Goal: Task Accomplishment & Management: Manage account settings

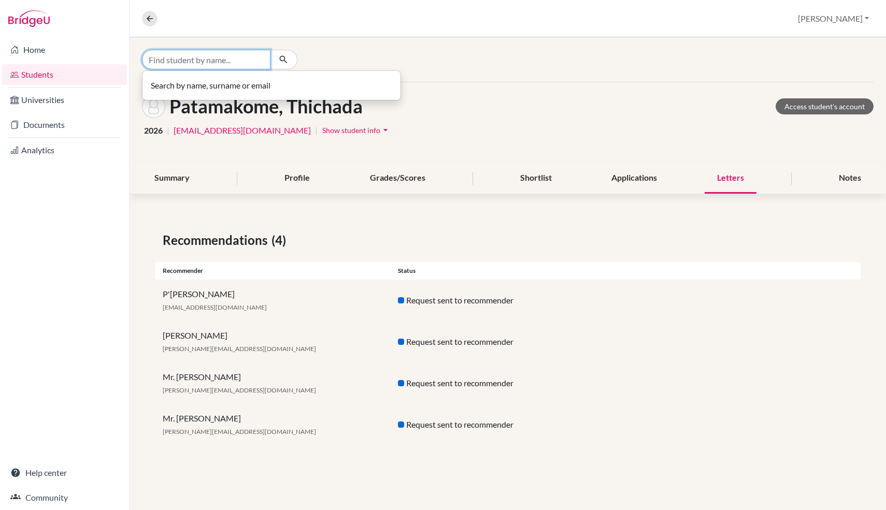
click at [213, 56] on input "Find student by name..." at bounding box center [206, 60] width 128 height 20
click at [215, 57] on input "Find student by name..." at bounding box center [206, 60] width 128 height 20
click at [61, 50] on link "Home" at bounding box center [64, 49] width 125 height 21
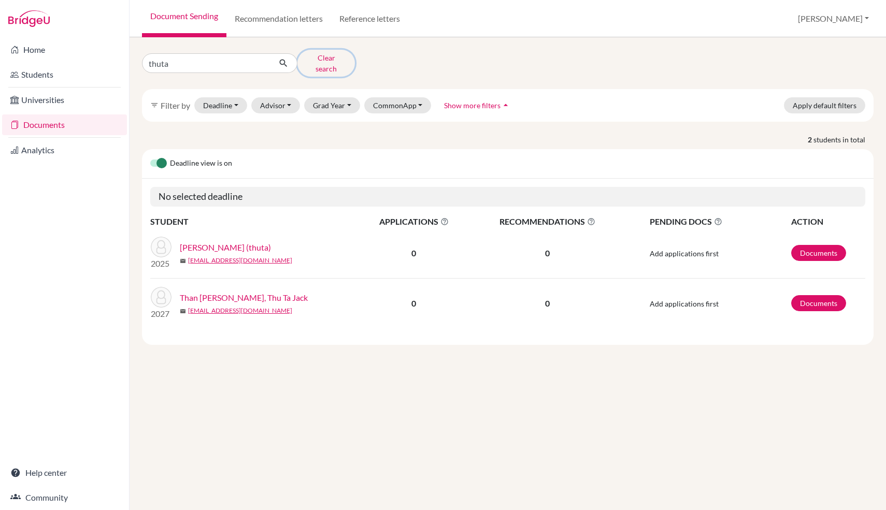
click at [329, 61] on button "Clear search" at bounding box center [325, 63] width 57 height 27
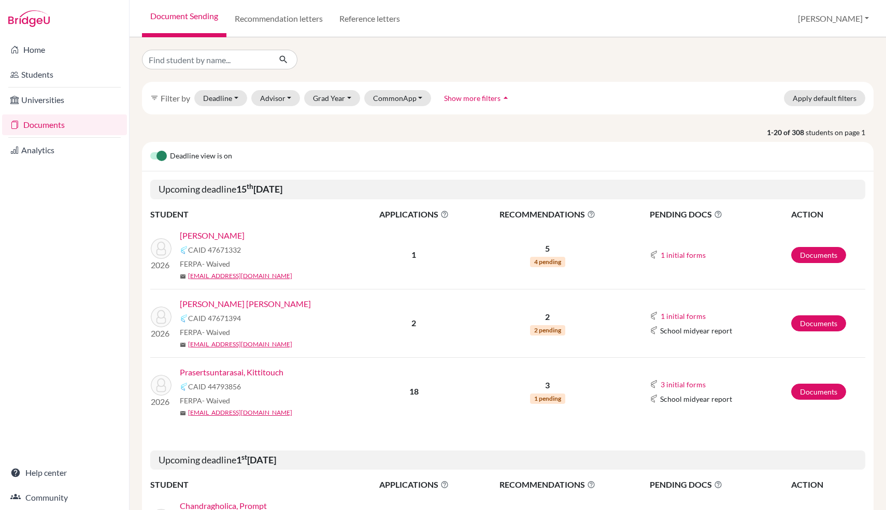
scroll to position [27, 0]
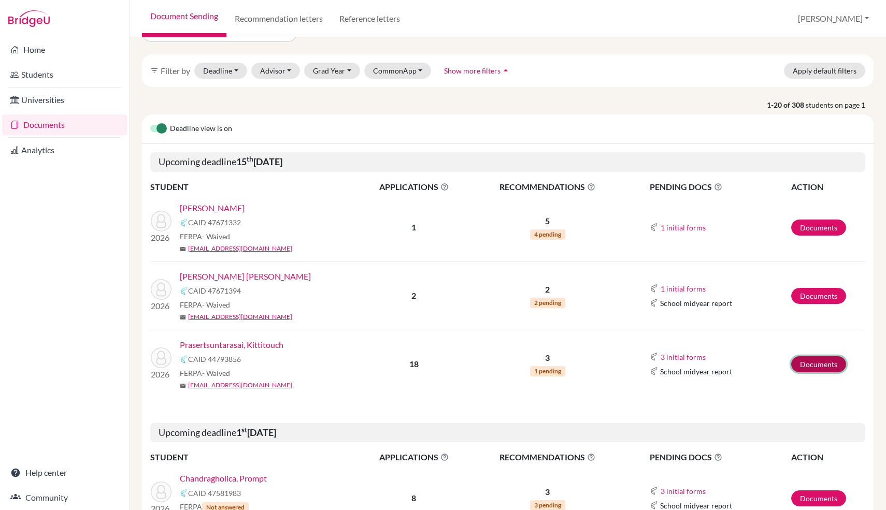
click at [835, 365] on link "Documents" at bounding box center [818, 364] width 55 height 16
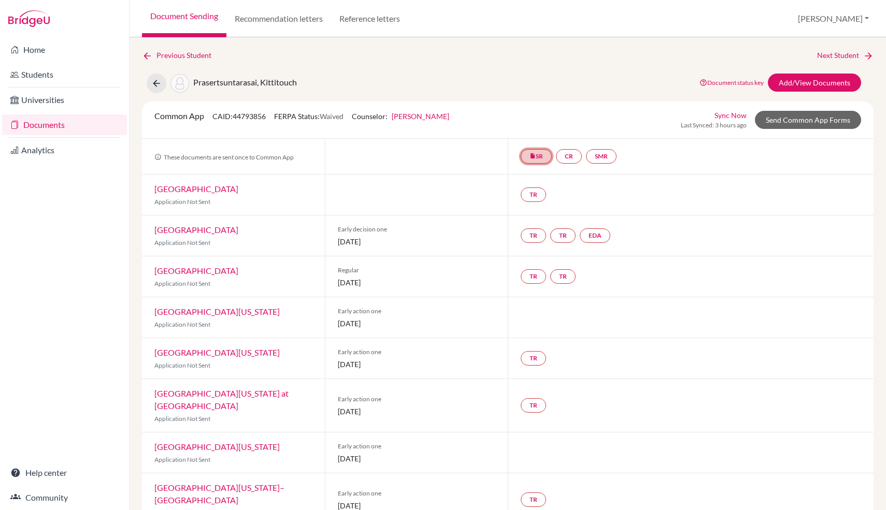
click at [536, 160] on link "insert_drive_file SR" at bounding box center [536, 156] width 31 height 15
click at [726, 119] on link "Sync Now" at bounding box center [730, 115] width 32 height 11
click at [734, 117] on link "Sync Now" at bounding box center [730, 115] width 32 height 11
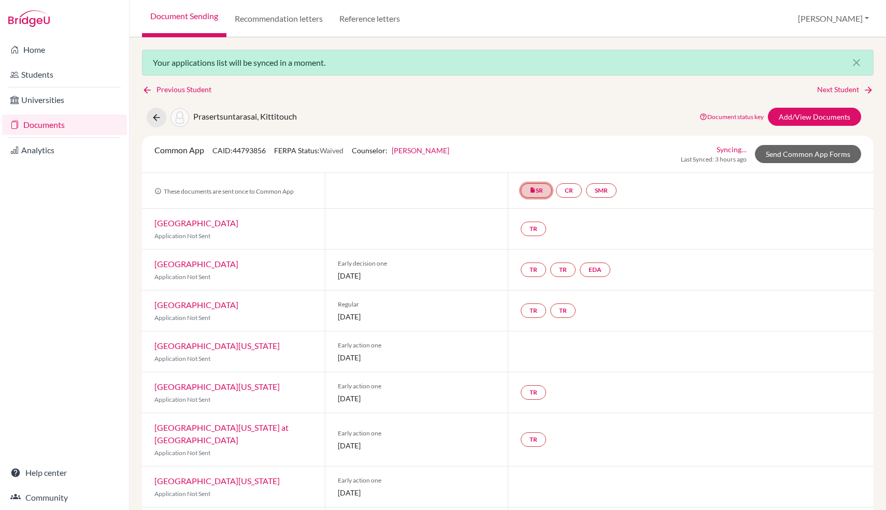
click at [533, 197] on link "insert_drive_file SR" at bounding box center [536, 190] width 31 height 15
click at [541, 157] on link "School report" at bounding box center [536, 159] width 44 height 9
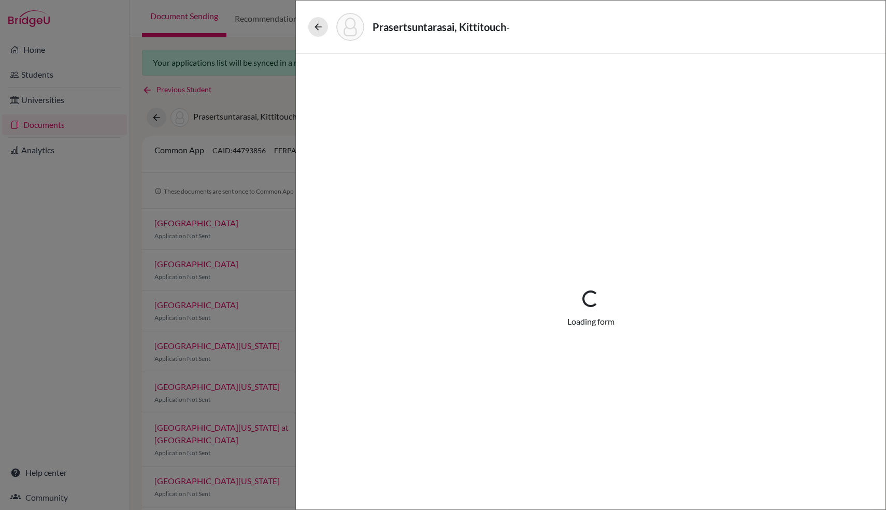
select select "1"
select select "688907"
select select "0"
select select "1"
select select "0"
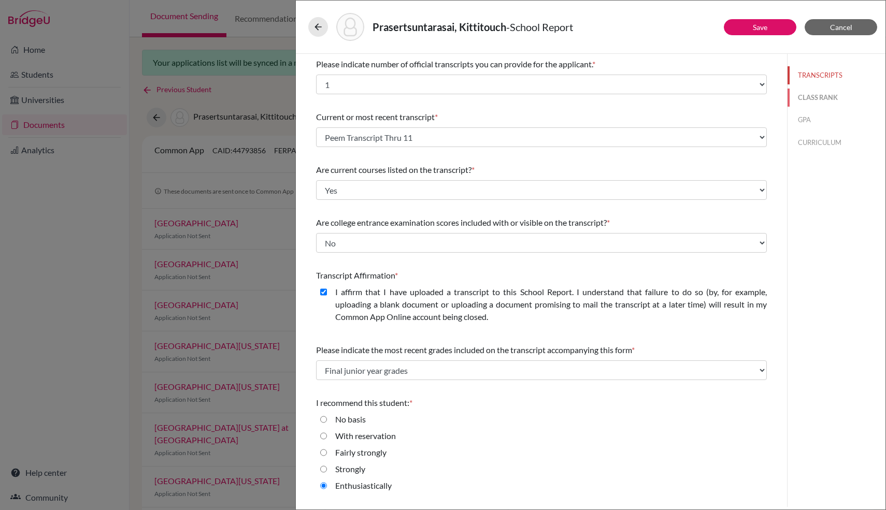
click at [828, 98] on button "CLASS RANK" at bounding box center [836, 98] width 98 height 18
select select "5"
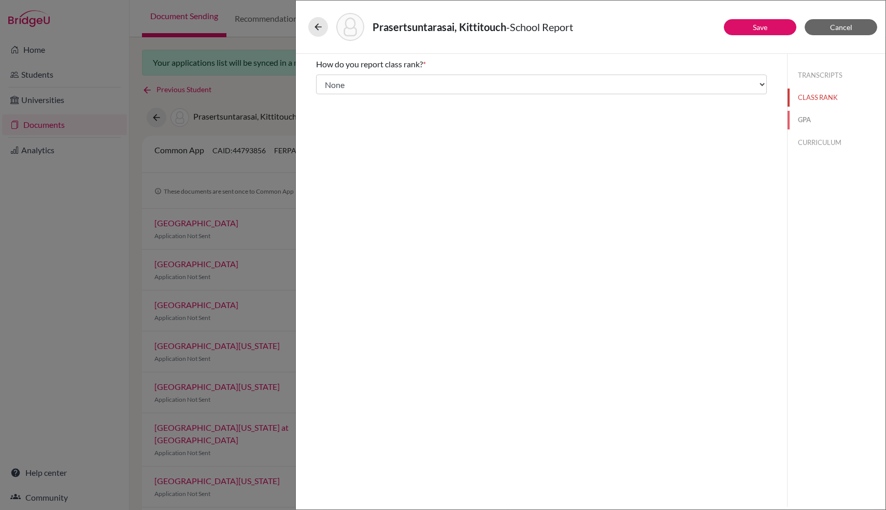
click at [819, 123] on button "GPA" at bounding box center [836, 120] width 98 height 18
type input "4.27"
select select "4"
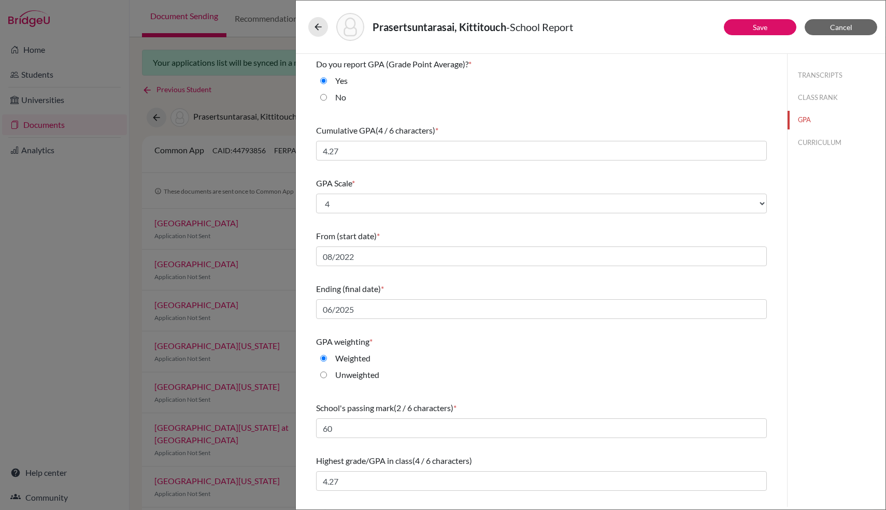
click at [250, 289] on div "Prasertsuntarasai, Kittitouch - School Report Save Cancel Do you report GPA (Gr…" at bounding box center [443, 255] width 886 height 510
click at [493, 384] on div "Unweighted" at bounding box center [541, 377] width 451 height 17
click at [835, 313] on div "TRANSCRIPTS CLASS RANK GPA CURRICULUM" at bounding box center [836, 280] width 98 height 453
click at [837, 146] on button "CURRICULUM" at bounding box center [836, 143] width 98 height 18
select select "4"
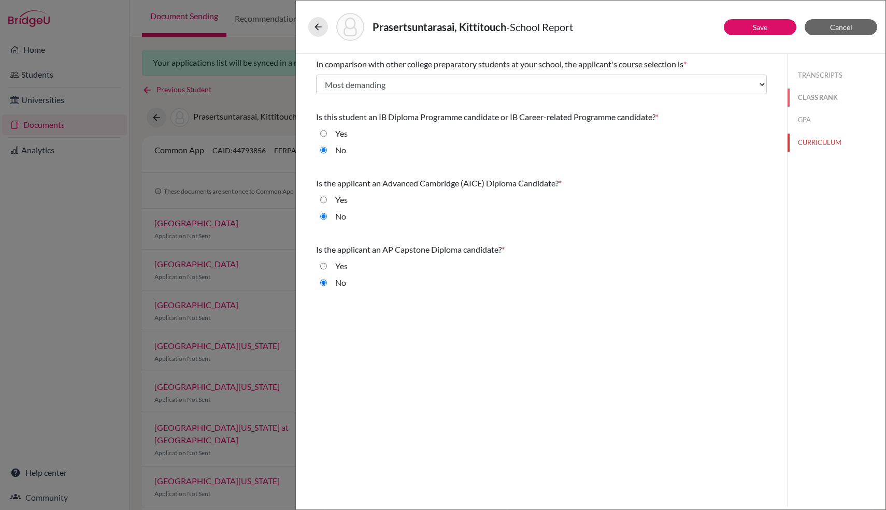
click at [818, 99] on button "CLASS RANK" at bounding box center [836, 98] width 98 height 18
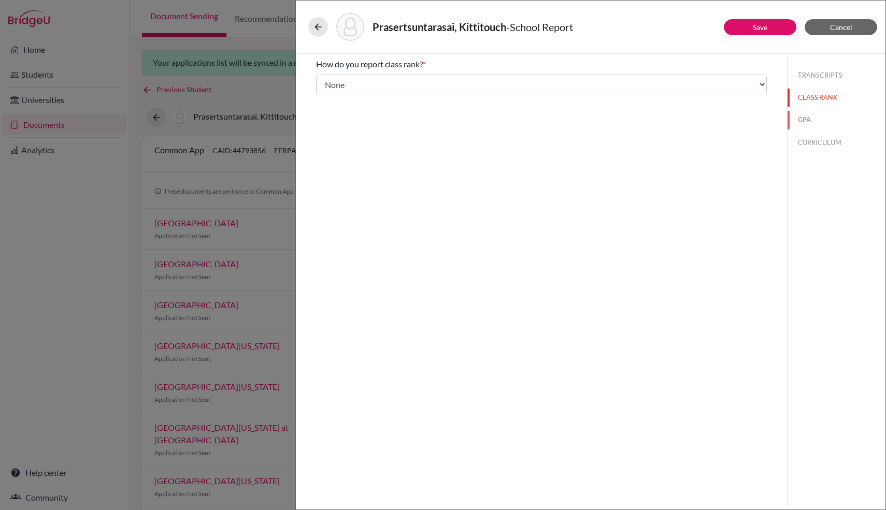
click at [814, 118] on button "GPA" at bounding box center [836, 120] width 98 height 18
type input "4.27"
select select "4"
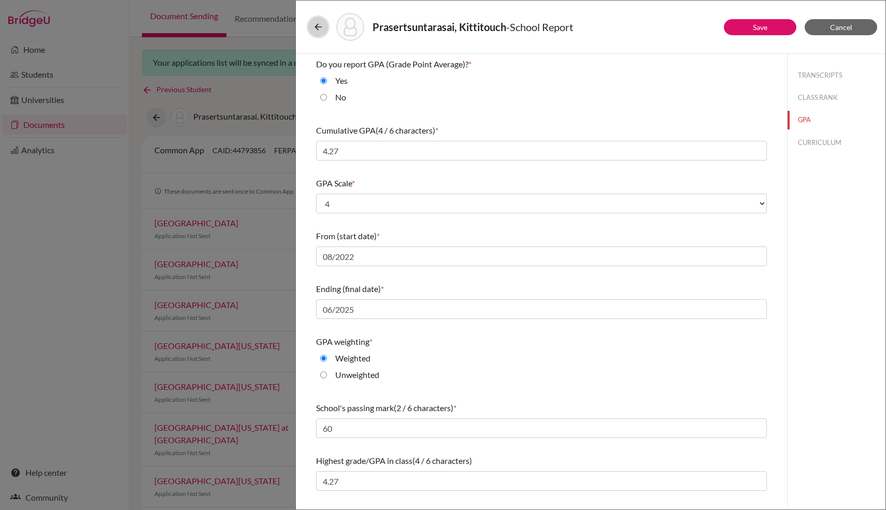
click at [313, 31] on icon at bounding box center [318, 27] width 10 height 10
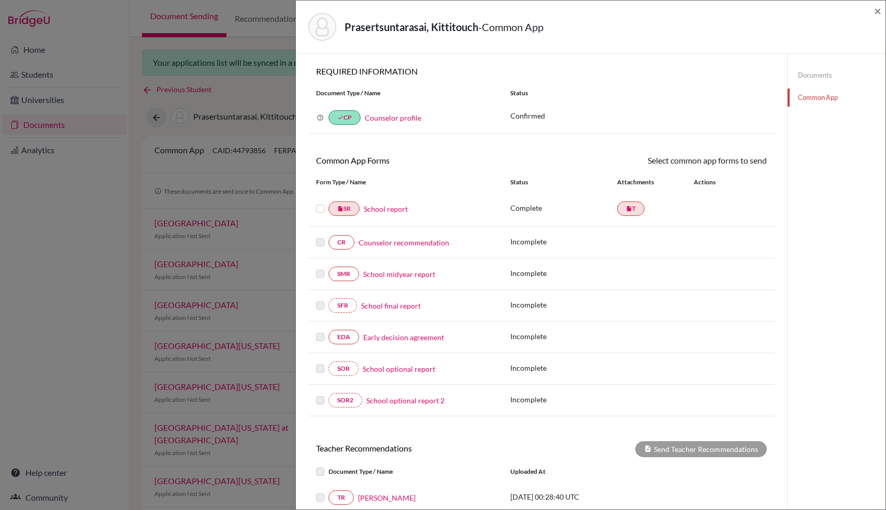
click at [391, 118] on link "Counselor profile" at bounding box center [393, 117] width 56 height 9
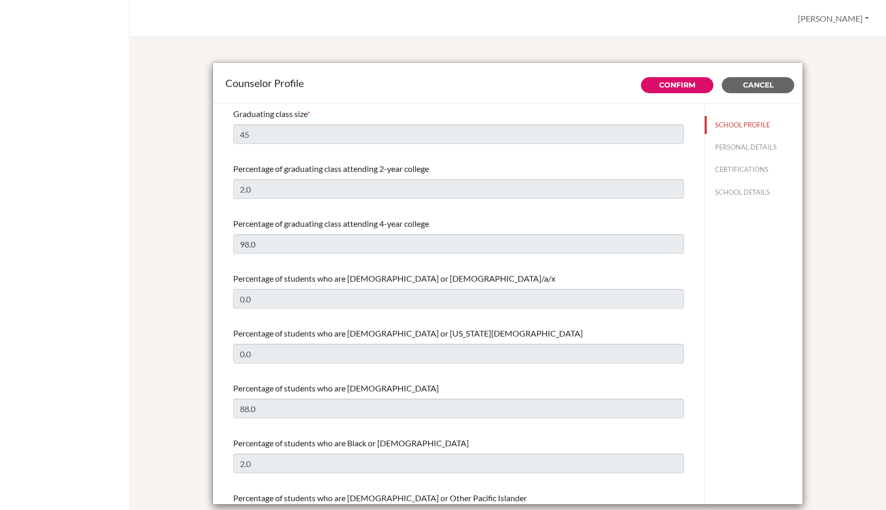
select select "0"
select select "353427"
click at [783, 94] on div "Counselor Profile" at bounding box center [507, 83] width 589 height 41
click at [782, 88] on button "Cancel" at bounding box center [758, 85] width 73 height 16
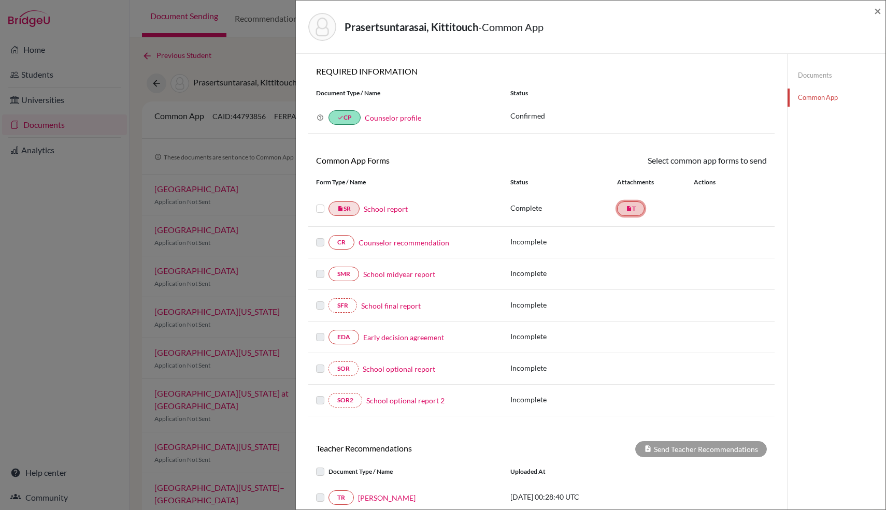
click at [641, 211] on link "insert_drive_file T" at bounding box center [630, 208] width 27 height 15
click at [633, 209] on link "insert_drive_file T" at bounding box center [630, 208] width 27 height 15
click at [878, 17] on span "×" at bounding box center [877, 10] width 7 height 15
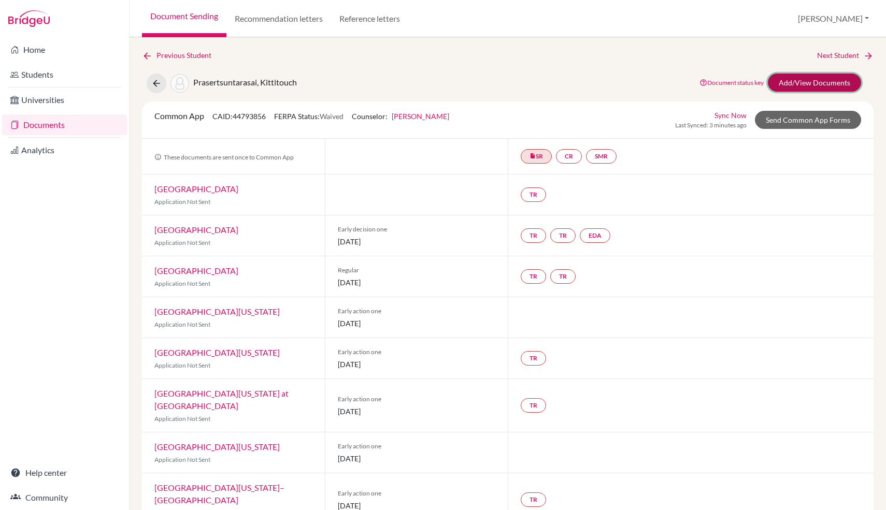
click at [846, 87] on link "Add/View Documents" at bounding box center [814, 83] width 93 height 18
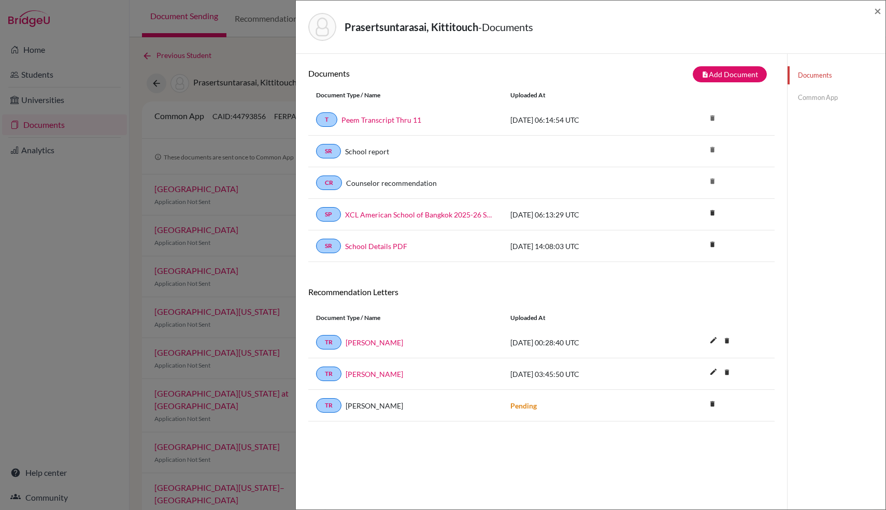
click at [398, 447] on div "Documents note_add Add Document Document type Change explanation for Common App…" at bounding box center [541, 308] width 466 height 485
click at [713, 375] on icon "edit" at bounding box center [713, 372] width 17 height 17
click at [772, 378] on button "Cancel" at bounding box center [760, 375] width 40 height 15
click at [570, 469] on div "Documents note_add Add Document Document type Change explanation for Common App…" at bounding box center [541, 308] width 466 height 485
click at [809, 103] on link "Common App" at bounding box center [836, 98] width 98 height 18
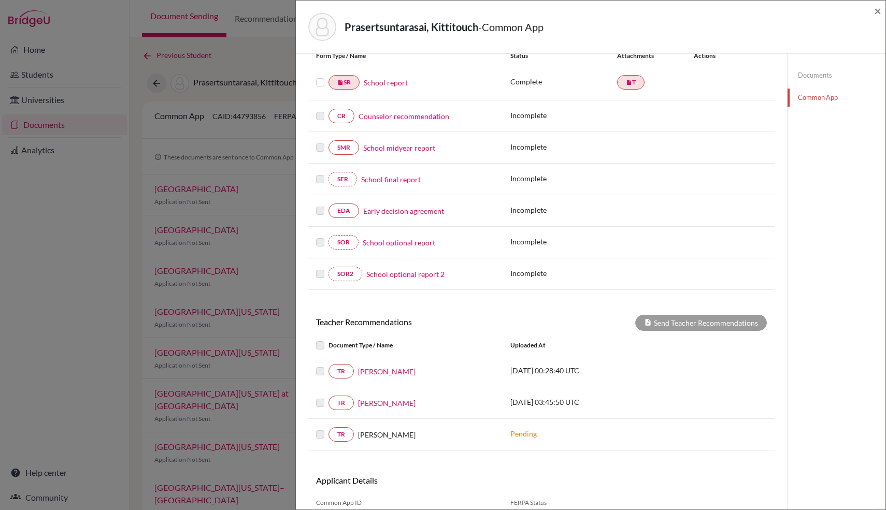
scroll to position [174, 0]
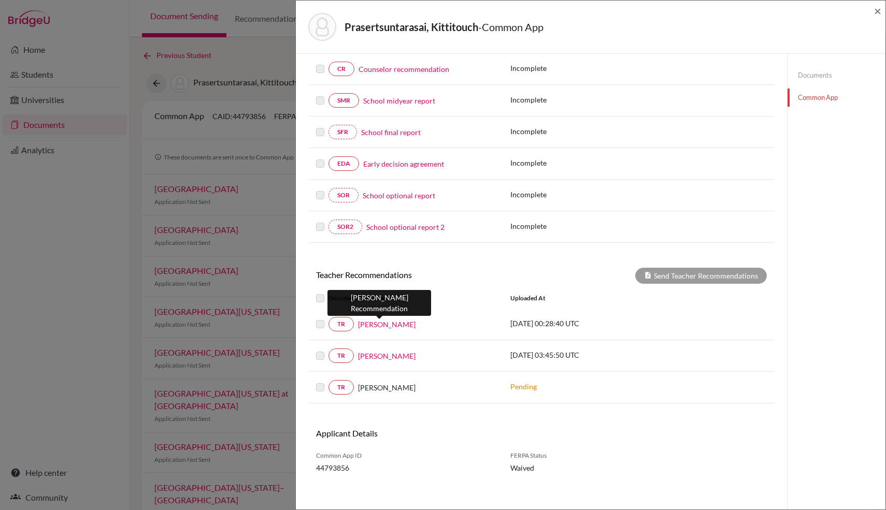
click at [387, 328] on link "[PERSON_NAME]" at bounding box center [386, 324] width 57 height 11
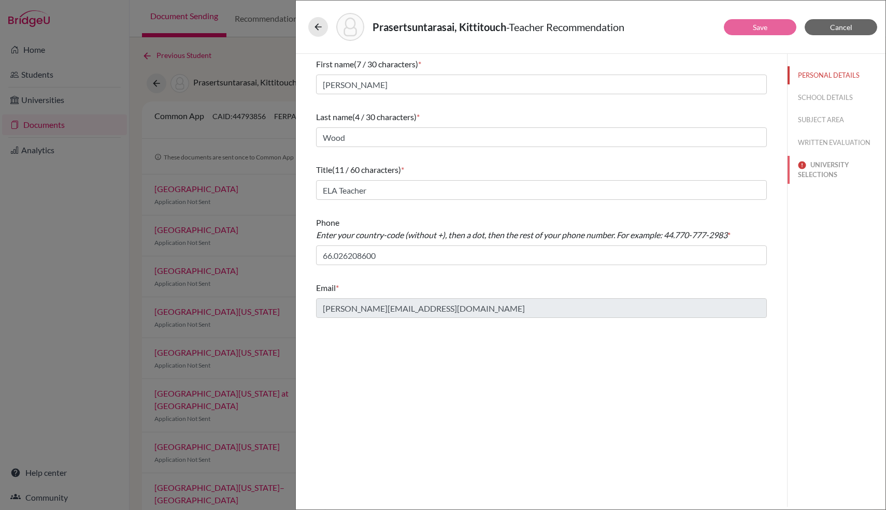
click at [832, 168] on button "UNIVERSITY SELECTIONS" at bounding box center [836, 170] width 98 height 28
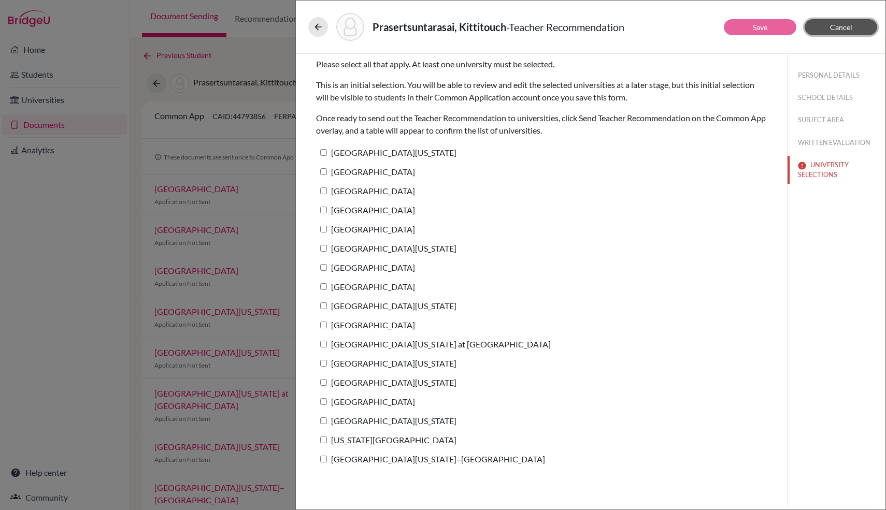
click at [835, 30] on span "Cancel" at bounding box center [841, 27] width 22 height 9
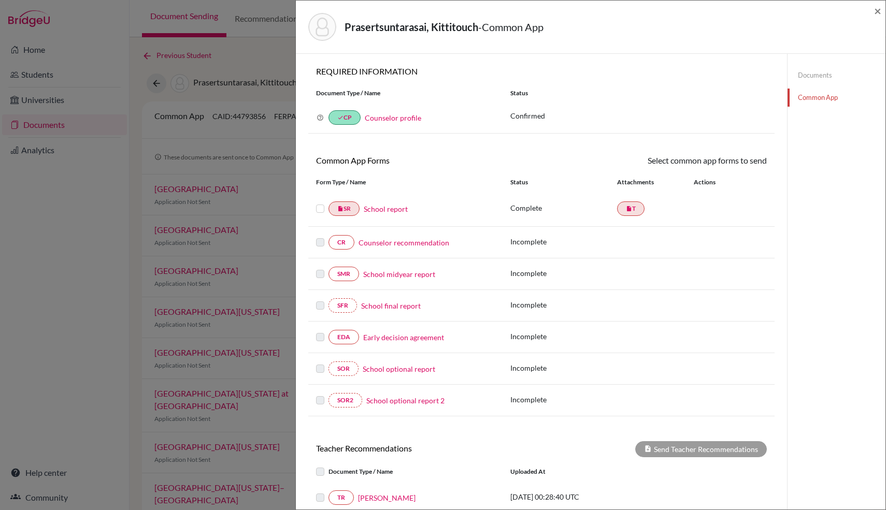
click at [838, 78] on link "Documents" at bounding box center [836, 75] width 98 height 18
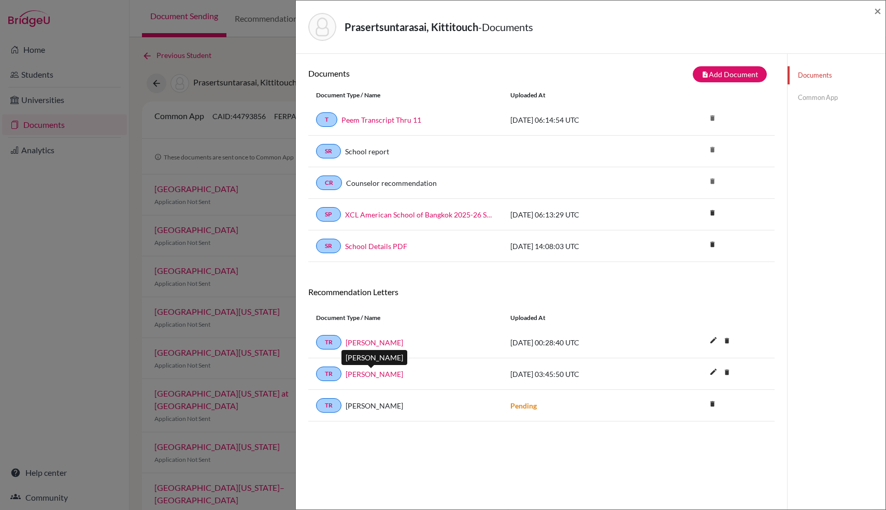
click at [379, 372] on link "Maxwell Tensen" at bounding box center [373, 374] width 57 height 11
click at [385, 345] on link "Kristin Wood" at bounding box center [373, 342] width 57 height 11
click at [386, 376] on link "Maxwell Tensen" at bounding box center [373, 374] width 57 height 11
click at [877, 15] on span "×" at bounding box center [877, 10] width 7 height 15
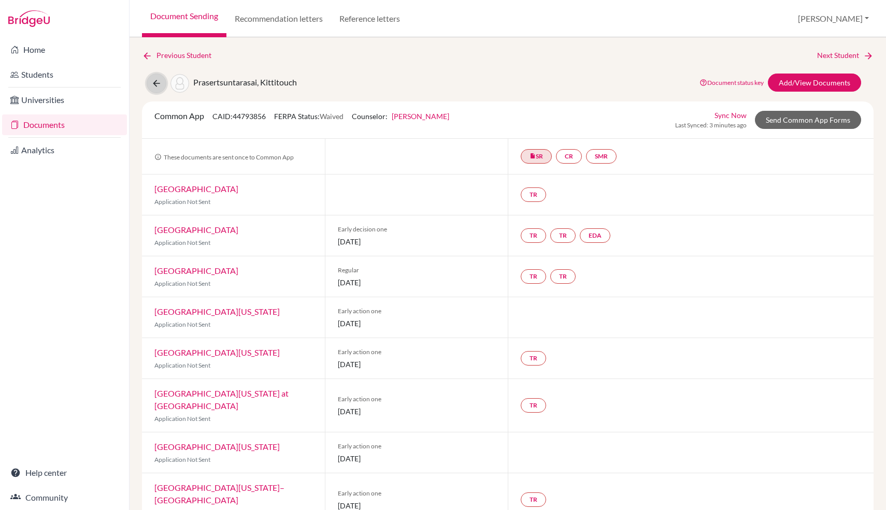
click at [160, 81] on icon at bounding box center [156, 83] width 10 height 10
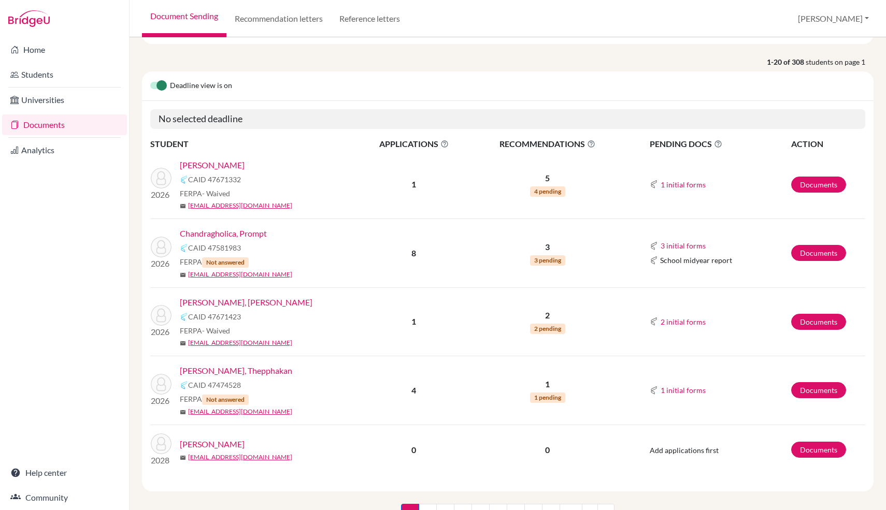
scroll to position [62, 0]
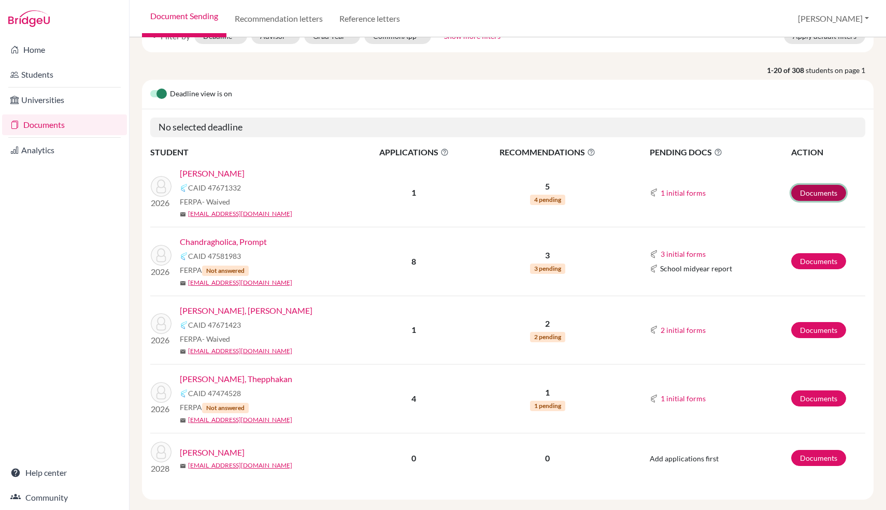
click at [819, 185] on link "Documents" at bounding box center [818, 193] width 55 height 16
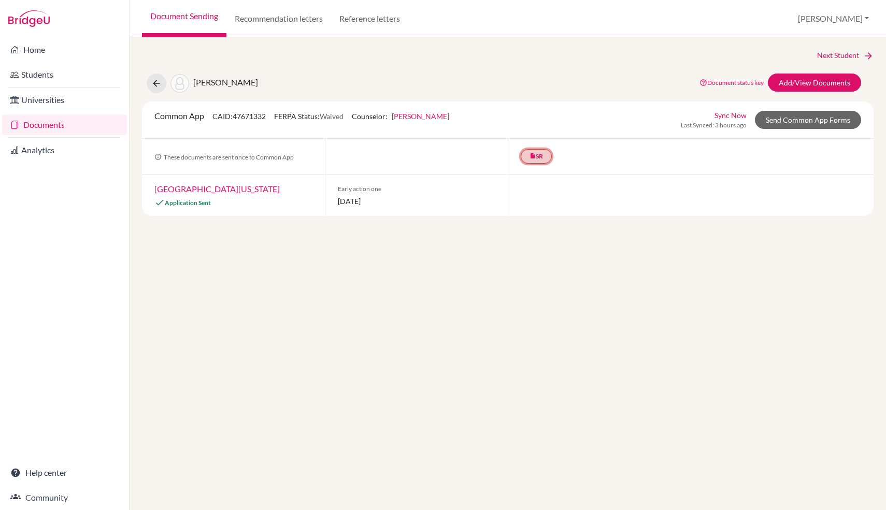
click at [537, 157] on link "insert_drive_file SR" at bounding box center [536, 156] width 31 height 15
click at [670, 206] on div at bounding box center [691, 195] width 366 height 41
click at [784, 89] on link "Add/View Documents" at bounding box center [814, 83] width 93 height 18
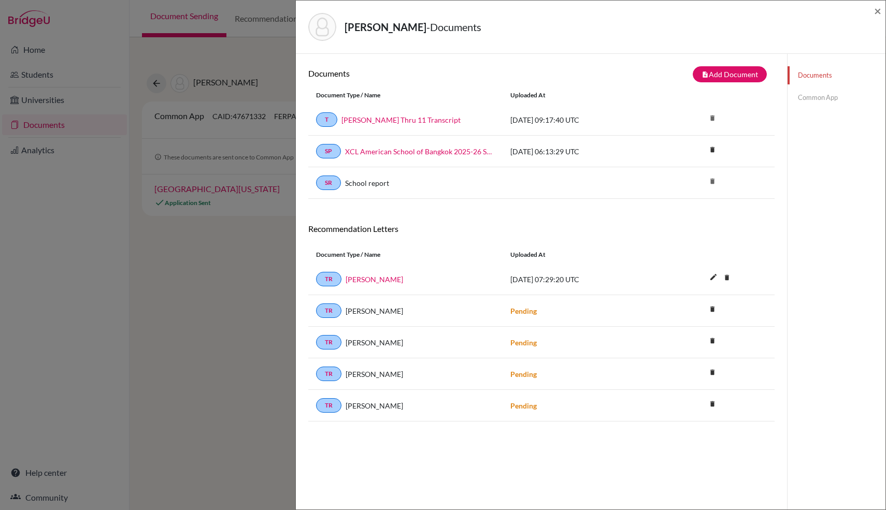
click at [221, 263] on div "Chen, Breno - Documents × Documents note_add Add Document Document type Change …" at bounding box center [443, 255] width 886 height 510
click at [882, 8] on div "Chen, Breno - Documents ×" at bounding box center [590, 27] width 589 height 53
click at [879, 9] on span "×" at bounding box center [877, 10] width 7 height 15
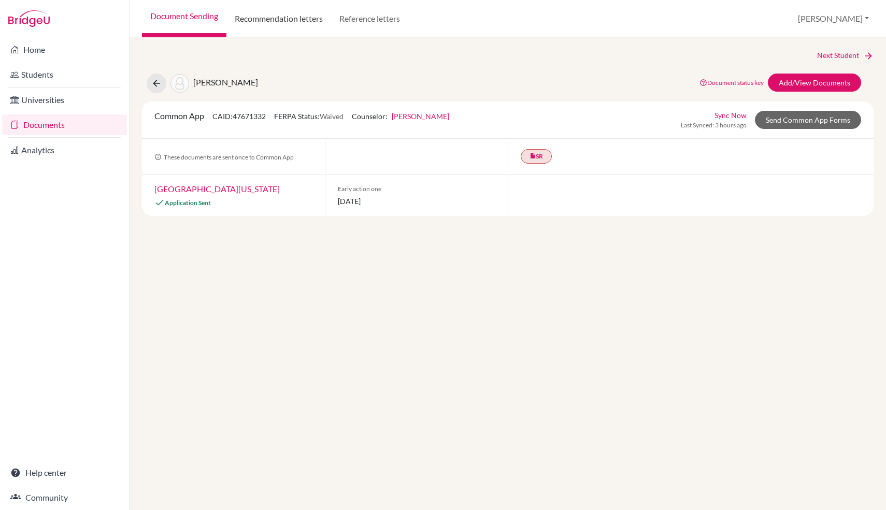
click at [300, 25] on link "Recommendation letters" at bounding box center [278, 18] width 105 height 37
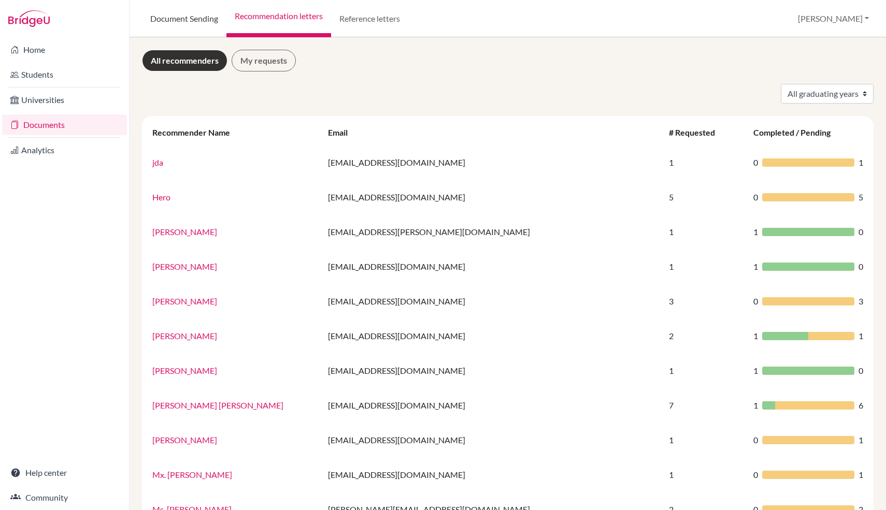
click at [197, 19] on link "Document Sending" at bounding box center [184, 18] width 84 height 37
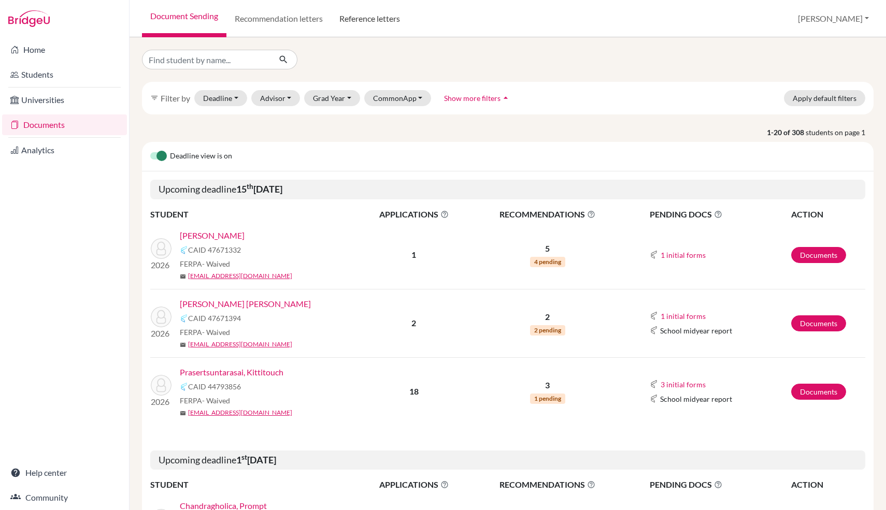
click at [374, 14] on link "Reference letters" at bounding box center [369, 18] width 77 height 37
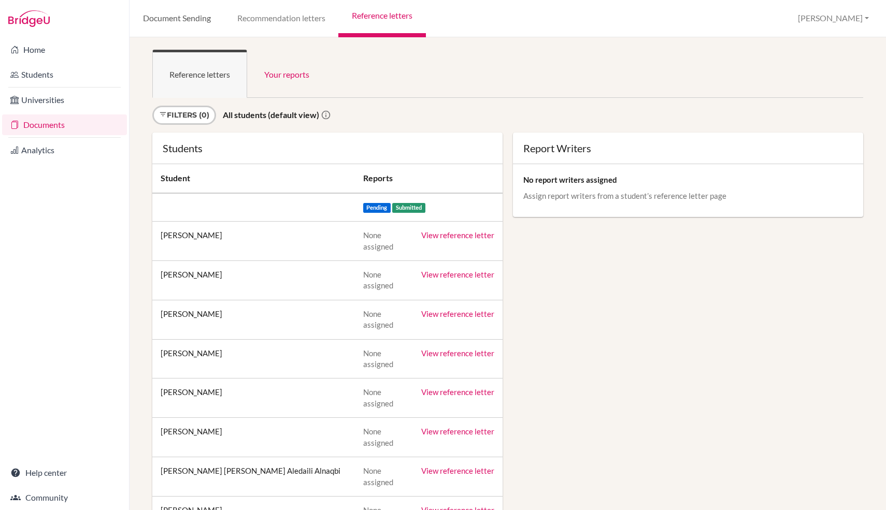
click at [192, 25] on link "Document Sending" at bounding box center [176, 18] width 94 height 37
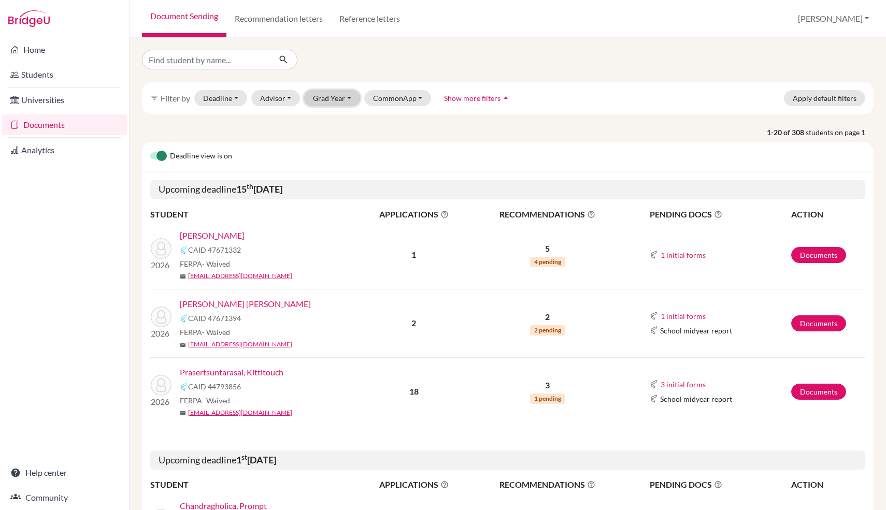
click at [340, 102] on button "Grad Year" at bounding box center [332, 98] width 56 height 16
click at [334, 169] on span "2026" at bounding box center [326, 170] width 19 height 12
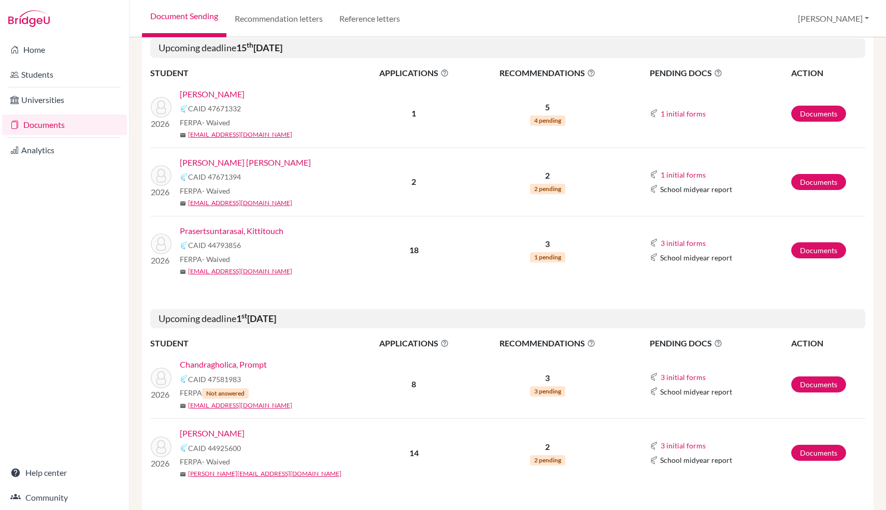
scroll to position [177, 0]
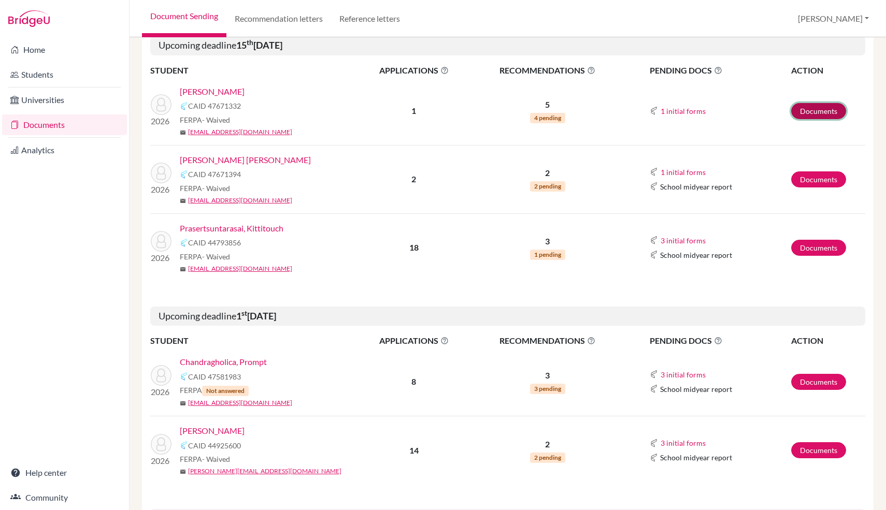
click at [820, 109] on link "Documents" at bounding box center [818, 111] width 55 height 16
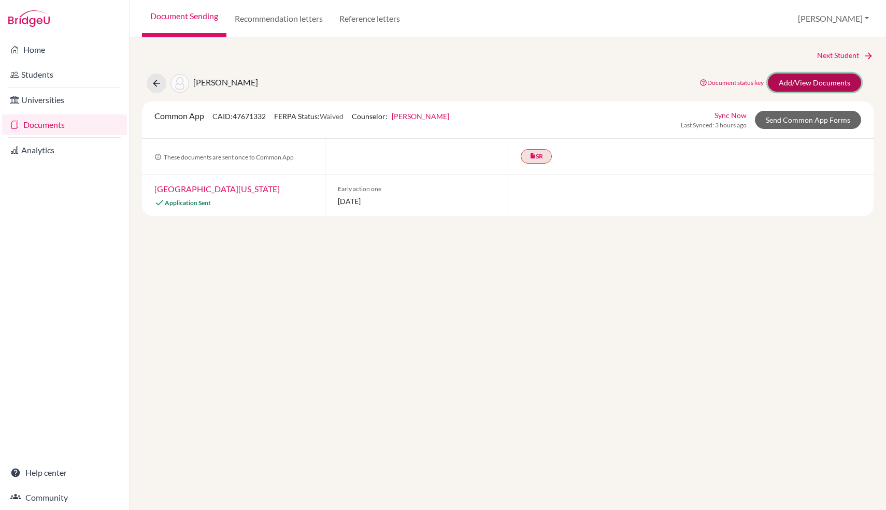
click at [824, 83] on link "Add/View Documents" at bounding box center [814, 83] width 93 height 18
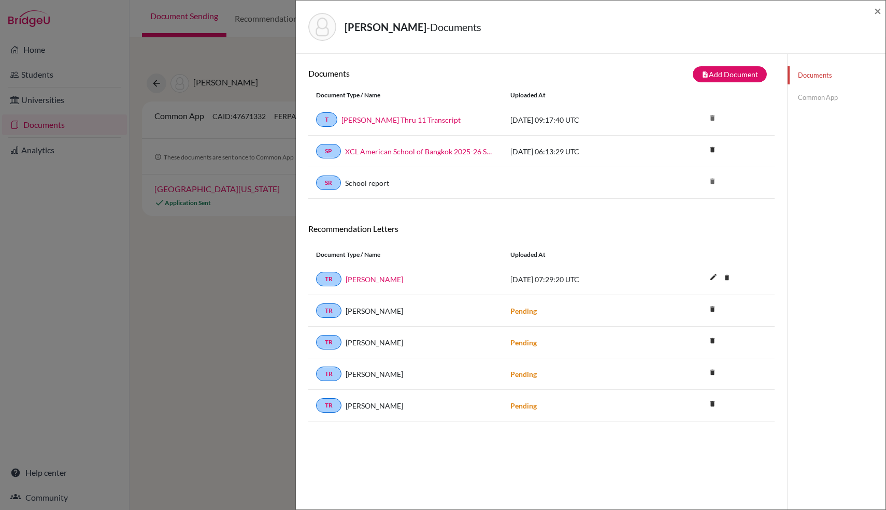
click at [812, 95] on link "Common App" at bounding box center [836, 98] width 98 height 18
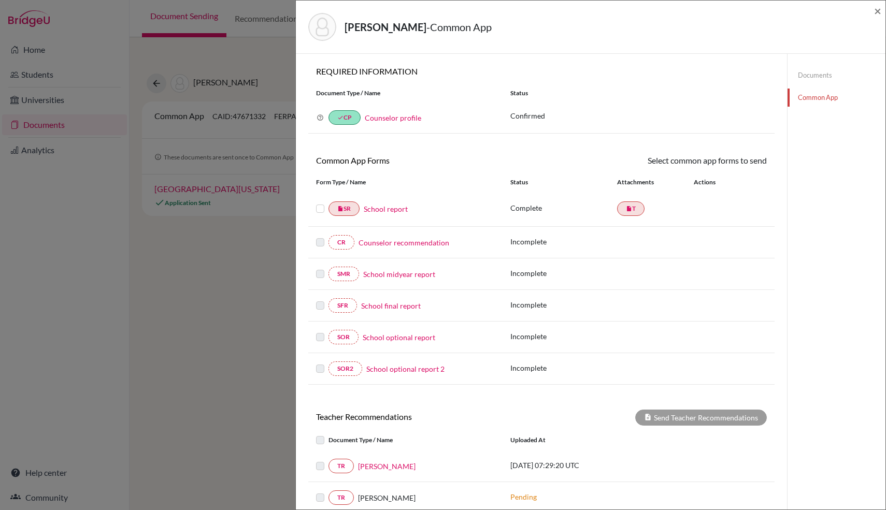
click at [396, 207] on link "School report" at bounding box center [386, 209] width 44 height 11
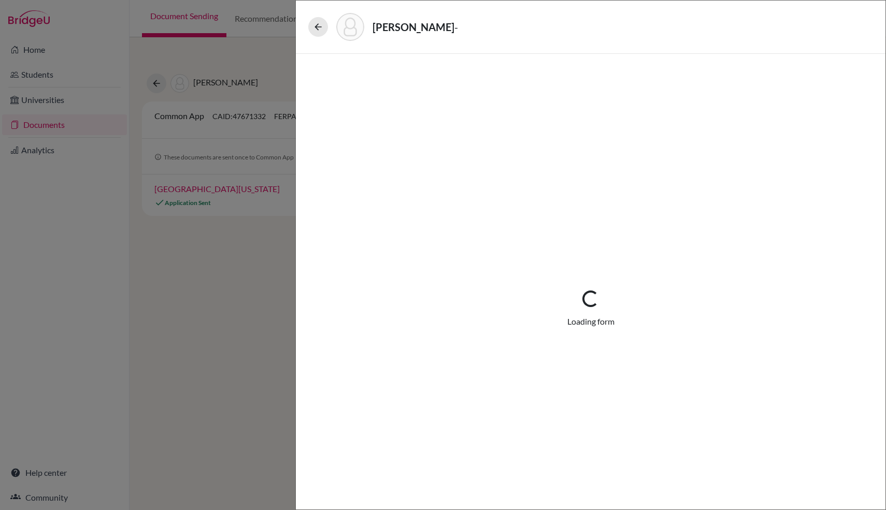
select select "1"
select select "687906"
select select "0"
select select "1"
select select "0"
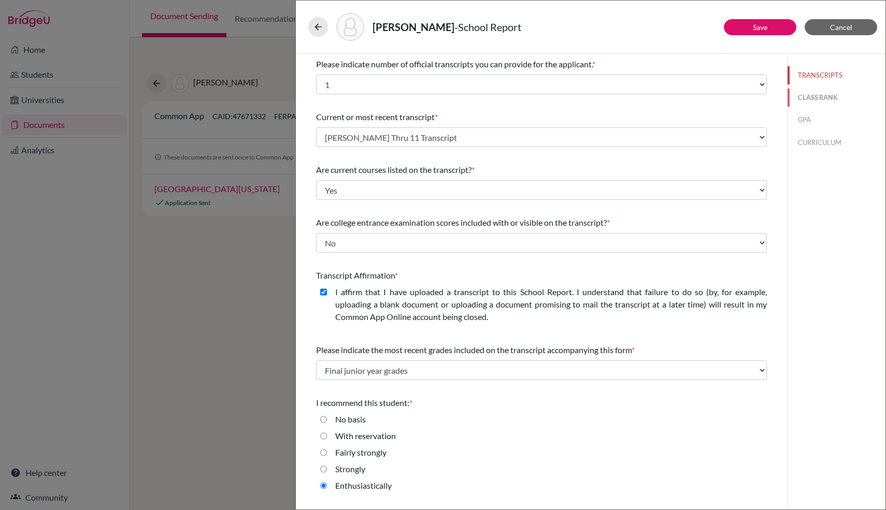
click at [821, 94] on button "CLASS RANK" at bounding box center [836, 98] width 98 height 18
select select "5"
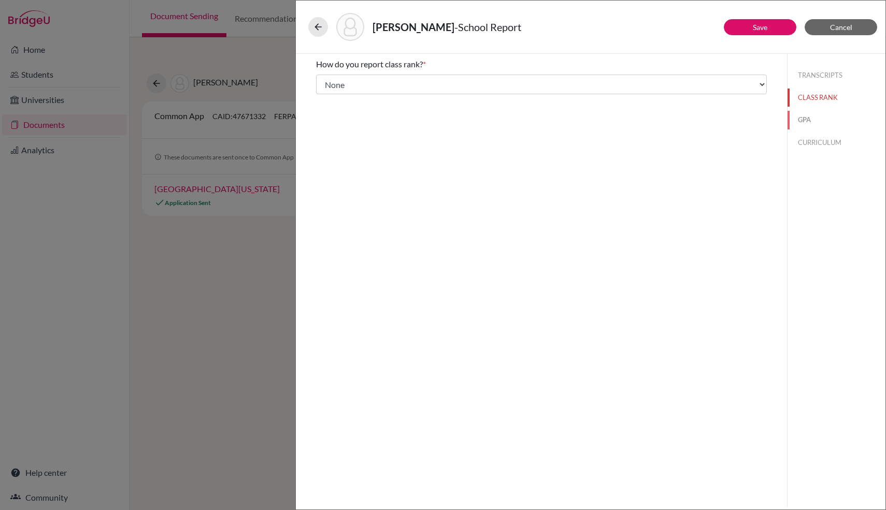
click at [820, 123] on button "GPA" at bounding box center [836, 120] width 98 height 18
type input "3.60"
type input "4.27"
select select "4"
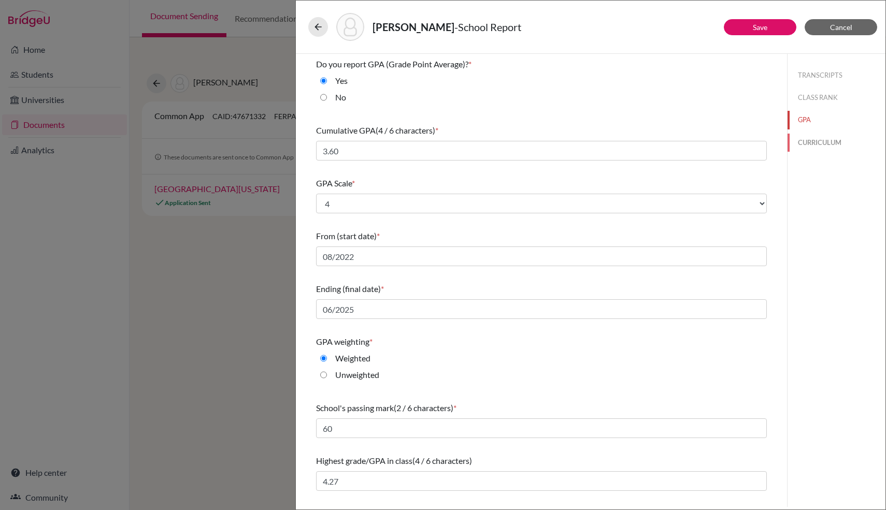
click at [801, 140] on button "CURRICULUM" at bounding box center [836, 143] width 98 height 18
select select "3"
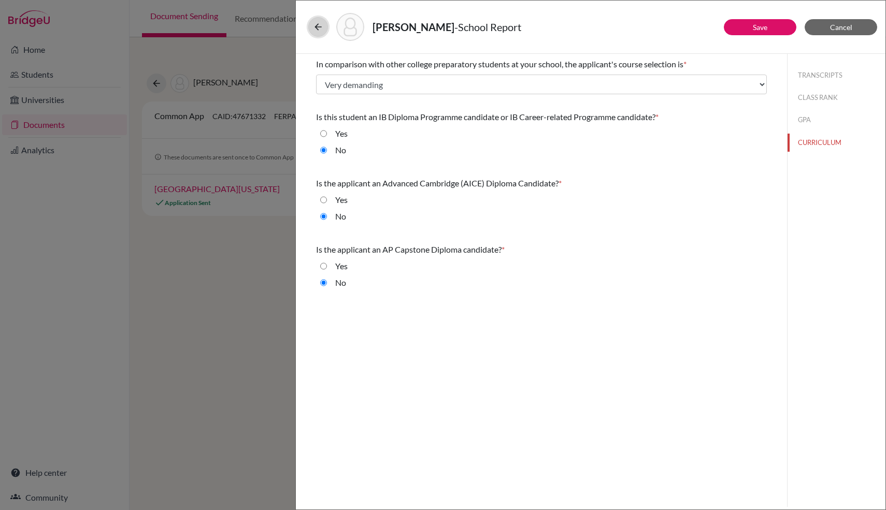
click at [325, 31] on button at bounding box center [318, 27] width 20 height 20
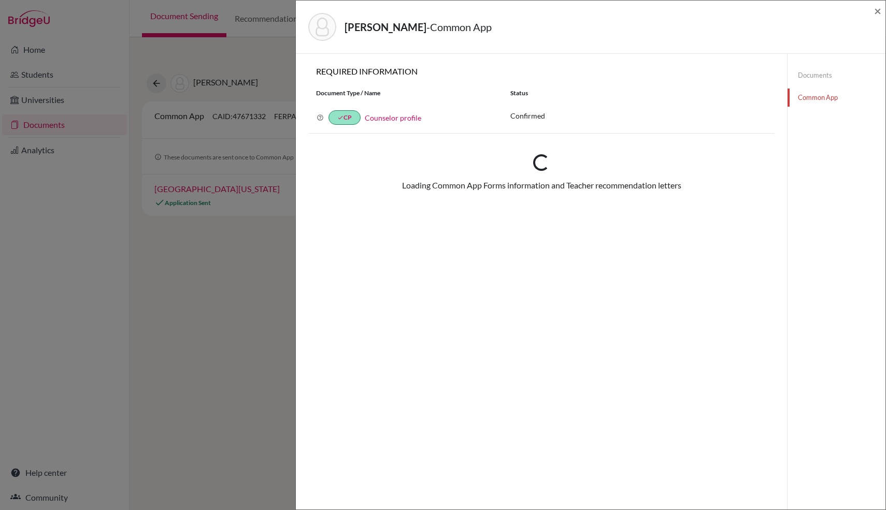
click at [322, 30] on img at bounding box center [322, 27] width 28 height 28
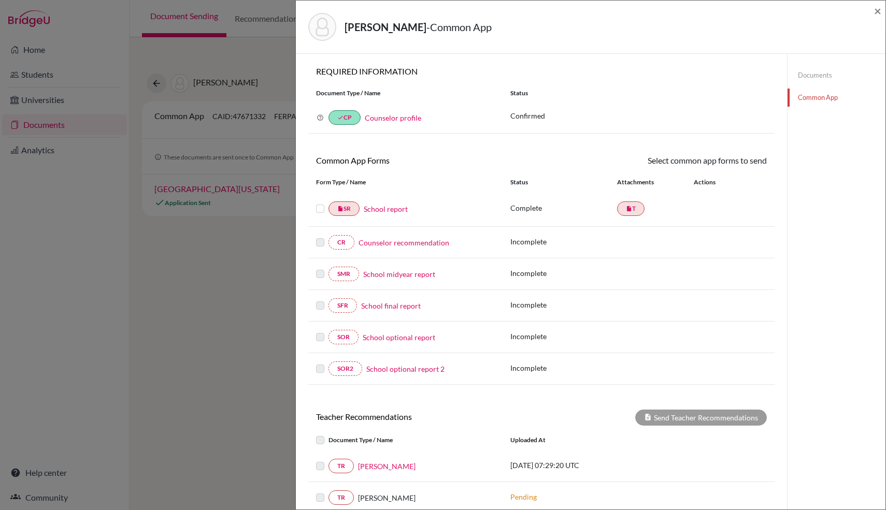
click at [188, 319] on div "Chen, Breno - Common App × × REQUIRED INFORMATION Document Type / Name Status W…" at bounding box center [443, 255] width 886 height 510
click at [404, 121] on link "Counselor profile" at bounding box center [393, 117] width 56 height 9
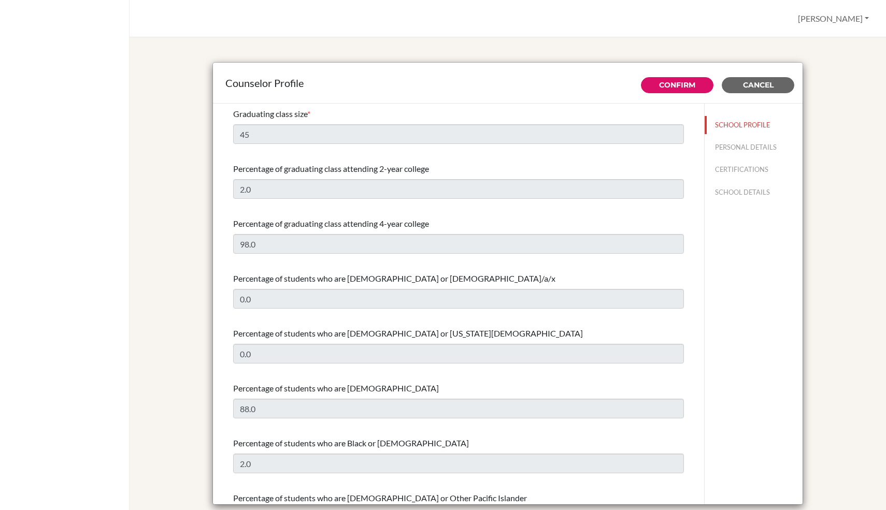
select select "0"
select select "353427"
click at [770, 79] on button "Cancel" at bounding box center [758, 85] width 73 height 16
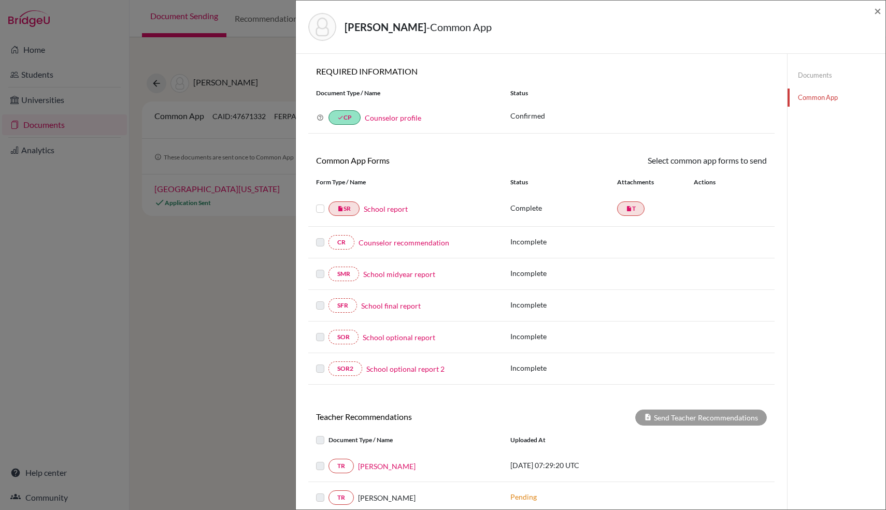
click at [819, 72] on link "Documents" at bounding box center [836, 75] width 98 height 18
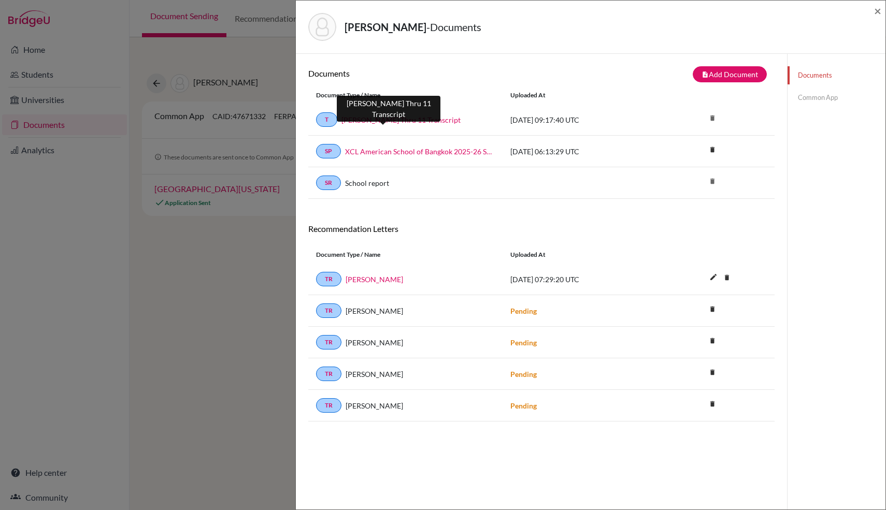
click at [410, 115] on link "B. Chen Thru 11 Transcript" at bounding box center [400, 119] width 119 height 11
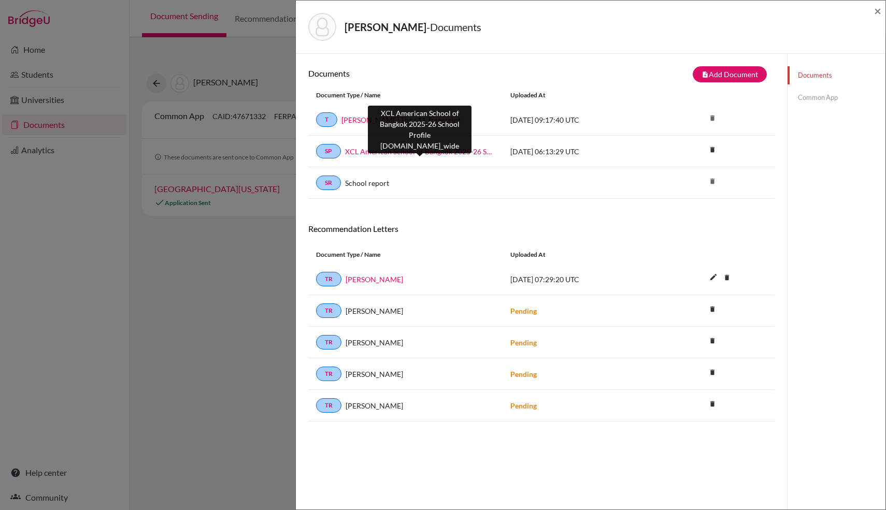
click at [453, 148] on link "XCL American School of Bangkok 2025-26 School Profile Final.school_wide" at bounding box center [420, 151] width 150 height 11
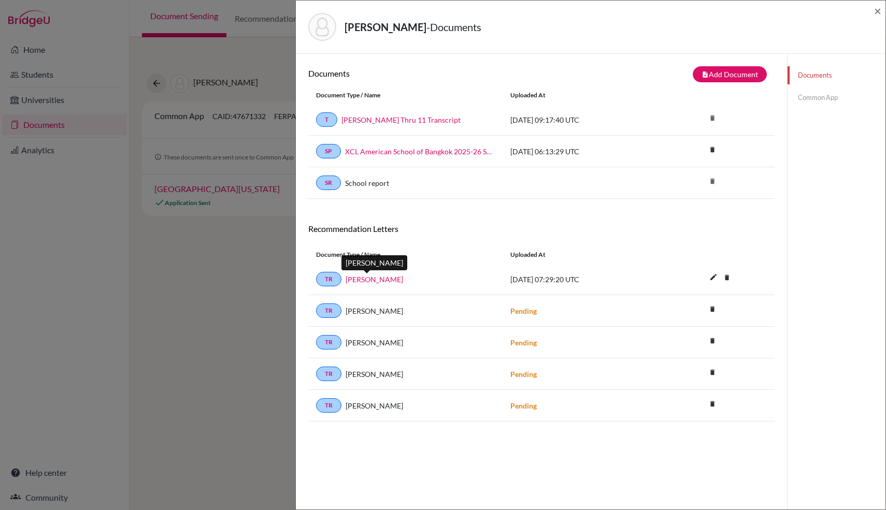
click at [369, 278] on link "Kristin Wood" at bounding box center [373, 279] width 57 height 11
click at [823, 83] on link "Documents" at bounding box center [836, 75] width 98 height 18
click at [823, 96] on link "Common App" at bounding box center [836, 98] width 98 height 18
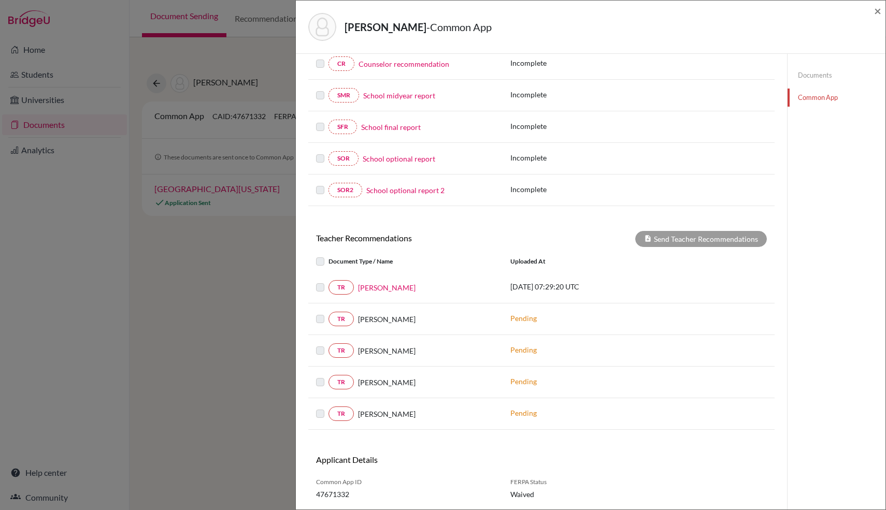
scroll to position [210, 0]
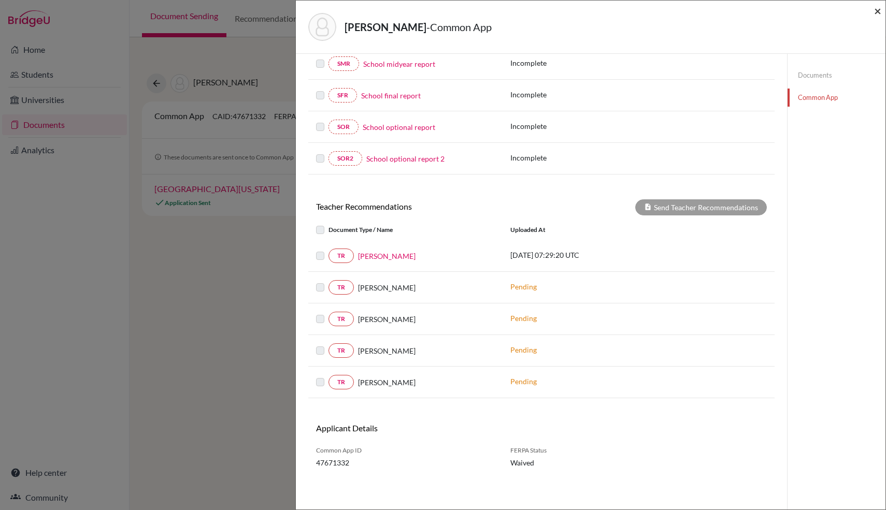
click at [878, 10] on span "×" at bounding box center [877, 10] width 7 height 15
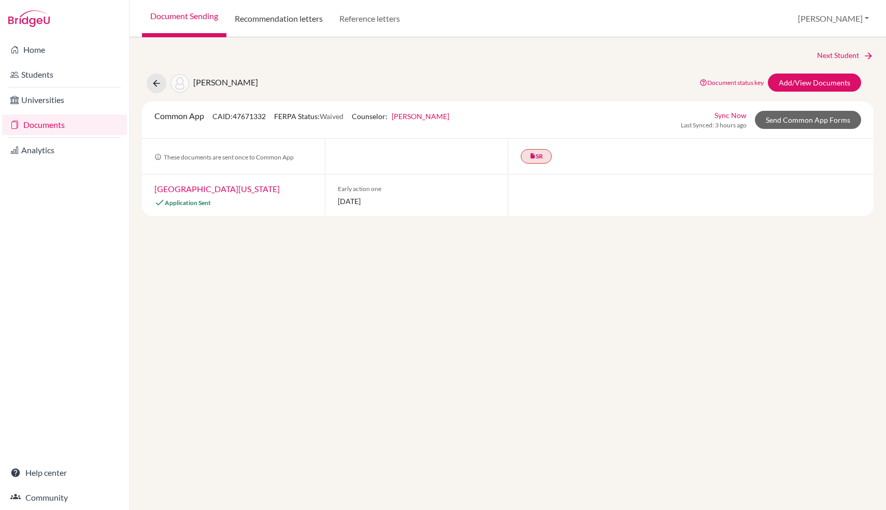
click at [285, 1] on link "Recommendation letters" at bounding box center [278, 18] width 105 height 37
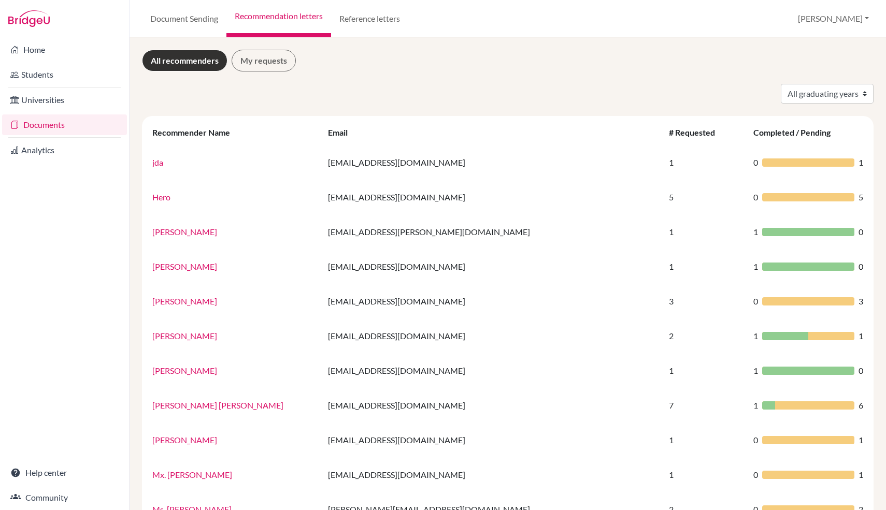
click at [821, 89] on select "All graduating years 2019 2023 2024 2025 2026" at bounding box center [827, 94] width 93 height 20
select select "2026"
click at [781, 84] on select "All graduating years 2019 2023 2024 2025 2026" at bounding box center [827, 94] width 93 height 20
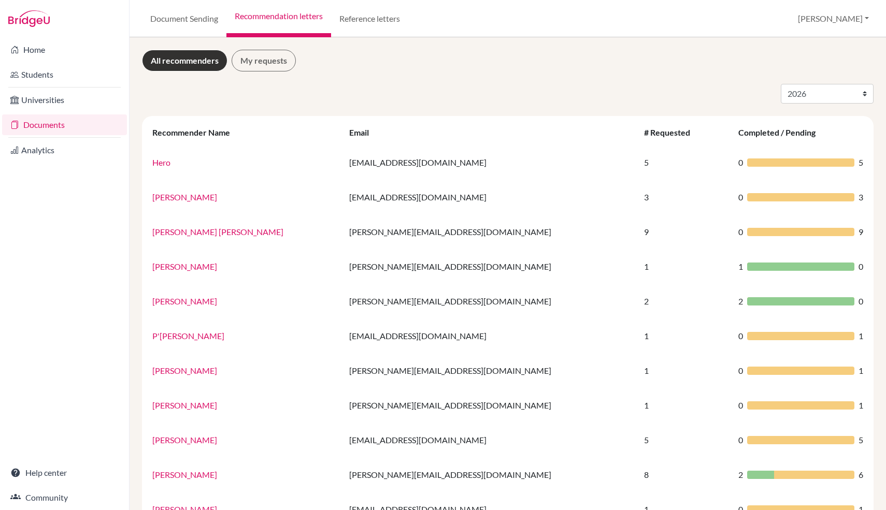
select select "2026"
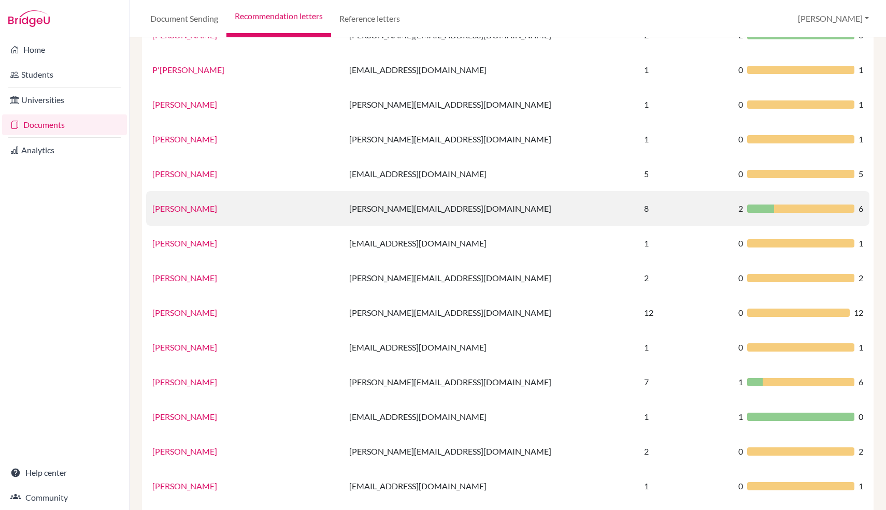
scroll to position [268, 0]
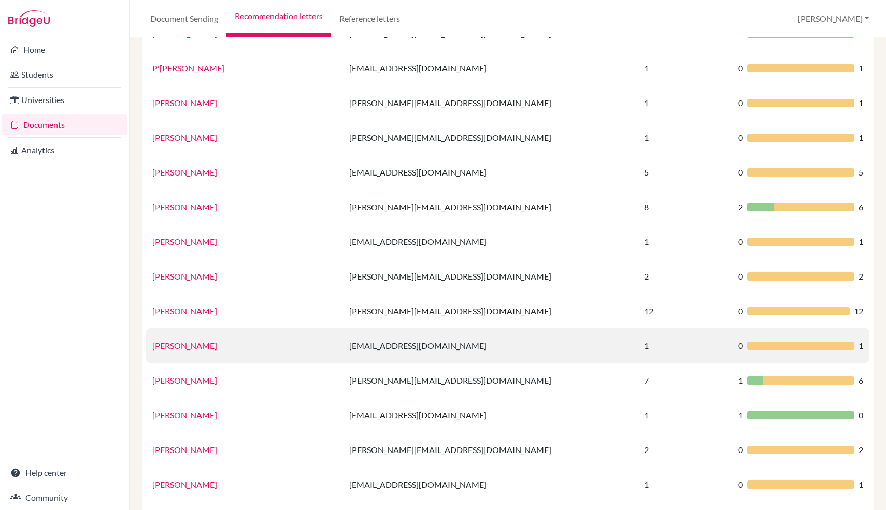
click at [175, 349] on link "Max Tensen" at bounding box center [184, 346] width 65 height 10
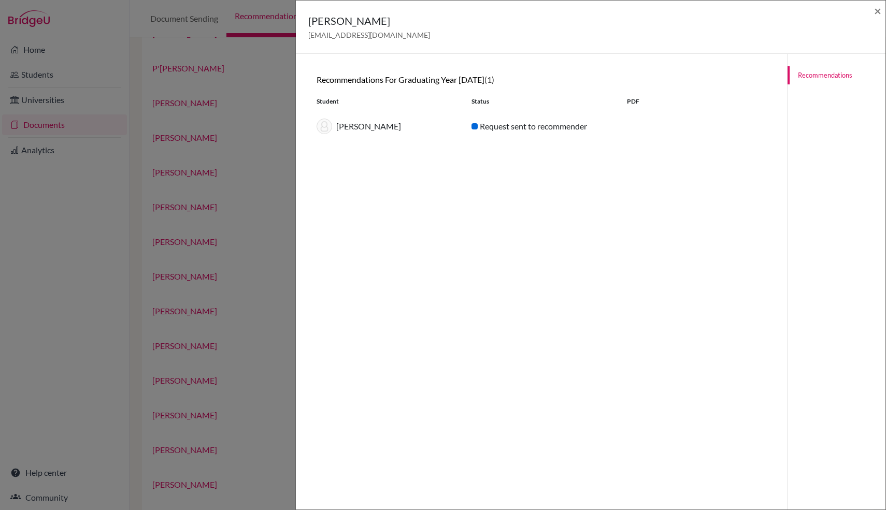
click at [507, 128] on div "Request sent to recommender" at bounding box center [541, 126] width 155 height 12
click at [341, 127] on div "Breno Chen" at bounding box center [386, 127] width 155 height 16
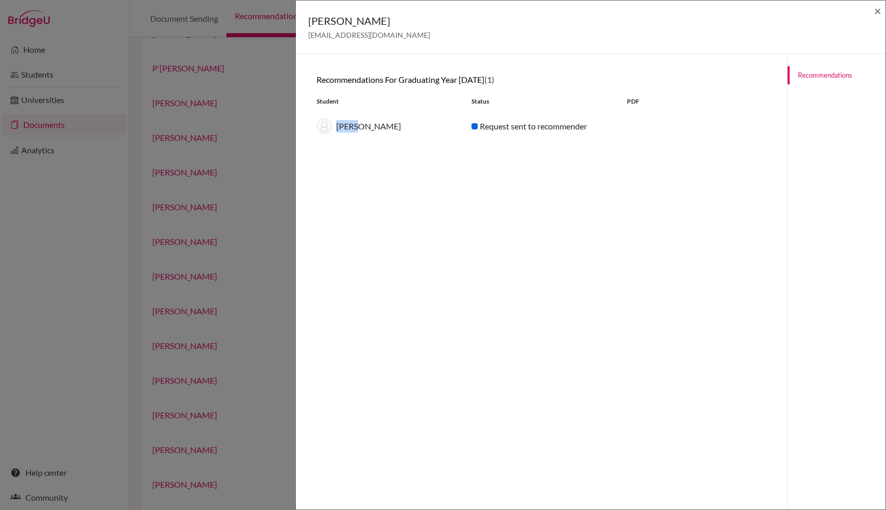
click at [325, 128] on img at bounding box center [324, 127] width 16 height 16
click at [246, 136] on div "Max Tensen max.t@asbsk.ac.th × Recommendations for graduating year 2026 (1) Stu…" at bounding box center [443, 255] width 886 height 510
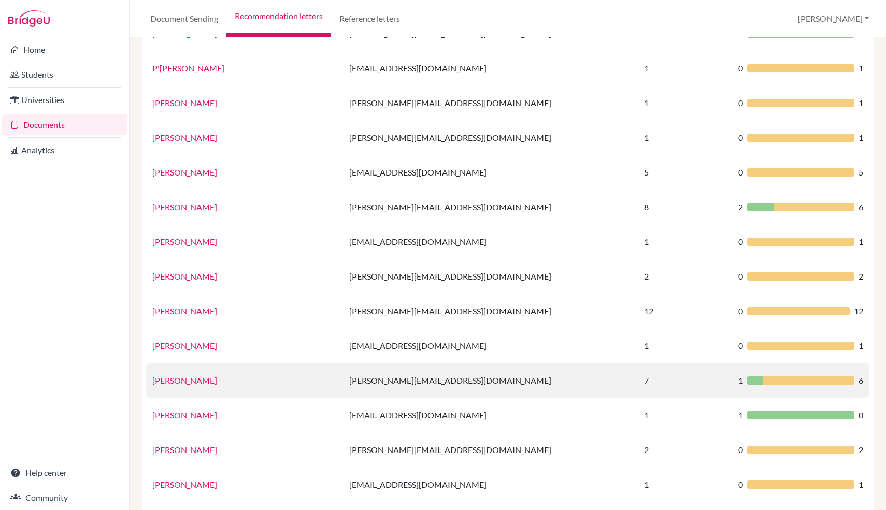
click at [201, 382] on link "Mr. Maxwell Tensen" at bounding box center [184, 381] width 65 height 10
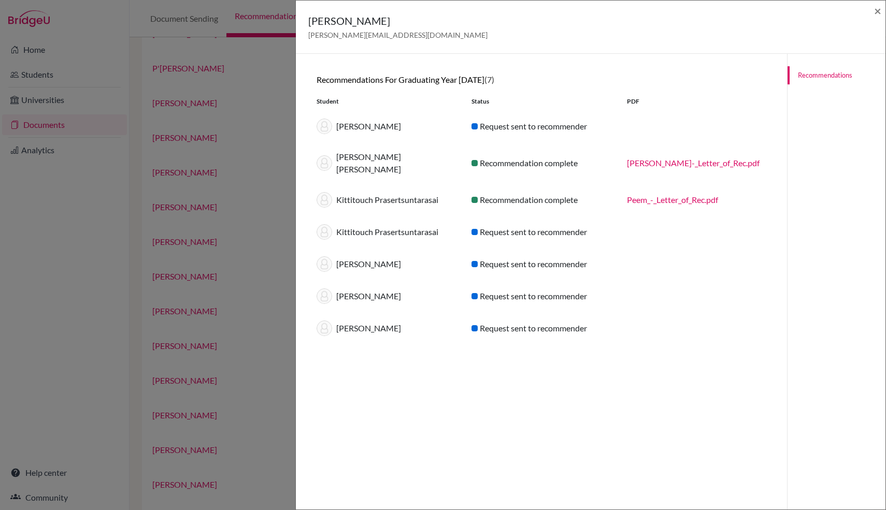
click at [192, 297] on div "Mr. Maxwell Tensen maxwell.t@asbsk.ac.th × Recommendations for graduating year …" at bounding box center [443, 255] width 886 height 510
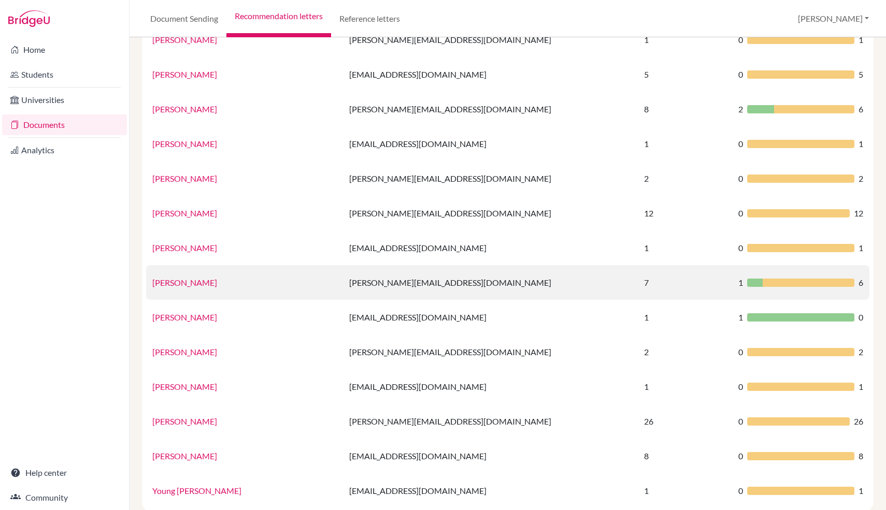
scroll to position [0, 0]
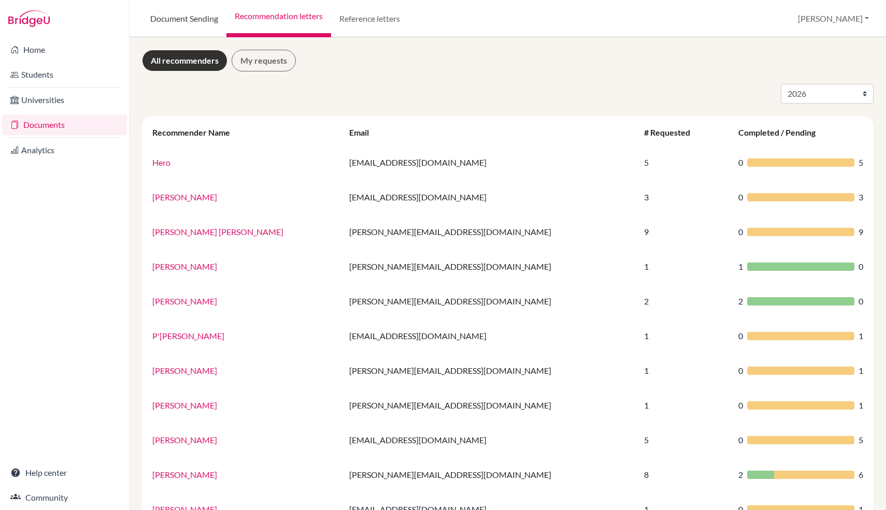
click at [198, 16] on link "Document Sending" at bounding box center [184, 18] width 84 height 37
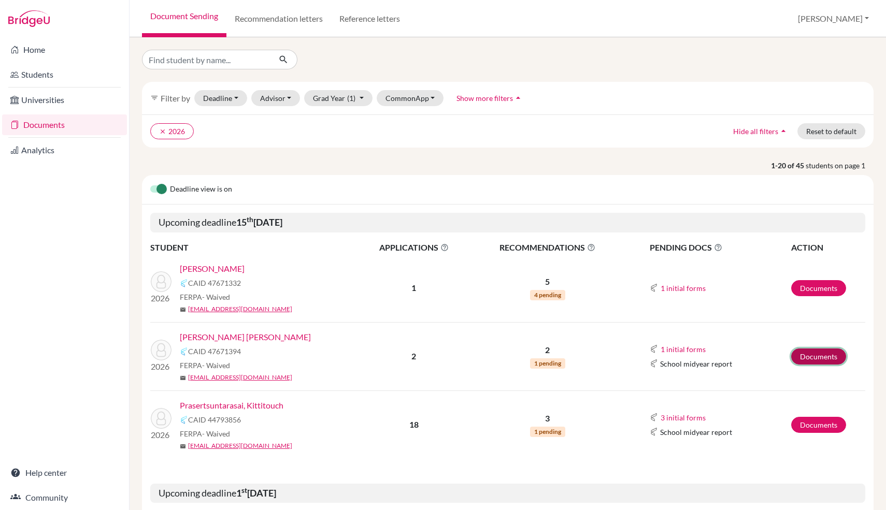
click at [828, 356] on link "Documents" at bounding box center [818, 357] width 55 height 16
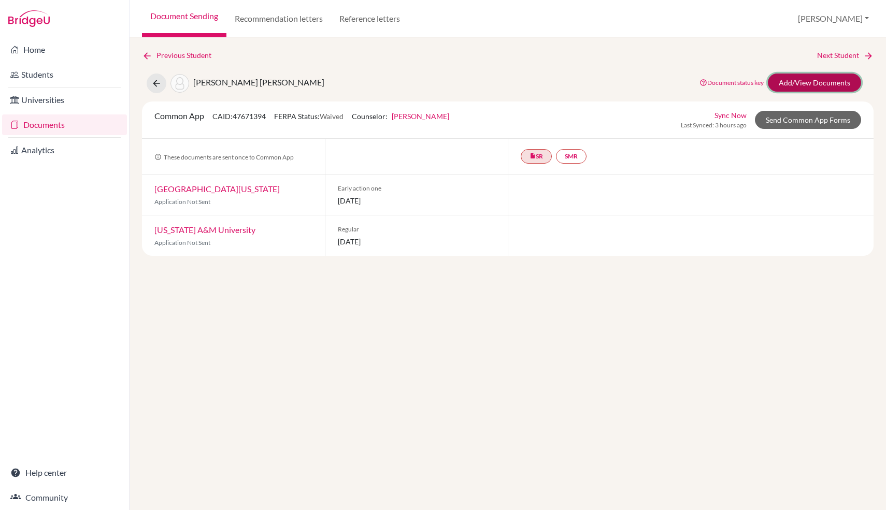
click at [808, 85] on link "Add/View Documents" at bounding box center [814, 83] width 93 height 18
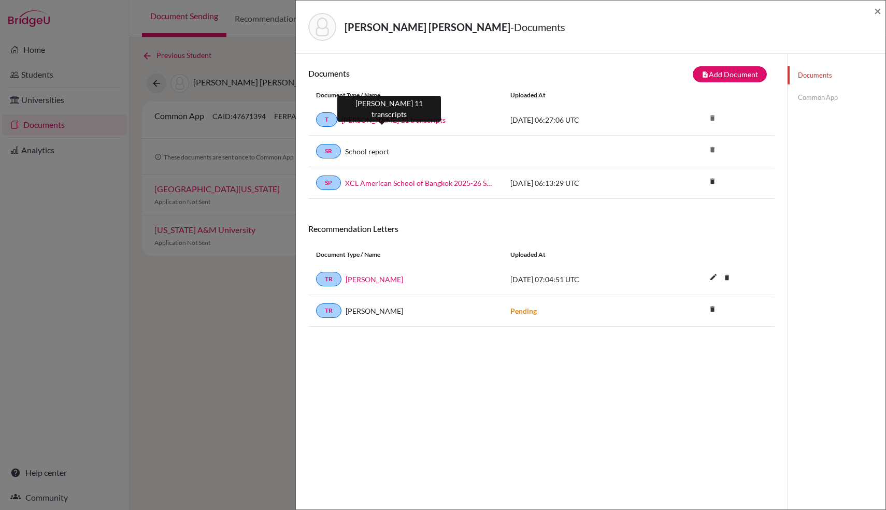
click at [398, 118] on link "Cindy Thru 11 transcripts" at bounding box center [393, 119] width 104 height 11
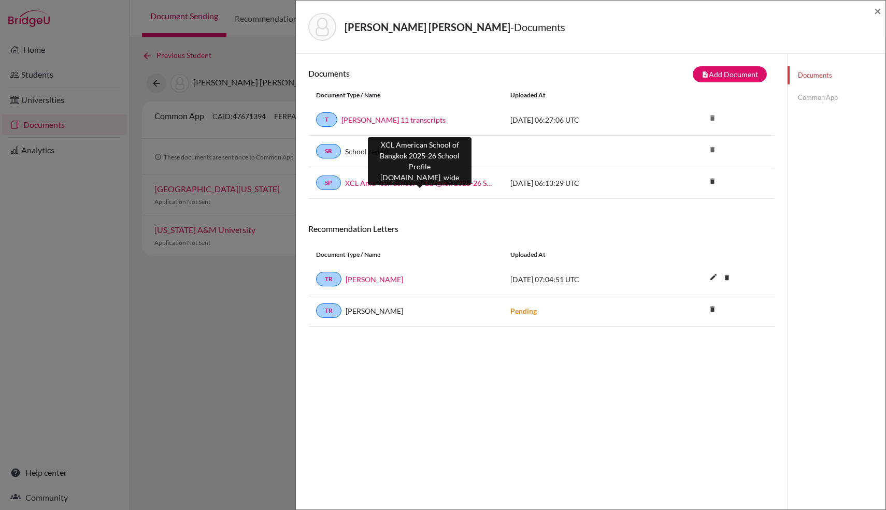
click at [458, 186] on link "XCL American School of Bangkok 2025-26 School Profile [DOMAIN_NAME]_wide" at bounding box center [420, 183] width 150 height 11
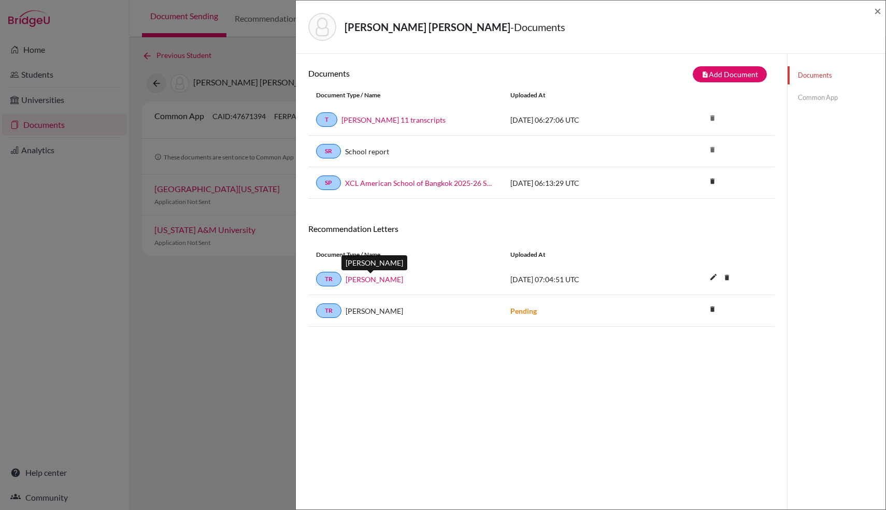
click at [378, 279] on link "Mr. Max Tensen" at bounding box center [373, 279] width 57 height 11
click at [878, 15] on span "×" at bounding box center [877, 10] width 7 height 15
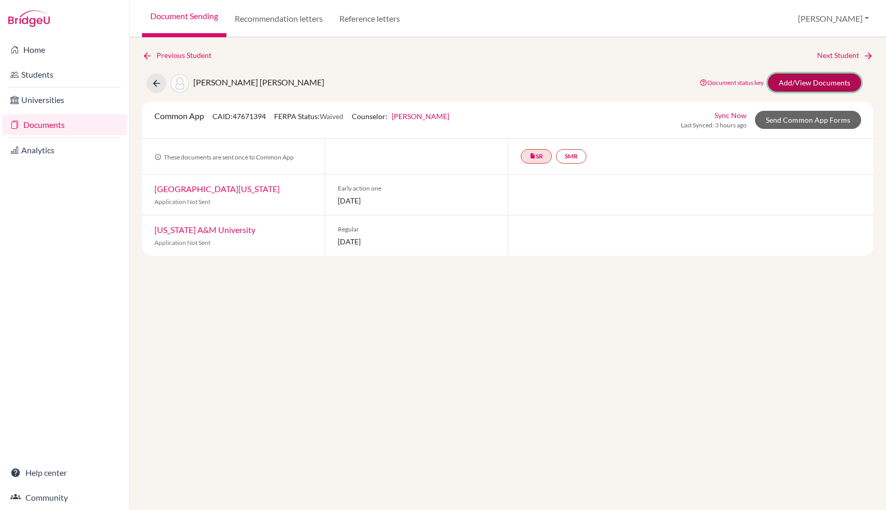
click at [820, 83] on link "Add/View Documents" at bounding box center [814, 83] width 93 height 18
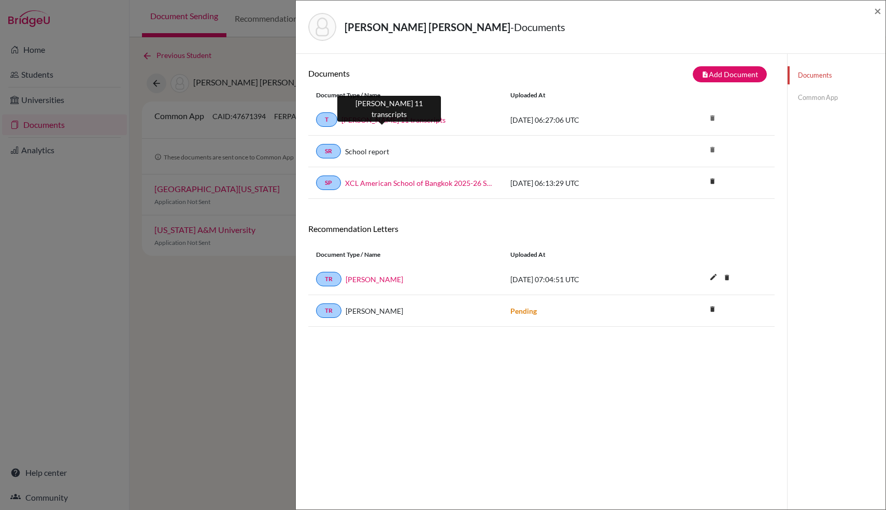
click at [396, 120] on link "Cindy Thru 11 transcripts" at bounding box center [393, 119] width 104 height 11
click at [820, 88] on div "Documents Common App" at bounding box center [836, 86] width 98 height 65
click at [811, 103] on link "Common App" at bounding box center [836, 98] width 98 height 18
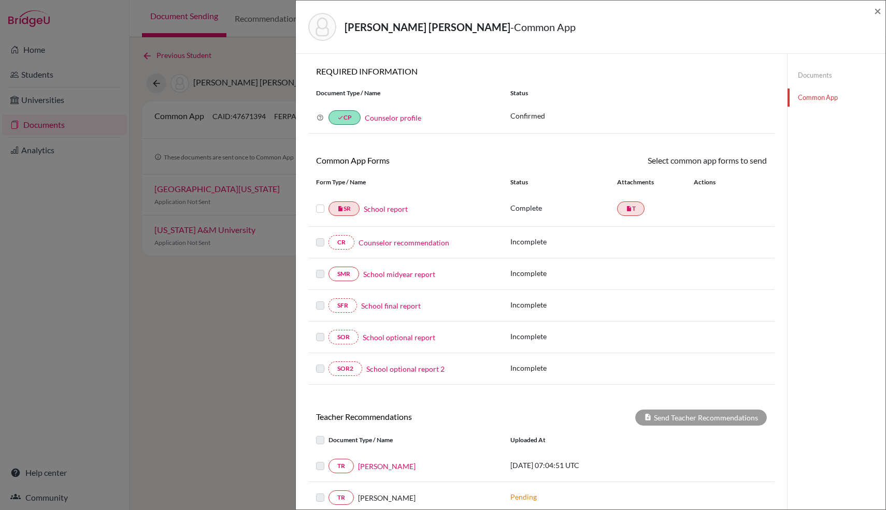
click at [382, 213] on link "School report" at bounding box center [386, 209] width 44 height 11
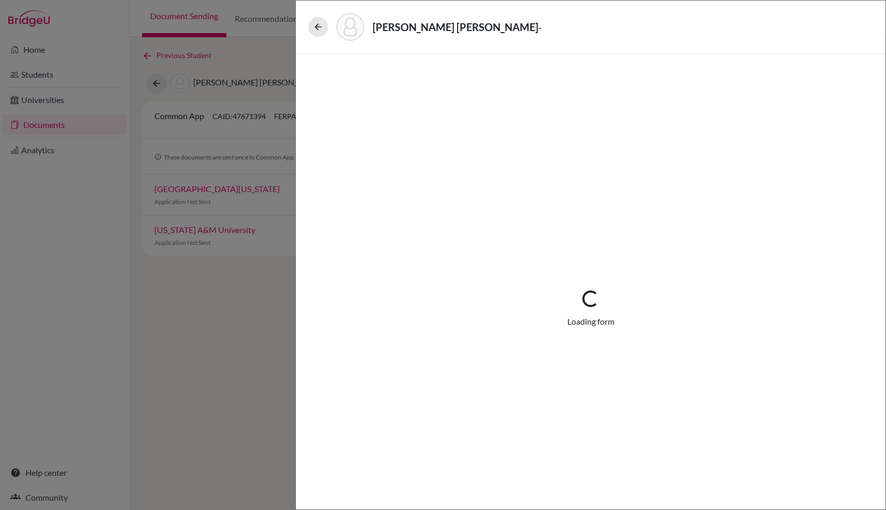
select select "1"
select select "688911"
select select "0"
select select "1"
select select "0"
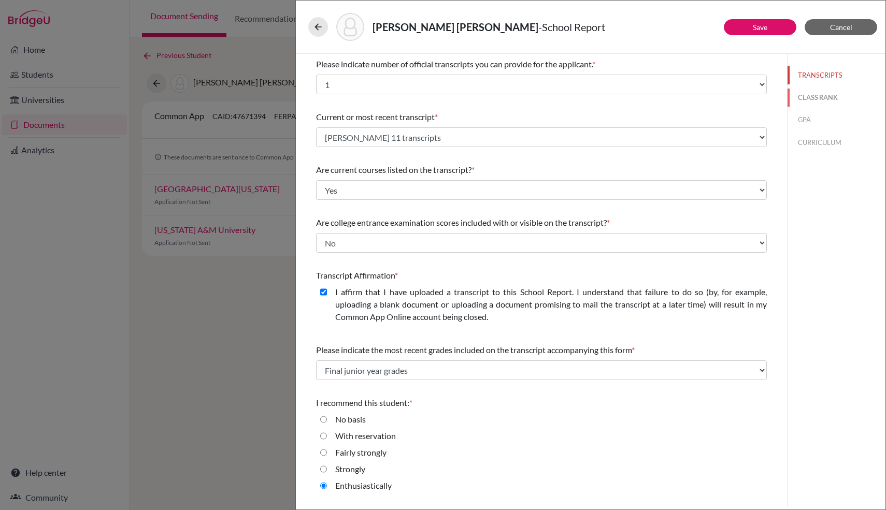
click at [818, 102] on button "CLASS RANK" at bounding box center [836, 98] width 98 height 18
select select "5"
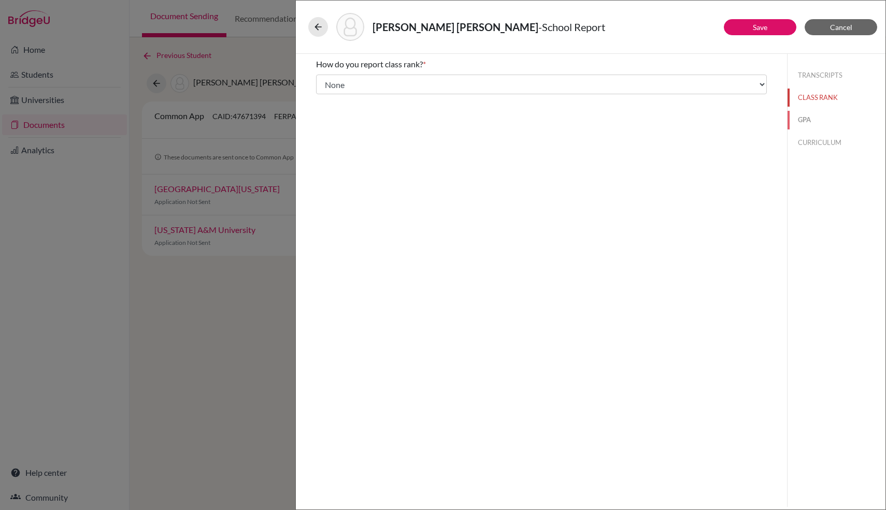
click at [807, 114] on button "GPA" at bounding box center [836, 120] width 98 height 18
type input "3.95"
type input "4.27"
select select "4"
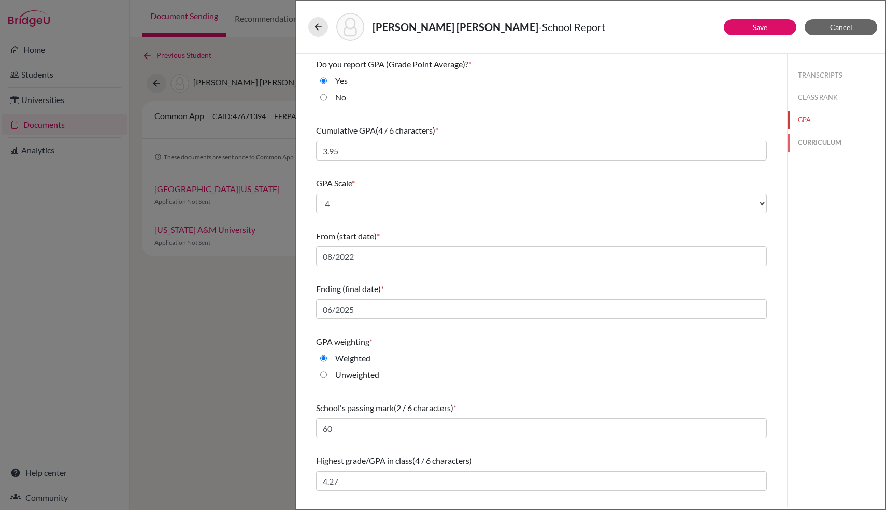
click at [813, 145] on button "CURRICULUM" at bounding box center [836, 143] width 98 height 18
select select "3"
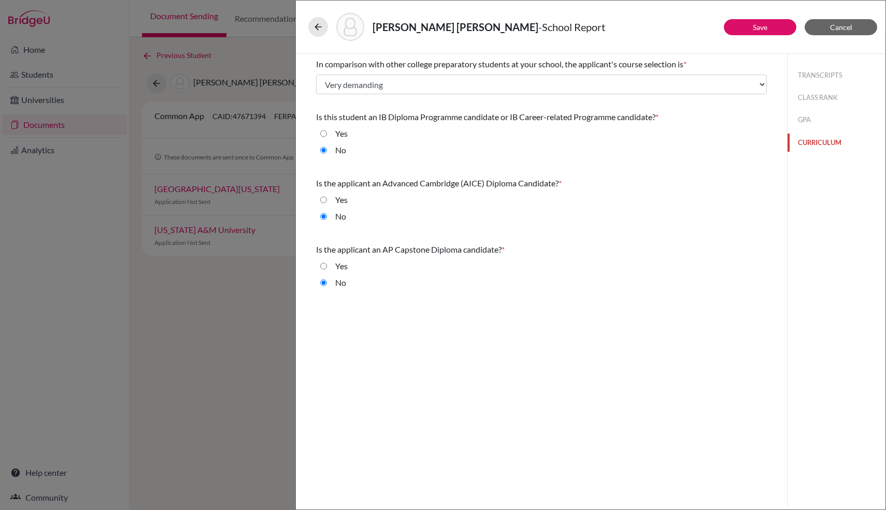
click at [813, 145] on button "CURRICULUM" at bounding box center [836, 143] width 98 height 18
click at [319, 28] on icon at bounding box center [318, 27] width 10 height 10
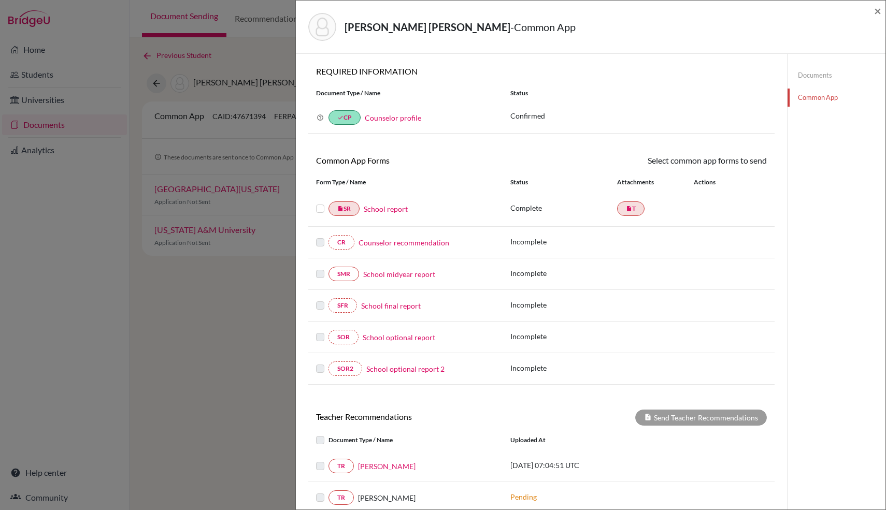
click at [275, 69] on div "Nguyen, Ngoc Hoang Chau - Common App × × REQUIRED INFORMATION Document Type / N…" at bounding box center [443, 255] width 886 height 510
click at [877, 16] on span "×" at bounding box center [877, 10] width 7 height 15
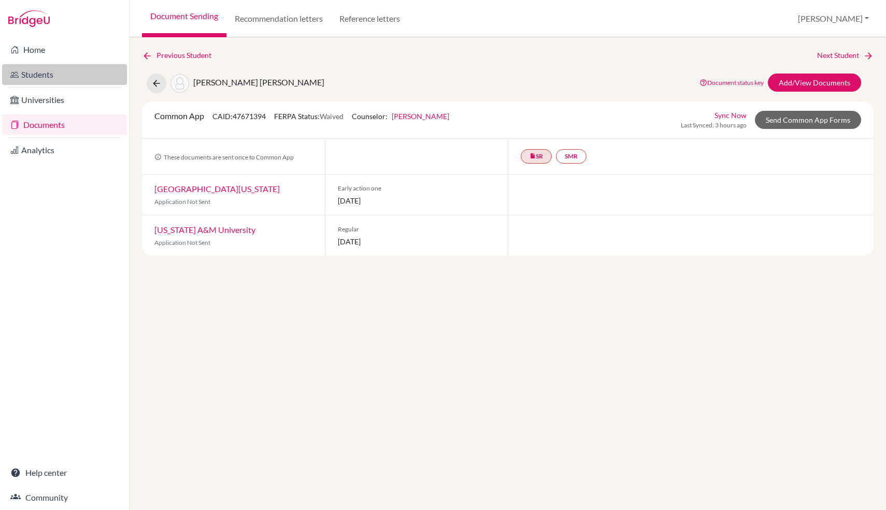
click at [52, 73] on link "Students" at bounding box center [64, 74] width 125 height 21
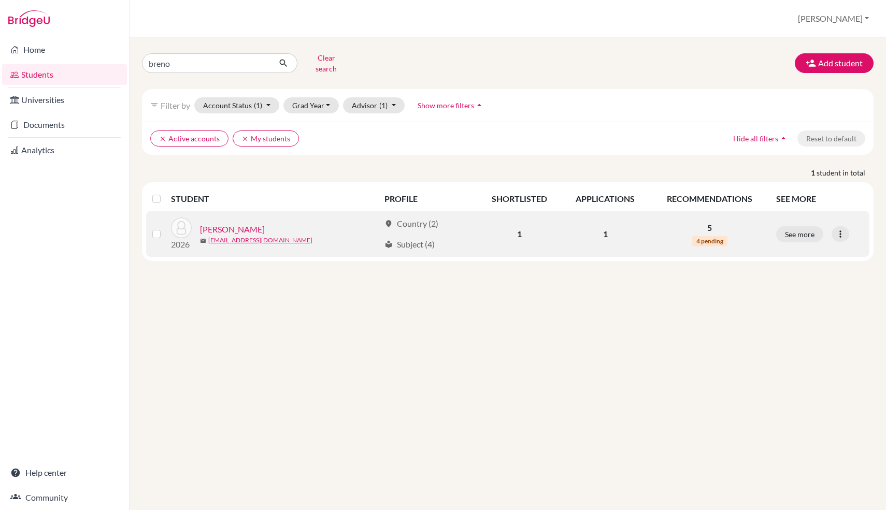
click at [224, 223] on link "[PERSON_NAME]" at bounding box center [232, 229] width 65 height 12
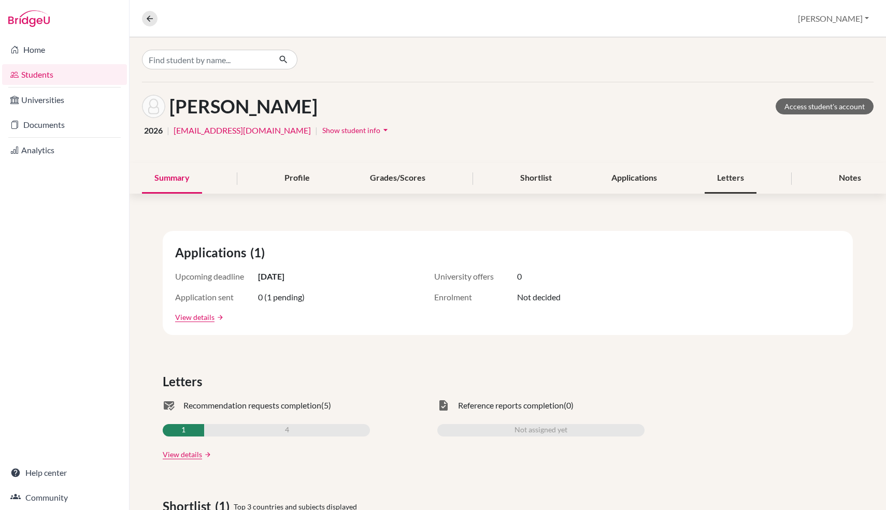
click at [717, 180] on div "Letters" at bounding box center [730, 178] width 52 height 31
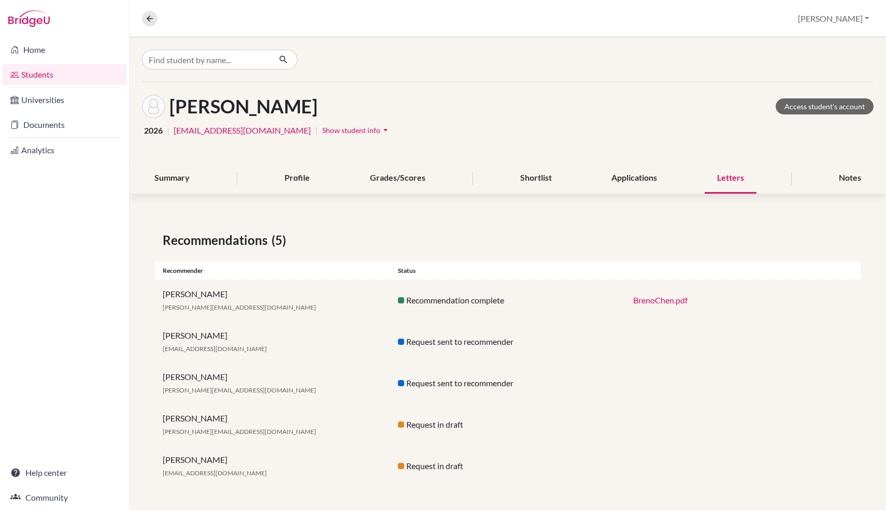
scroll to position [2, 0]
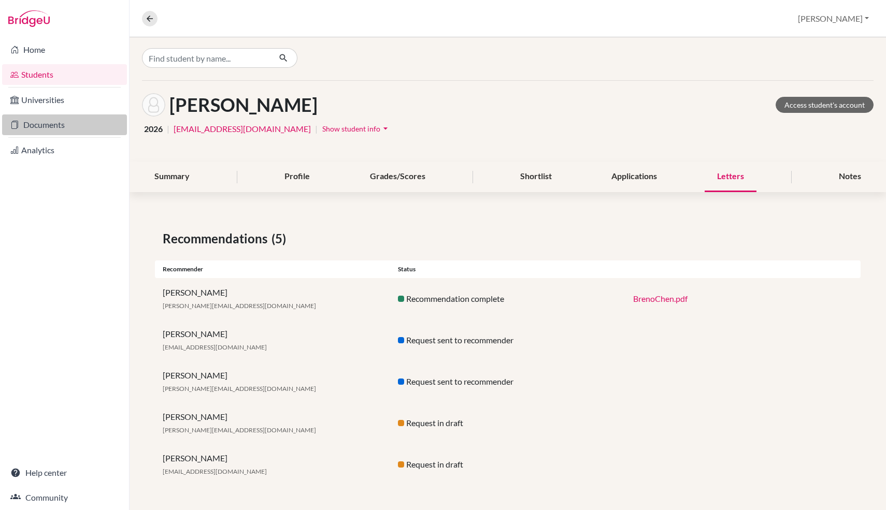
click at [52, 129] on link "Documents" at bounding box center [64, 124] width 125 height 21
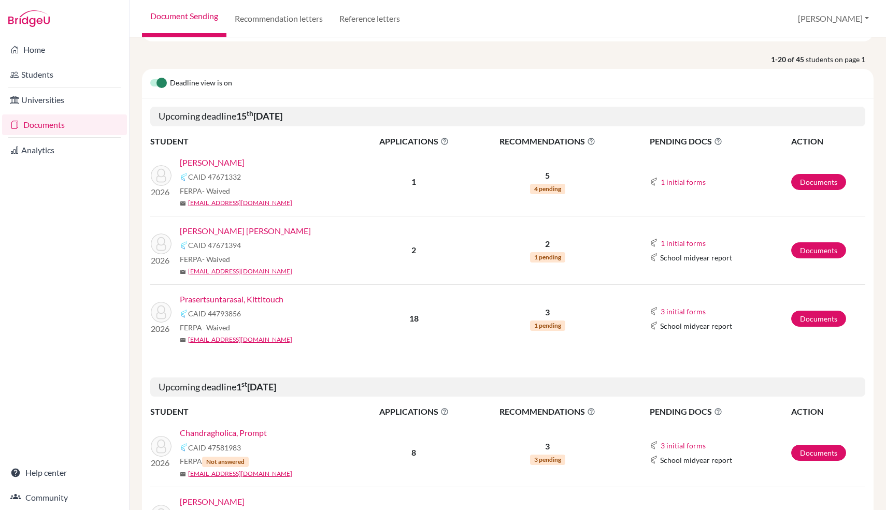
scroll to position [66, 0]
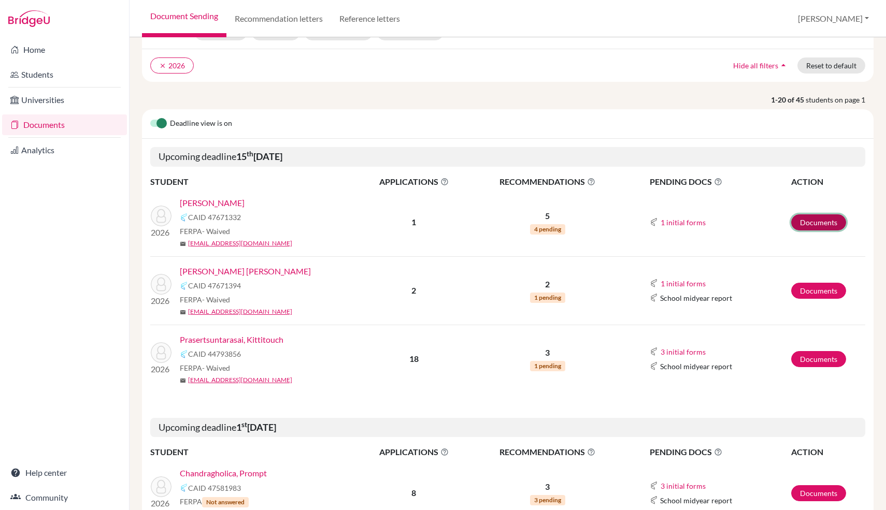
click at [828, 221] on link "Documents" at bounding box center [818, 222] width 55 height 16
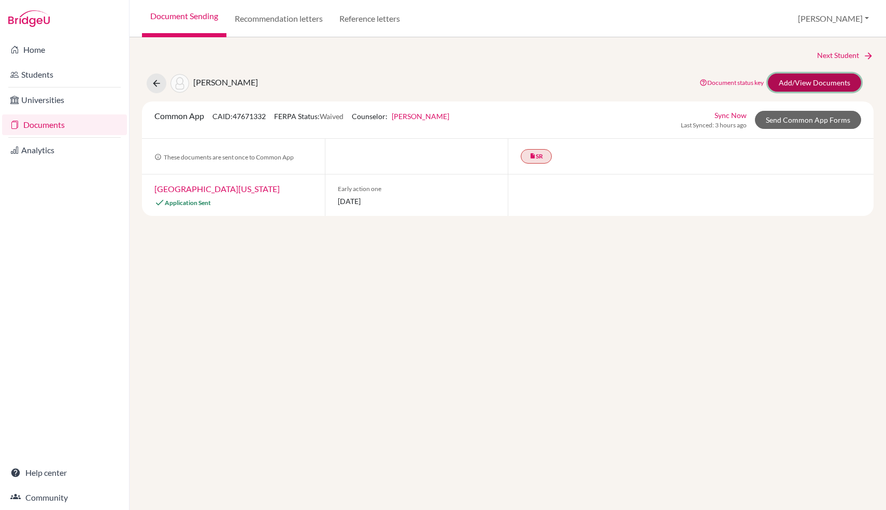
click at [828, 84] on link "Add/View Documents" at bounding box center [814, 83] width 93 height 18
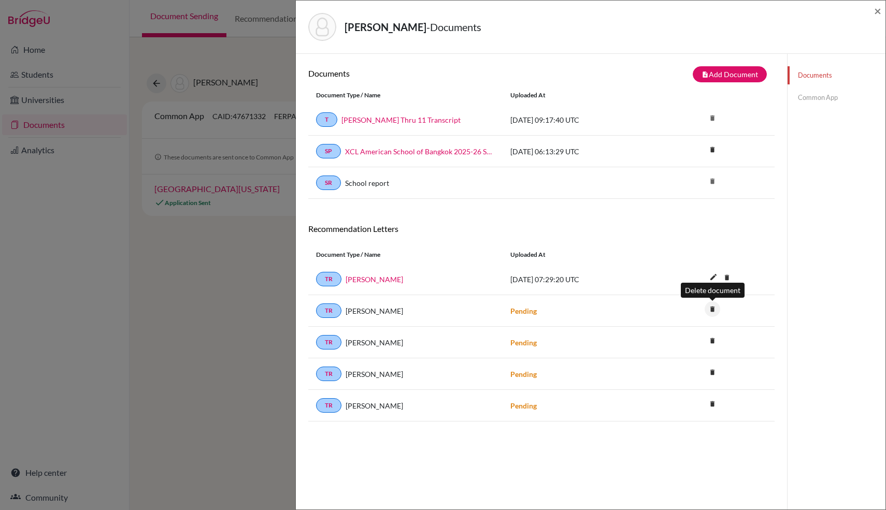
click at [715, 312] on icon "delete" at bounding box center [712, 309] width 16 height 16
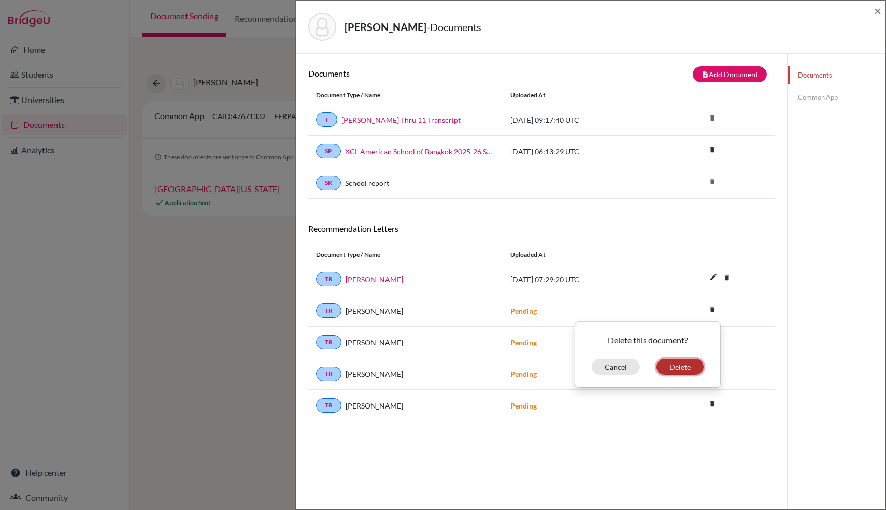
click at [685, 365] on button "Delete" at bounding box center [679, 367] width 47 height 16
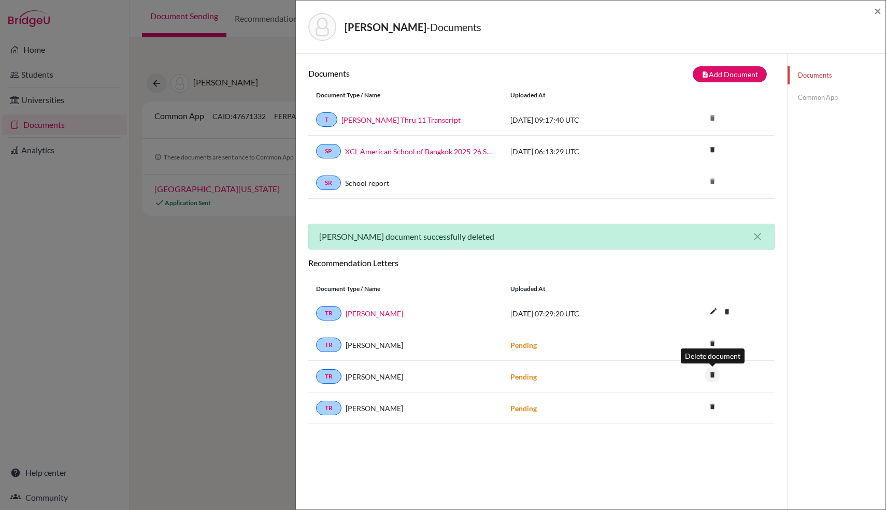
click at [713, 375] on icon "delete" at bounding box center [712, 375] width 16 height 16
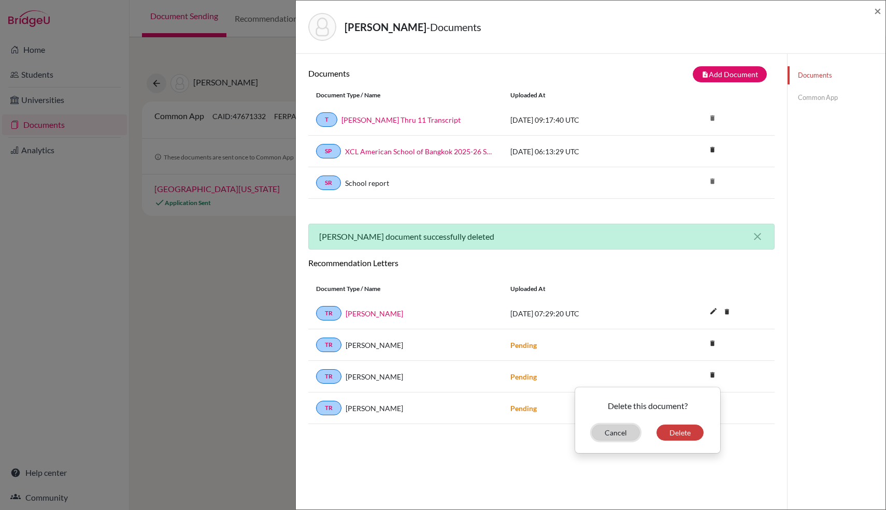
click at [609, 434] on button "Cancel" at bounding box center [616, 433] width 48 height 16
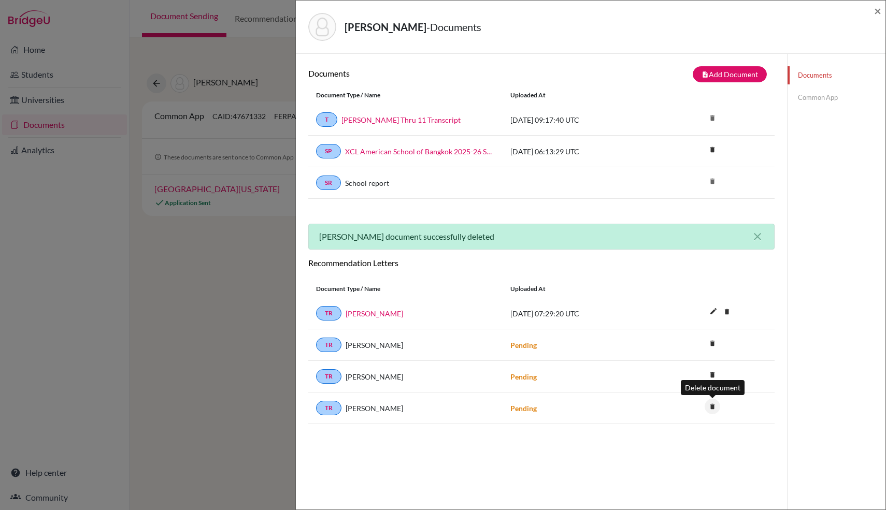
click at [715, 411] on icon "delete" at bounding box center [712, 407] width 16 height 16
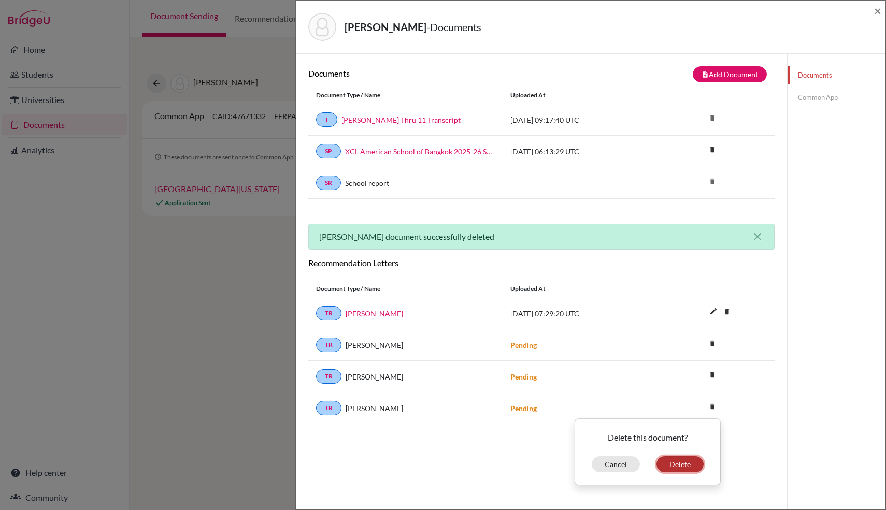
click at [674, 465] on button "Delete" at bounding box center [679, 464] width 47 height 16
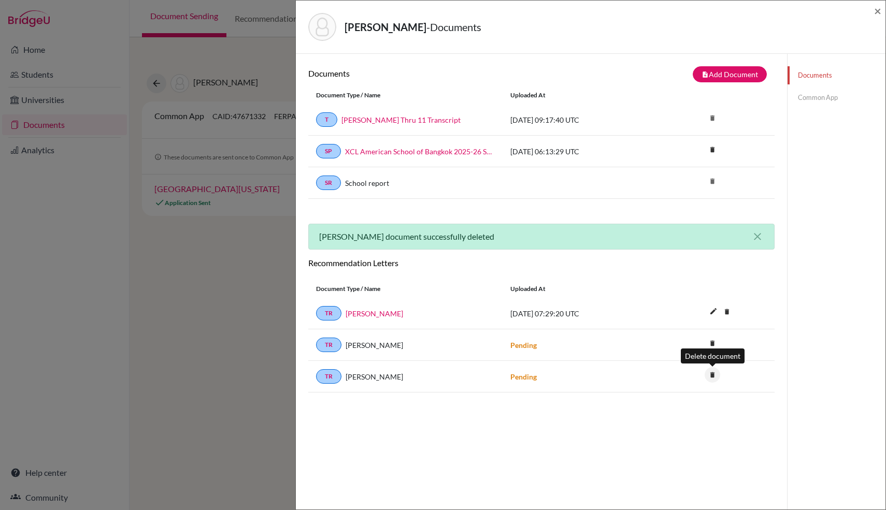
click at [711, 377] on icon "delete" at bounding box center [712, 375] width 16 height 16
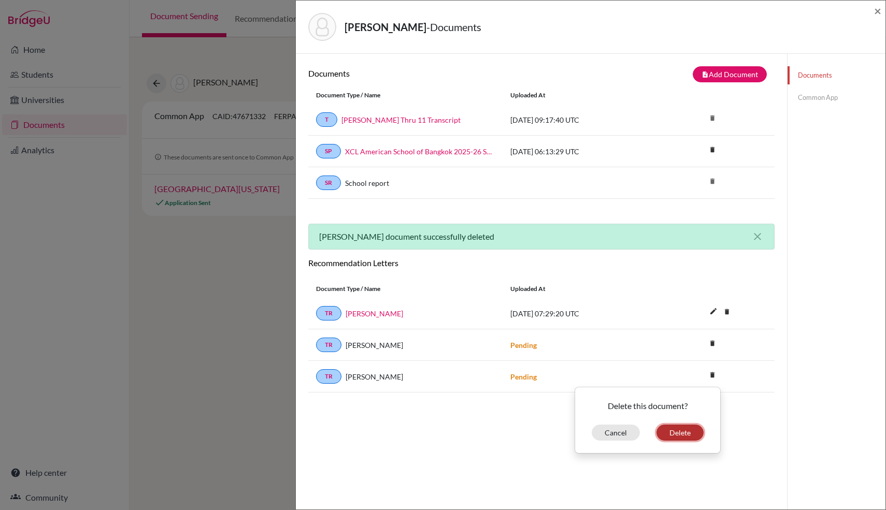
click at [674, 430] on button "Delete" at bounding box center [679, 433] width 47 height 16
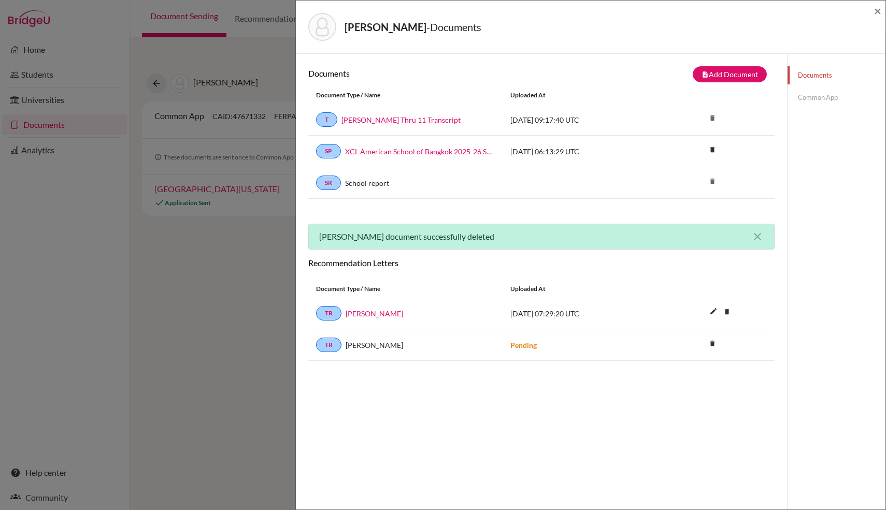
click at [154, 233] on div "Chen, Breno - Documents × Documents note_add Add Document Document type Change …" at bounding box center [443, 255] width 886 height 510
click at [221, 307] on div "Chen, Breno - Documents × Documents note_add Add Document Document type Change …" at bounding box center [443, 255] width 886 height 510
click at [877, 12] on span "×" at bounding box center [877, 10] width 7 height 15
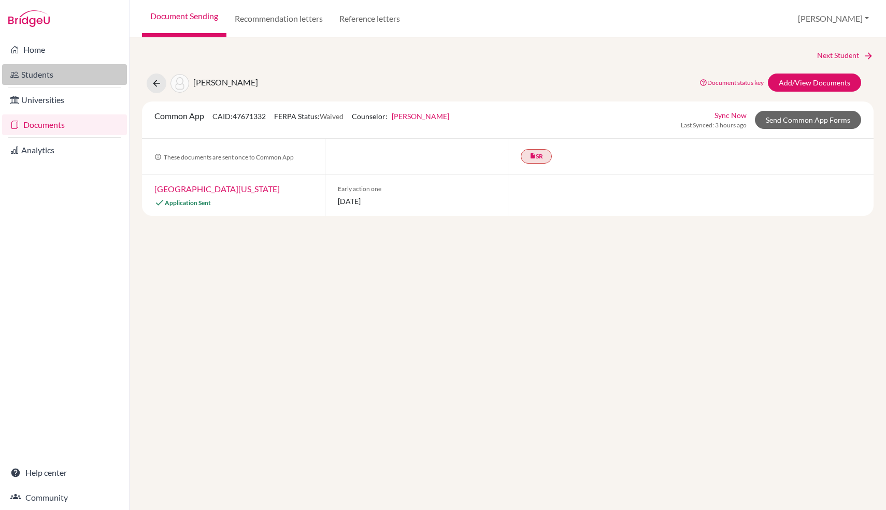
click at [47, 81] on link "Students" at bounding box center [64, 74] width 125 height 21
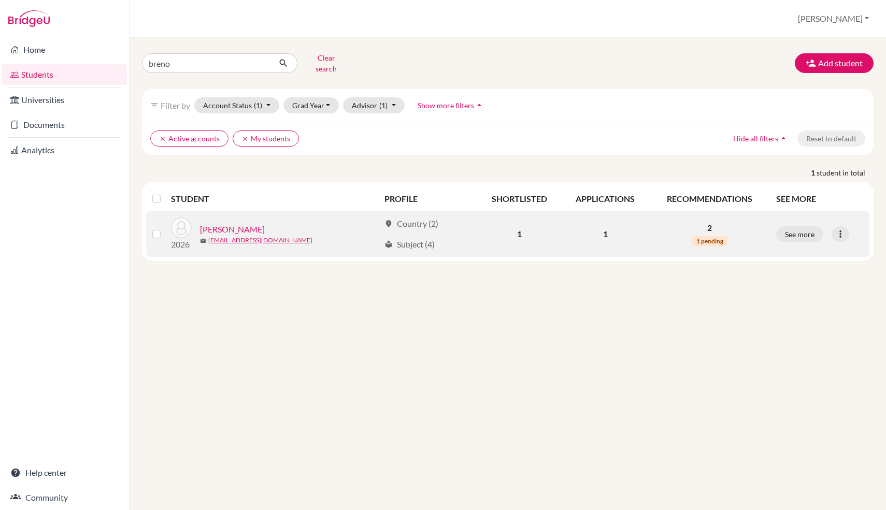
click at [232, 223] on link "[PERSON_NAME]" at bounding box center [232, 229] width 65 height 12
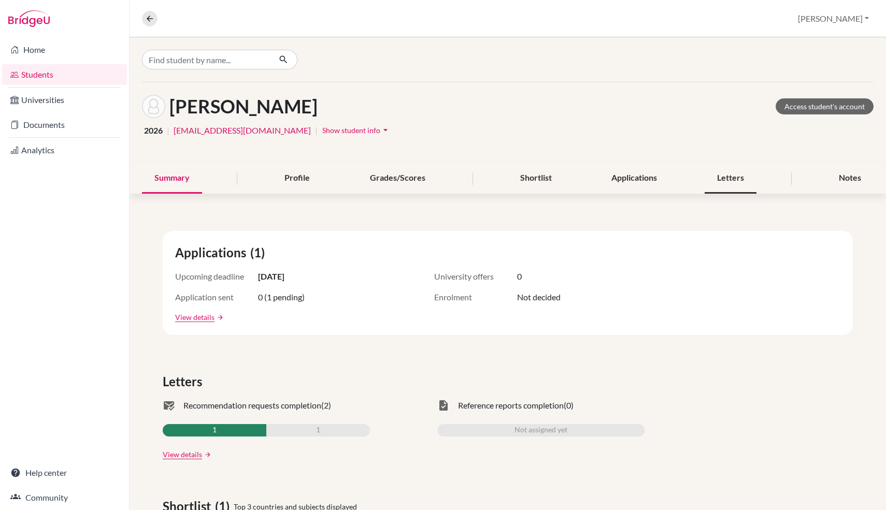
click at [743, 192] on div "Letters" at bounding box center [730, 178] width 52 height 31
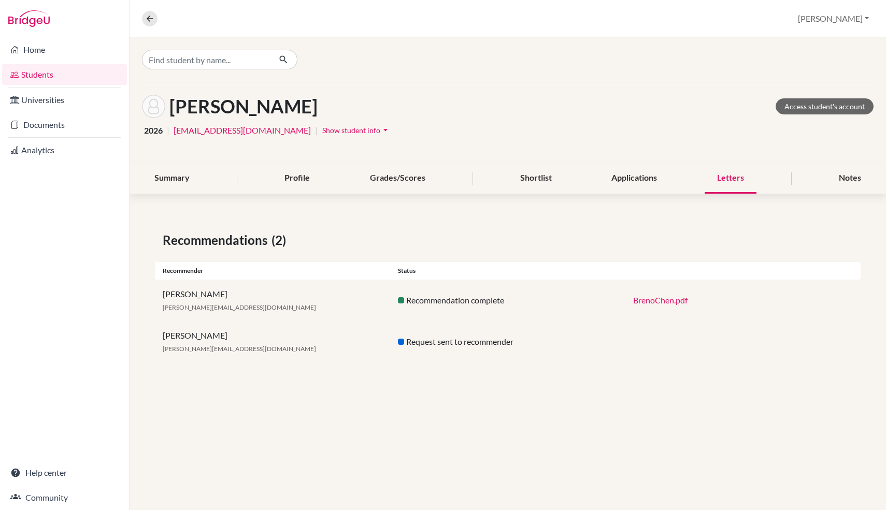
click at [743, 192] on div "Letters" at bounding box center [730, 178] width 52 height 31
click at [827, 107] on link "Access student's account" at bounding box center [824, 106] width 98 height 16
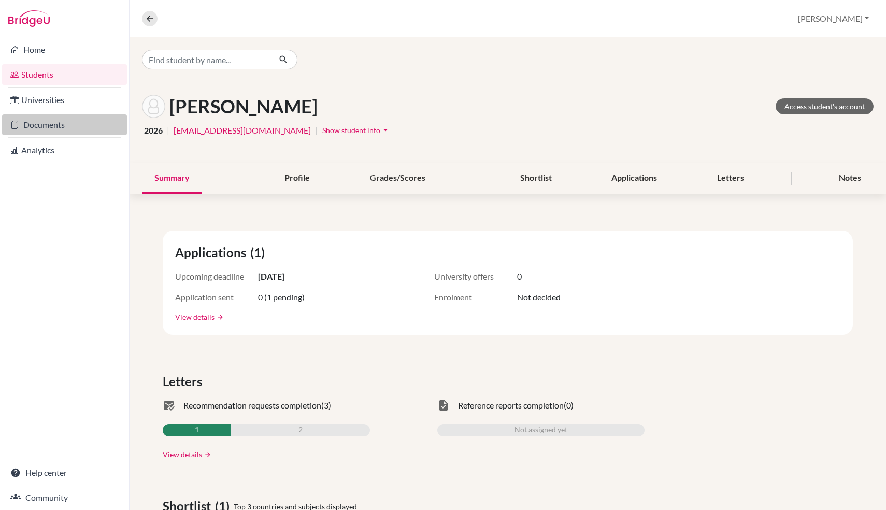
click at [75, 128] on link "Documents" at bounding box center [64, 124] width 125 height 21
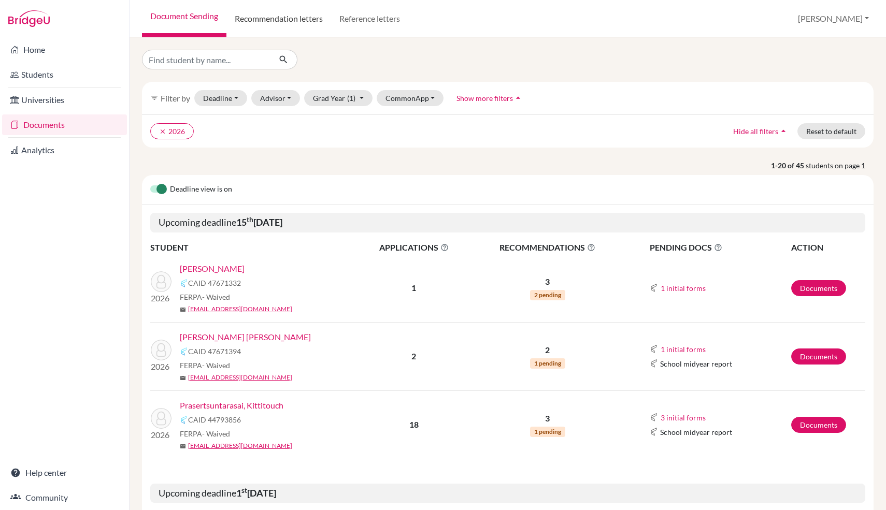
click at [298, 36] on link "Recommendation letters" at bounding box center [278, 18] width 105 height 37
click at [38, 24] on img at bounding box center [28, 18] width 41 height 17
click at [35, 18] on img at bounding box center [28, 18] width 41 height 17
click at [39, 50] on link "Home" at bounding box center [64, 49] width 125 height 21
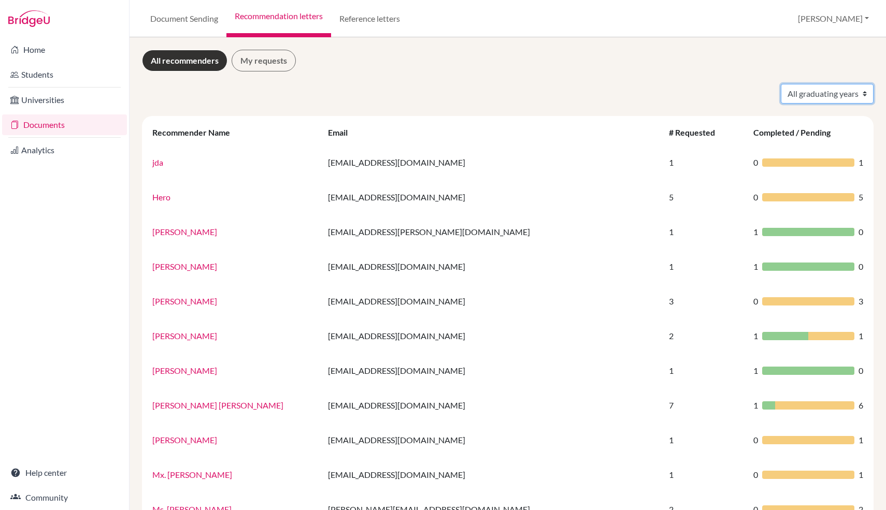
click at [847, 100] on select "All graduating years 2019 2023 2024 2025 2026" at bounding box center [827, 94] width 93 height 20
select select "2026"
click at [781, 84] on select "All graduating years 2019 2023 2024 2025 2026" at bounding box center [827, 94] width 93 height 20
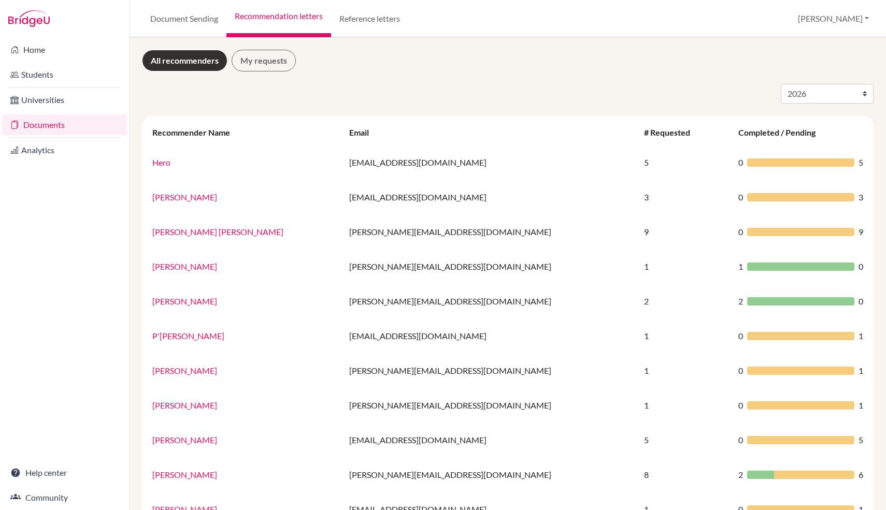
select select "2026"
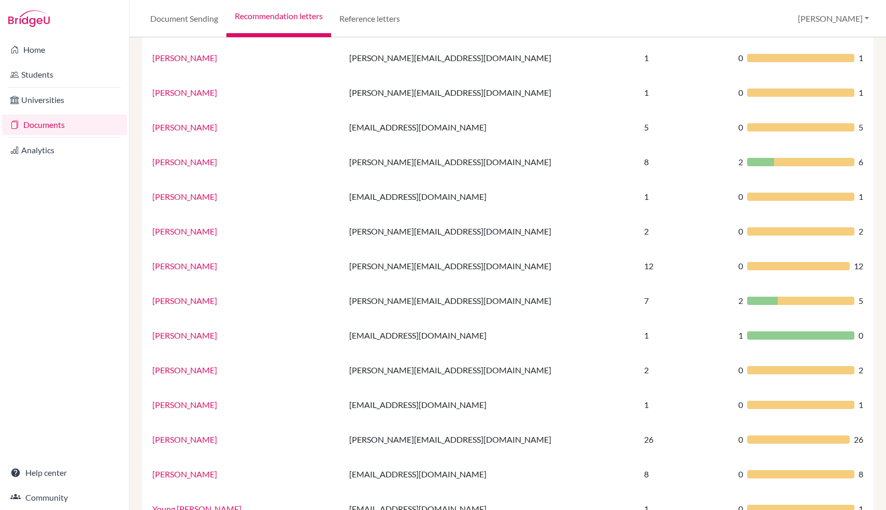
scroll to position [314, 0]
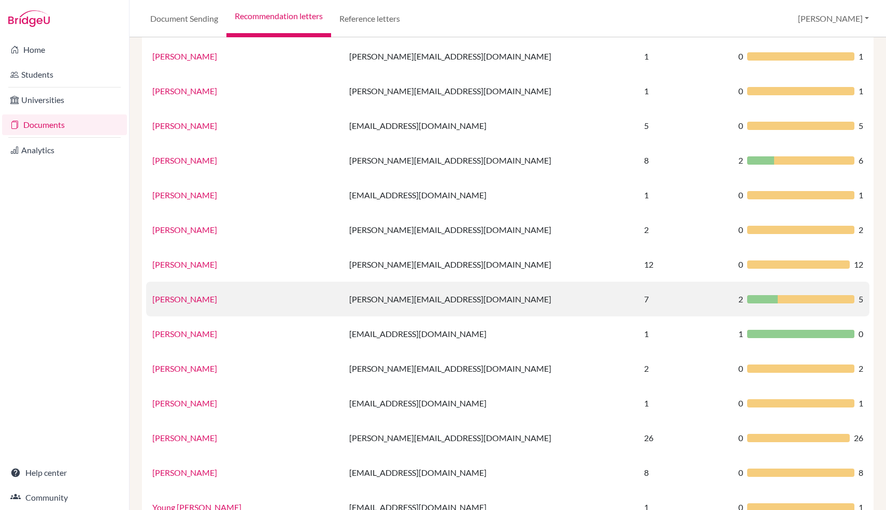
click at [198, 298] on link "[PERSON_NAME]" at bounding box center [184, 299] width 65 height 10
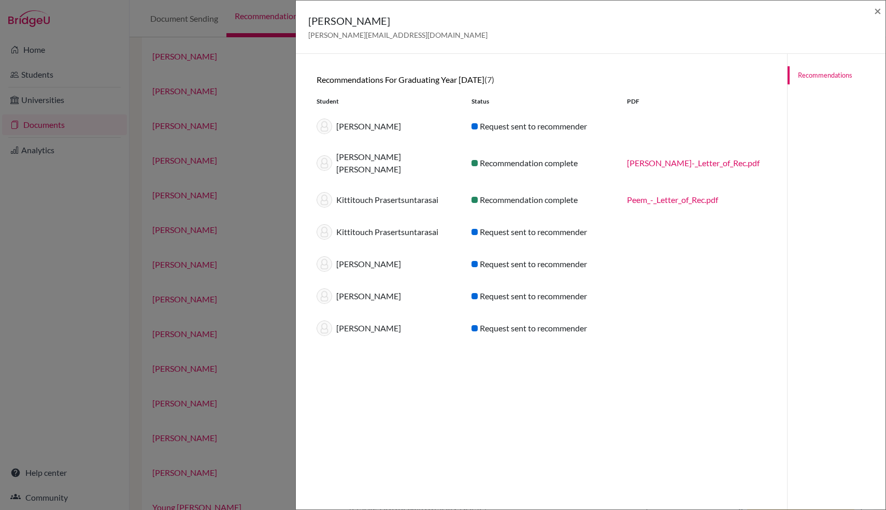
click at [387, 326] on div "Tatsuhiro Sueyoshi" at bounding box center [386, 329] width 155 height 16
click at [387, 326] on div "[PERSON_NAME]" at bounding box center [386, 329] width 155 height 16
click at [547, 3] on div "Mr. Maxwell Tensen maxwell.t@asbsk.ac.th ×" at bounding box center [590, 27] width 589 height 53
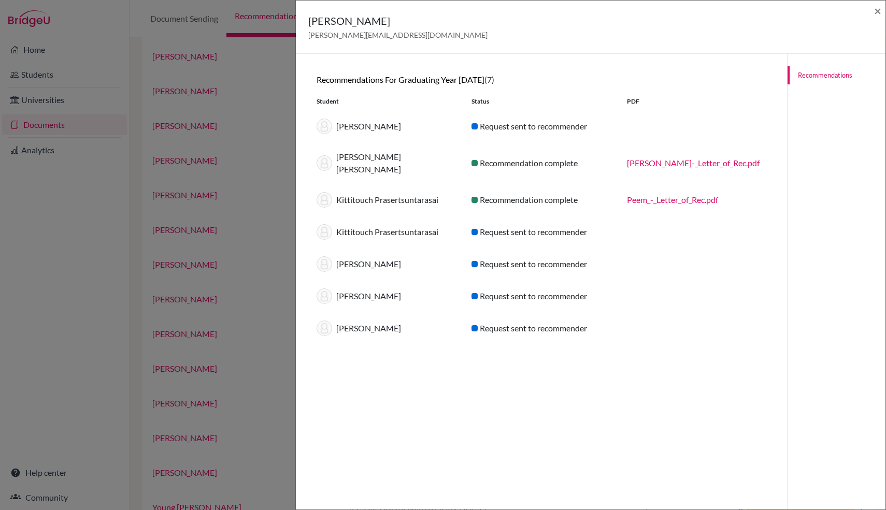
click at [508, 226] on div "Request sent to recommender" at bounding box center [541, 232] width 155 height 12
click at [875, 9] on span "×" at bounding box center [877, 10] width 7 height 15
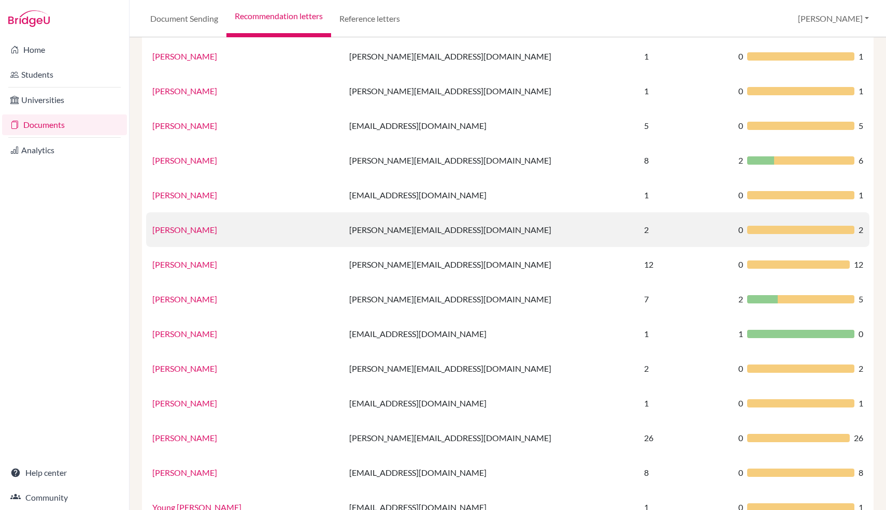
scroll to position [0, 0]
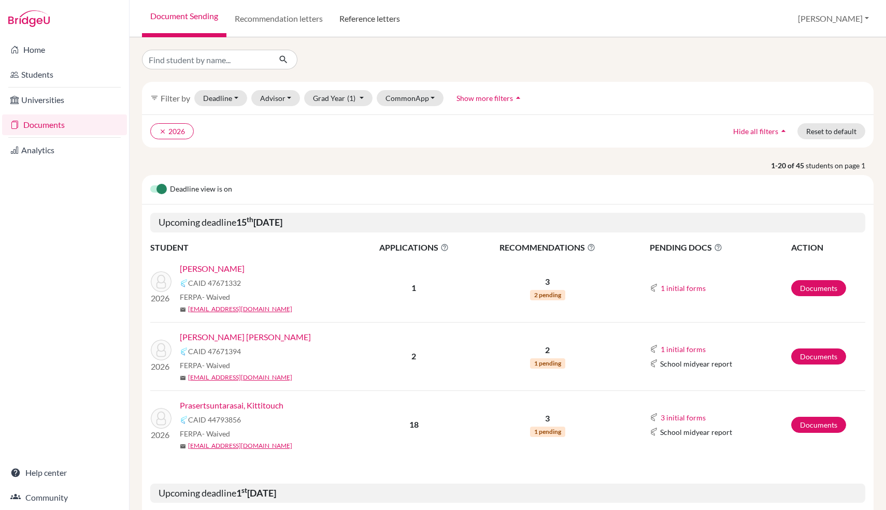
click at [384, 25] on link "Reference letters" at bounding box center [369, 18] width 77 height 37
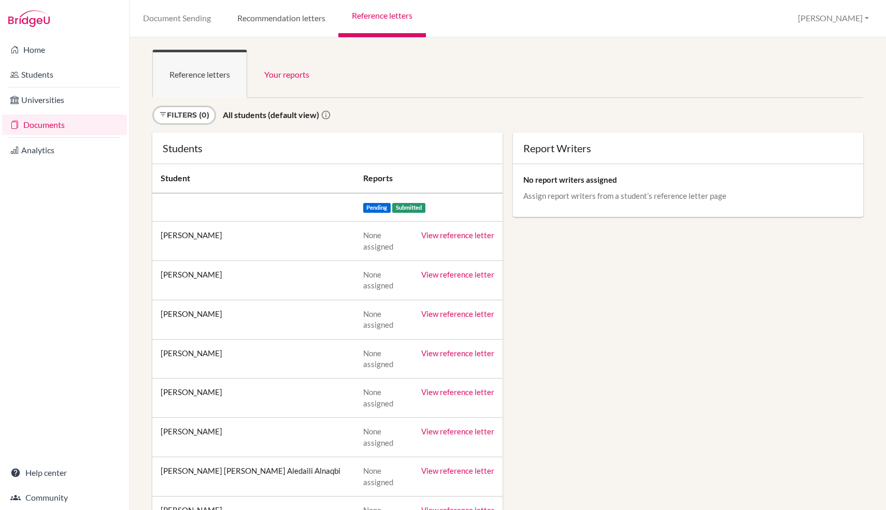
click at [313, 22] on link "Recommendation letters" at bounding box center [281, 18] width 114 height 37
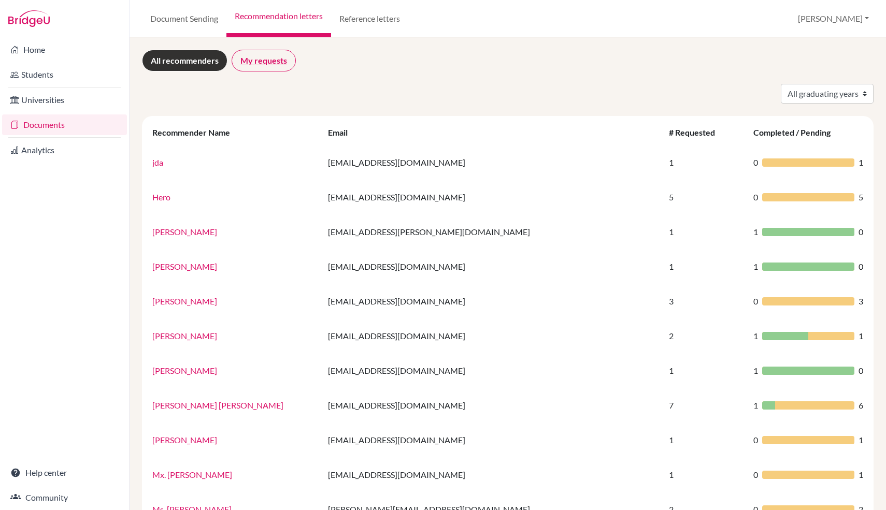
click at [265, 64] on link "My requests" at bounding box center [264, 61] width 64 height 22
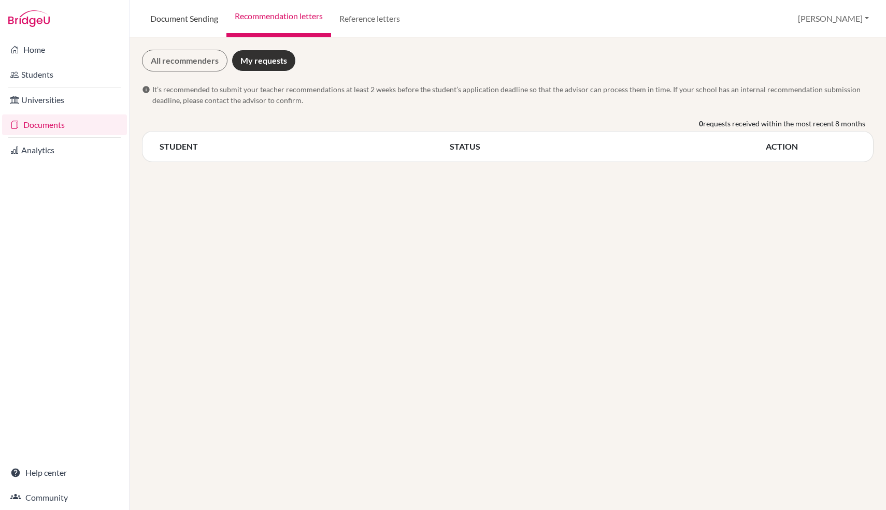
click at [197, 23] on link "Document Sending" at bounding box center [184, 18] width 84 height 37
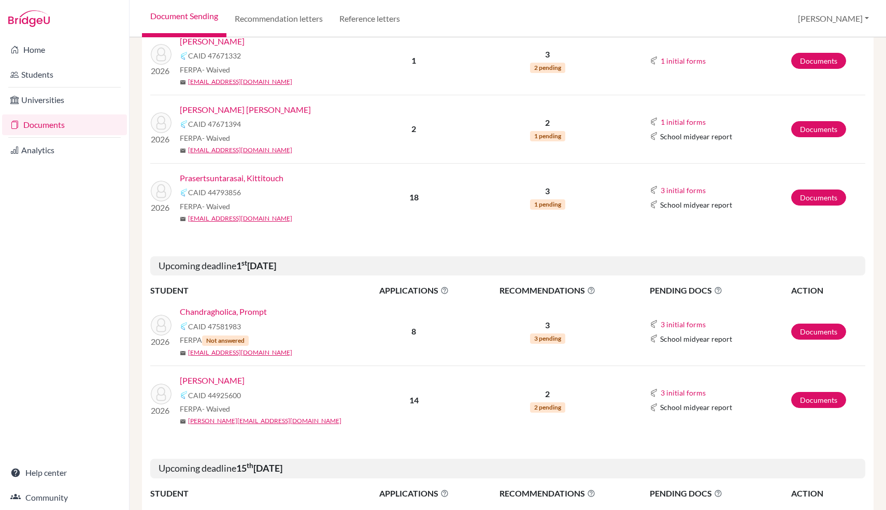
scroll to position [158, 0]
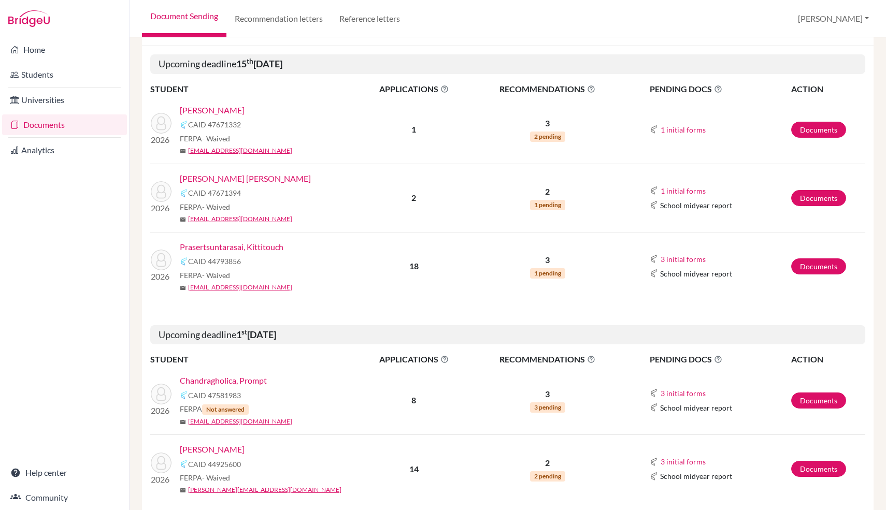
click at [211, 110] on link "[PERSON_NAME]" at bounding box center [212, 110] width 65 height 12
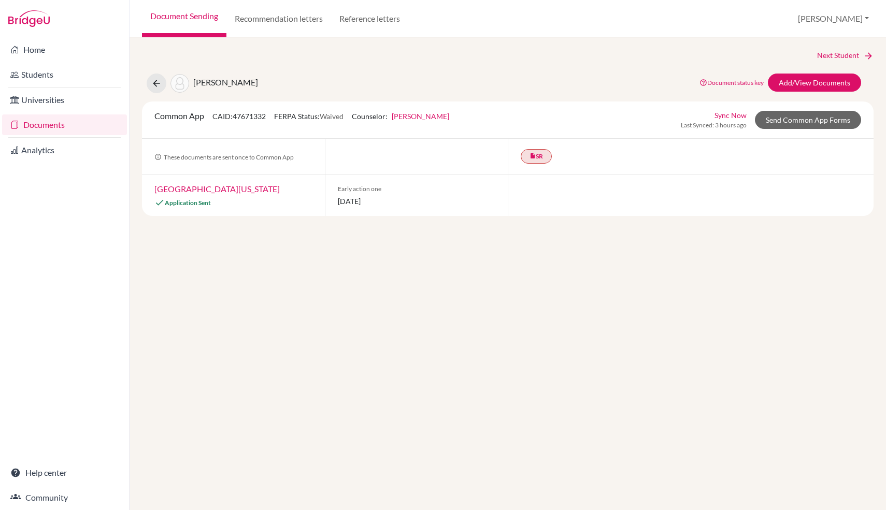
click at [742, 81] on link "Document status key" at bounding box center [731, 83] width 64 height 8
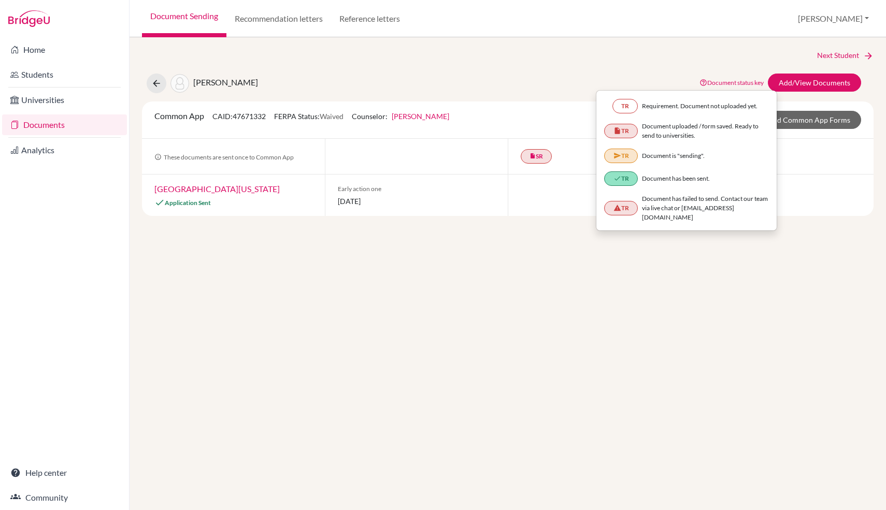
click at [757, 56] on div "Next Student" at bounding box center [507, 55] width 731 height 11
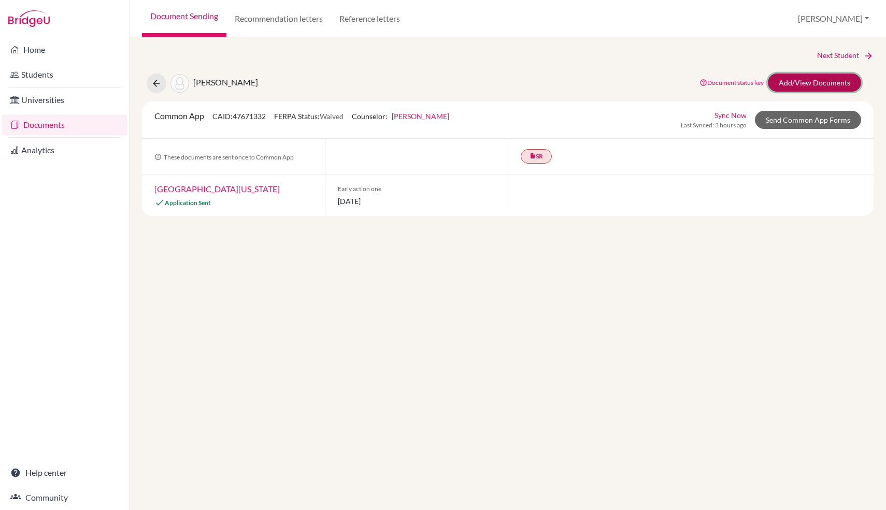
click at [841, 82] on link "Add/View Documents" at bounding box center [814, 83] width 93 height 18
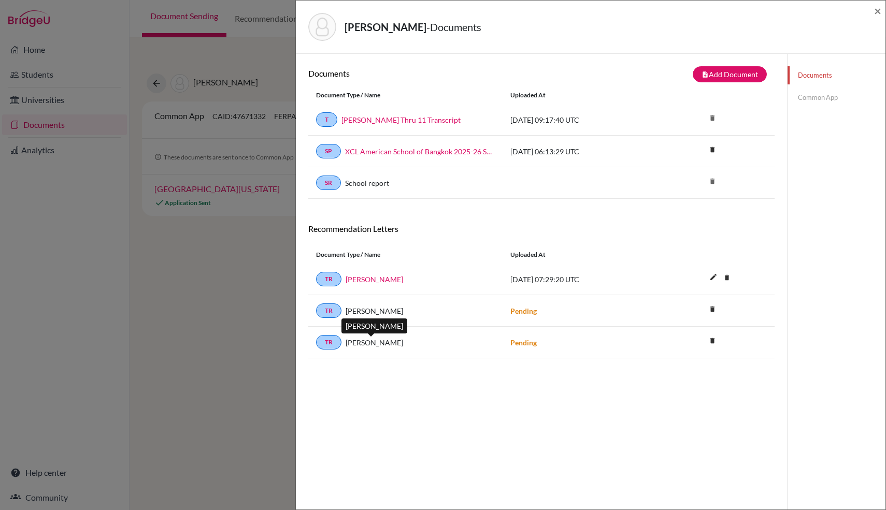
click at [384, 348] on div "TR Maxwell Tensen" at bounding box center [405, 342] width 179 height 15
click at [326, 348] on link "TR" at bounding box center [328, 342] width 25 height 15
click at [327, 343] on link "TR" at bounding box center [328, 342] width 25 height 15
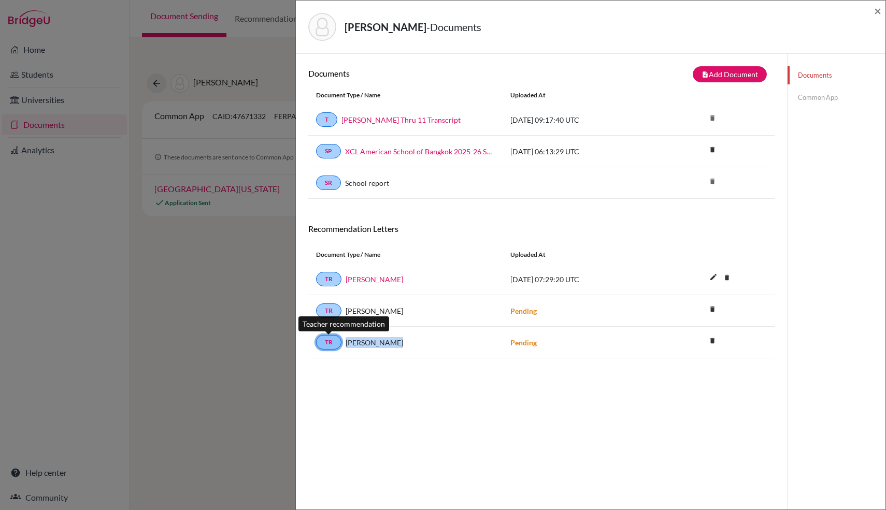
click at [327, 343] on link "TR" at bounding box center [328, 342] width 25 height 15
click at [813, 93] on link "Common App" at bounding box center [836, 98] width 98 height 18
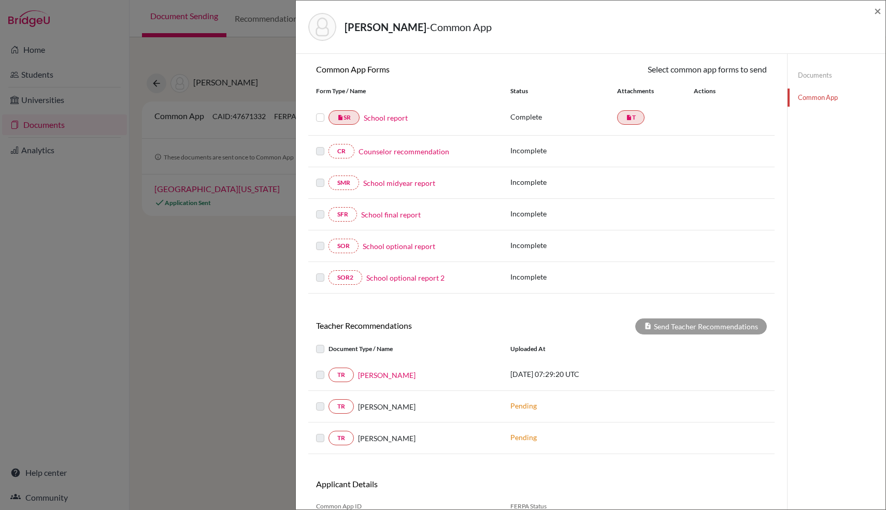
scroll to position [147, 0]
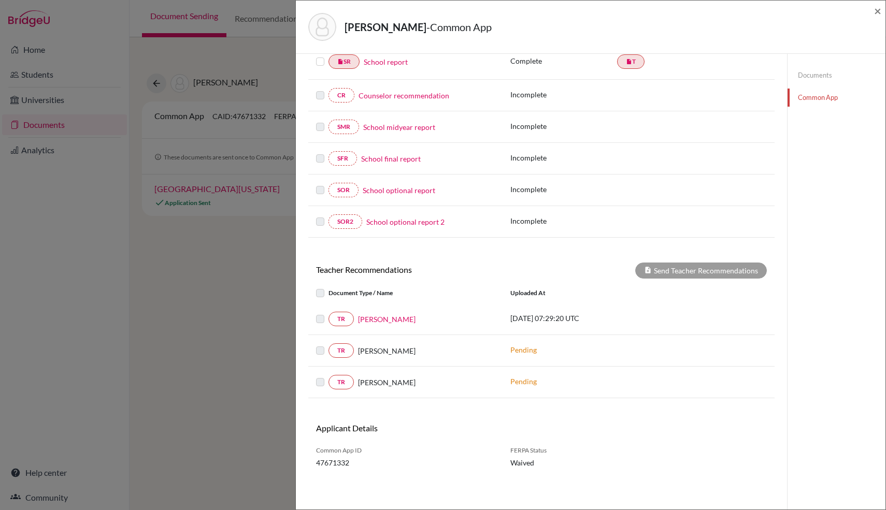
click at [328, 376] on label at bounding box center [328, 376] width 0 height 0
click at [341, 382] on link "TR" at bounding box center [340, 382] width 25 height 15
click at [383, 376] on div "TR Maxwell Tensen" at bounding box center [405, 382] width 179 height 15
click at [381, 386] on span "Maxwell Tensen" at bounding box center [386, 382] width 57 height 11
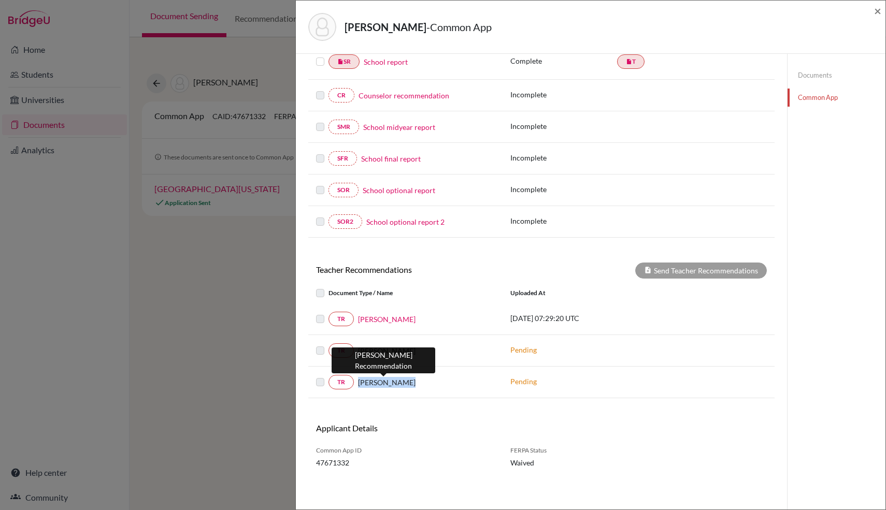
click at [381, 386] on span "Maxwell Tensen" at bounding box center [386, 382] width 57 height 11
click at [327, 383] on div at bounding box center [322, 382] width 12 height 12
click at [328, 376] on label at bounding box center [328, 376] width 0 height 0
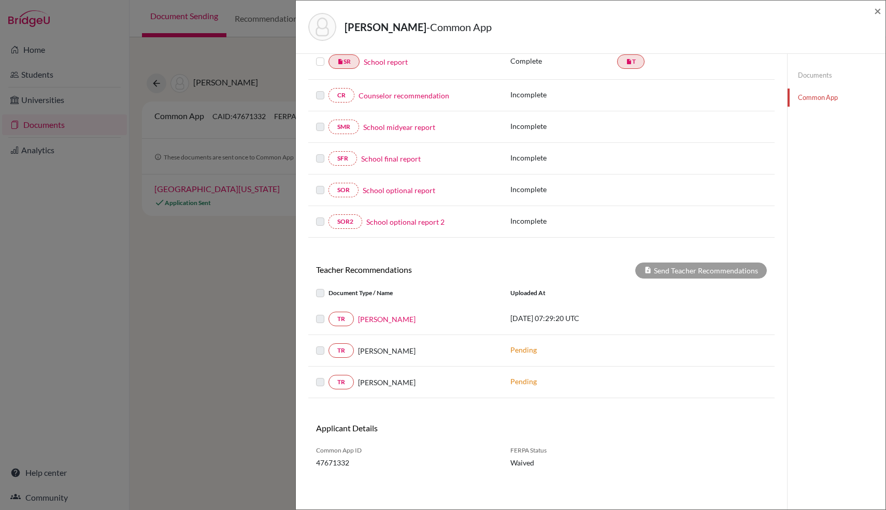
click at [328, 376] on label at bounding box center [328, 376] width 0 height 0
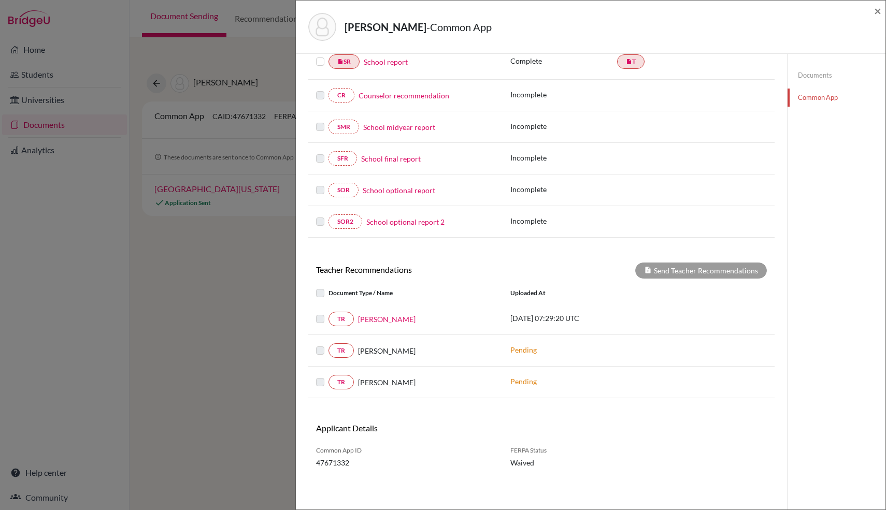
click at [328, 376] on label at bounding box center [328, 376] width 0 height 0
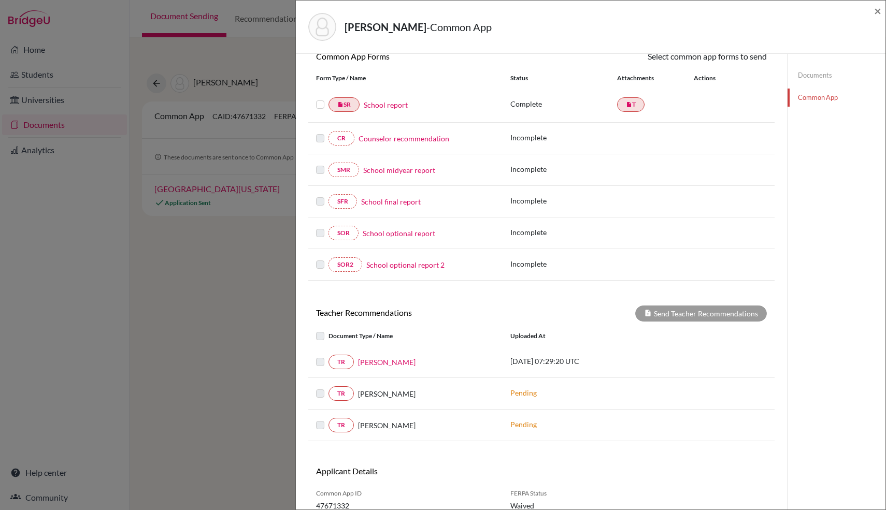
scroll to position [0, 0]
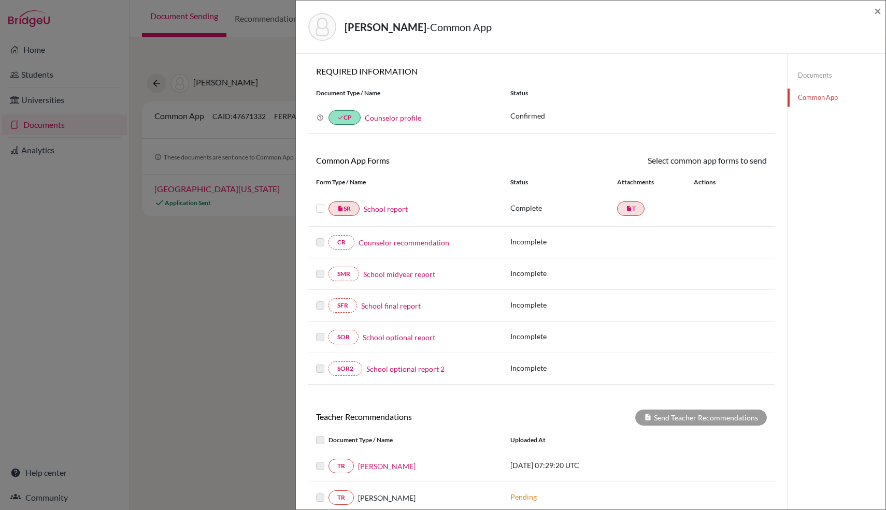
click at [830, 78] on link "Documents" at bounding box center [836, 75] width 98 height 18
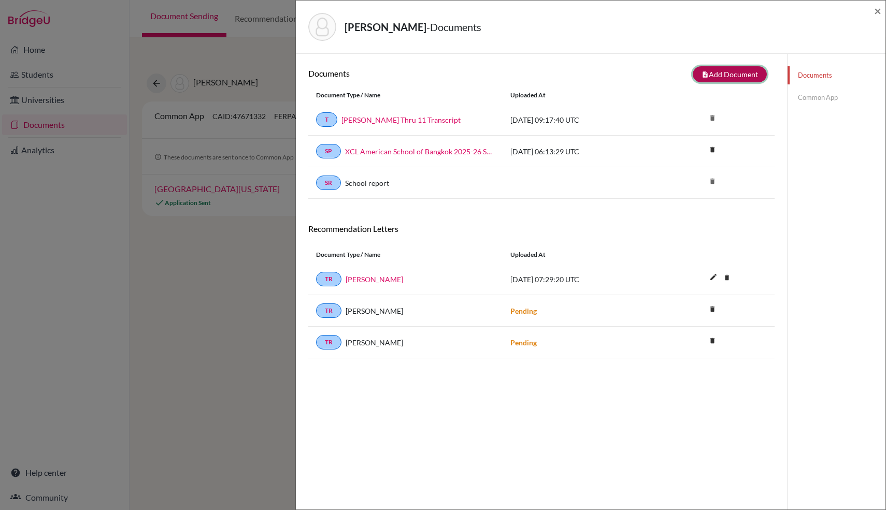
click at [754, 78] on button "note_add Add Document" at bounding box center [730, 74] width 74 height 16
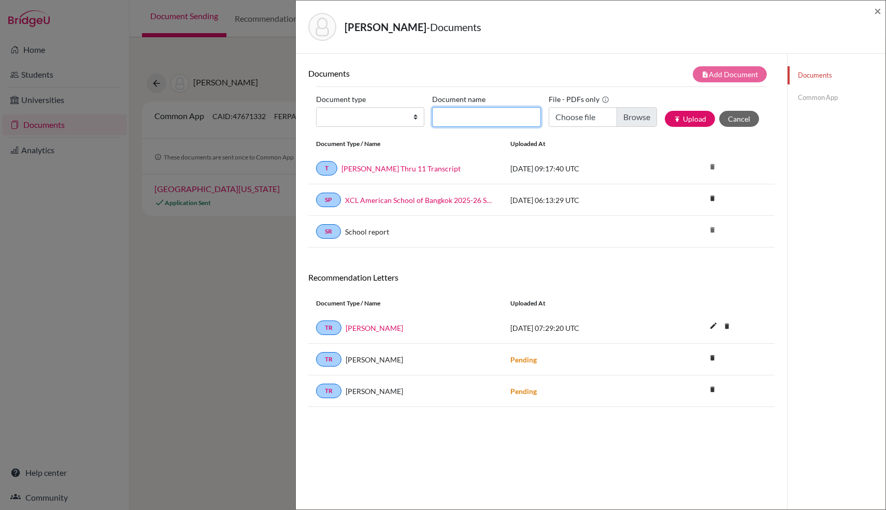
click at [471, 115] on input "Document name" at bounding box center [486, 117] width 108 height 20
click at [566, 60] on div "Documents note_add Add Document Document type Change explanation for Common App…" at bounding box center [541, 309] width 491 height 510
click at [747, 118] on button "Cancel" at bounding box center [739, 119] width 40 height 16
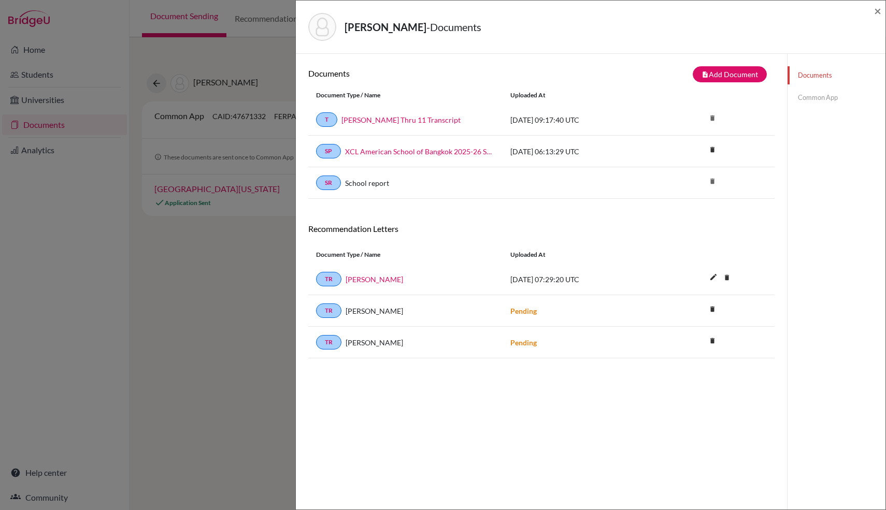
click at [829, 103] on link "Common App" at bounding box center [836, 98] width 98 height 18
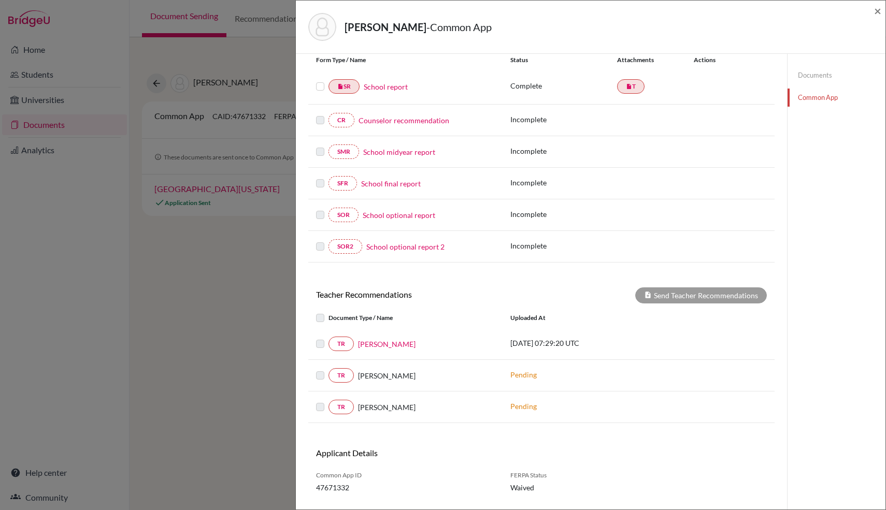
scroll to position [147, 0]
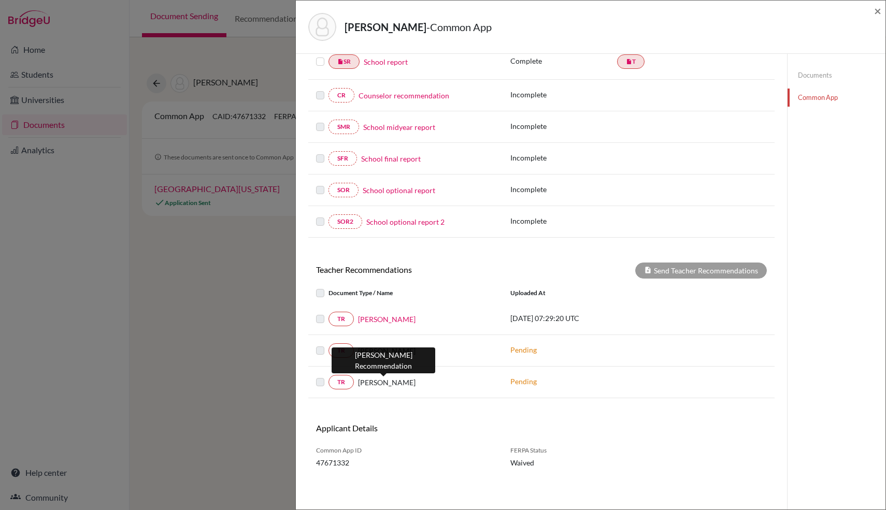
click at [365, 387] on span "Maxwell Tensen" at bounding box center [386, 382] width 57 height 11
click at [347, 384] on link "TR" at bounding box center [340, 382] width 25 height 15
click at [524, 380] on p "Pending" at bounding box center [580, 381] width 140 height 11
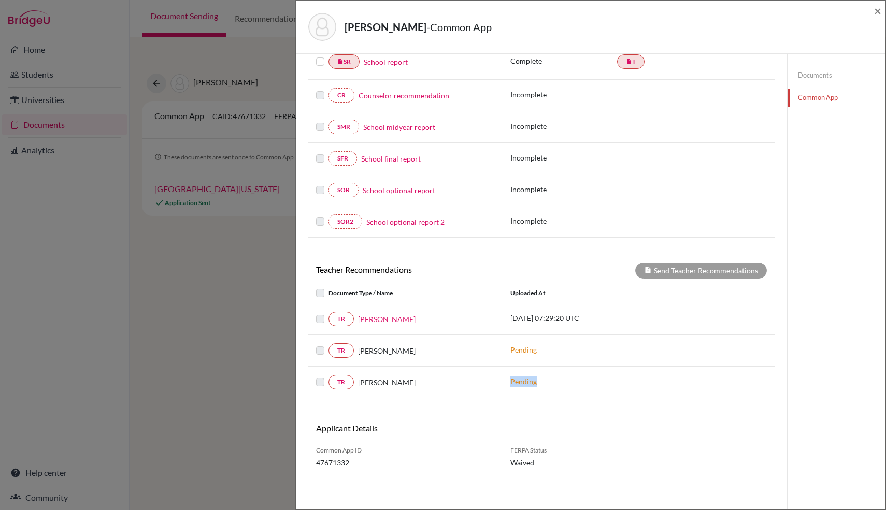
click at [524, 380] on p "Pending" at bounding box center [580, 381] width 140 height 11
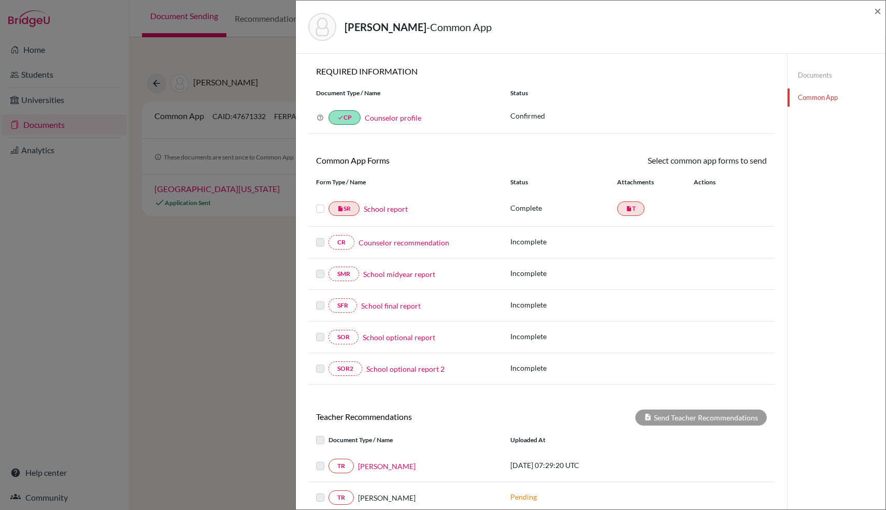
click at [818, 84] on div "Documents Common App" at bounding box center [836, 86] width 98 height 65
click at [818, 79] on link "Documents" at bounding box center [836, 75] width 98 height 18
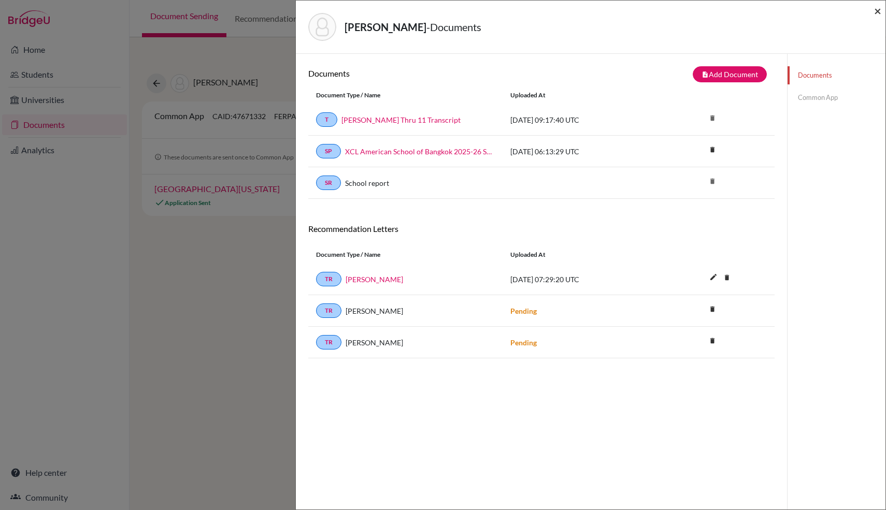
click at [875, 15] on span "×" at bounding box center [877, 10] width 7 height 15
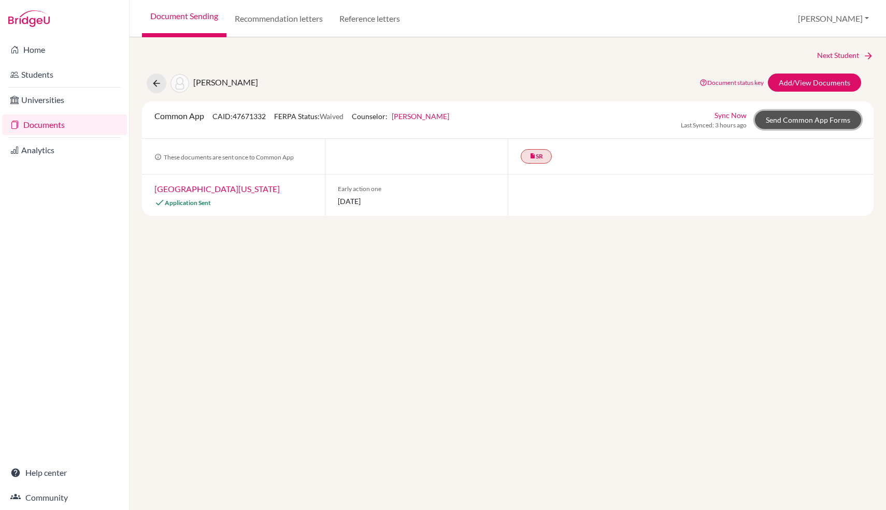
click at [822, 120] on link "Send Common App Forms" at bounding box center [808, 120] width 106 height 18
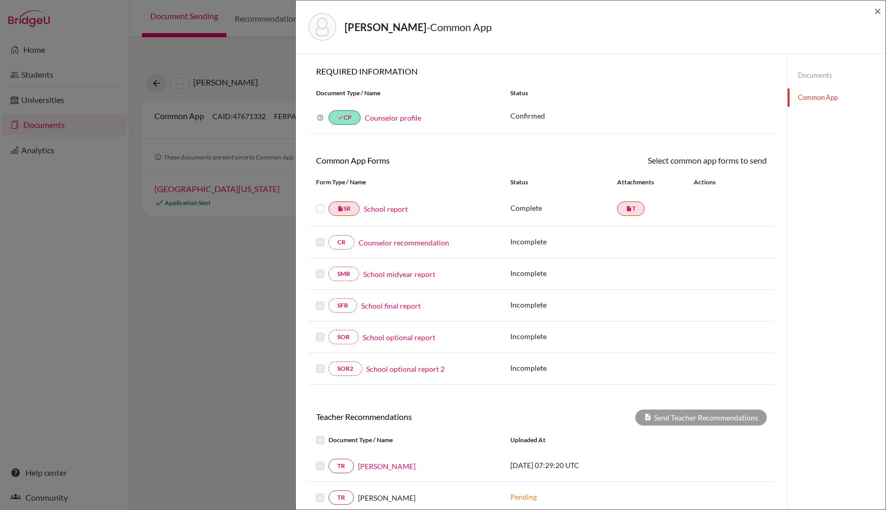
scroll to position [147, 0]
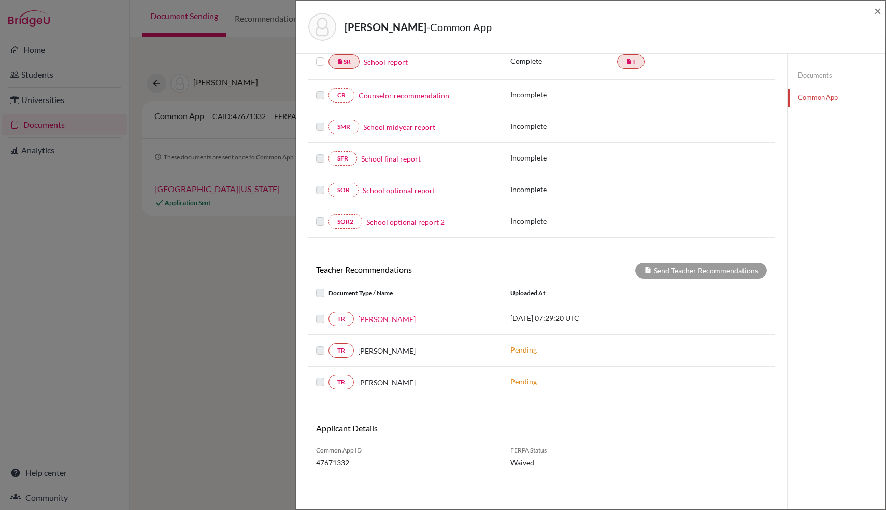
click at [328, 376] on label at bounding box center [328, 376] width 0 height 0
click at [334, 382] on link "TR" at bounding box center [340, 382] width 25 height 15
click at [338, 382] on link "TR" at bounding box center [340, 382] width 25 height 15
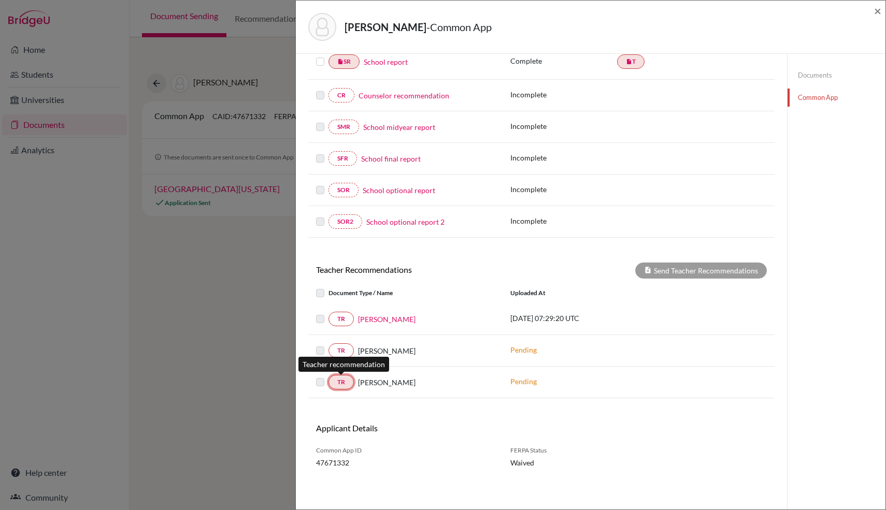
click at [338, 382] on link "TR" at bounding box center [340, 382] width 25 height 15
click at [381, 382] on span "Maxwell Tensen" at bounding box center [386, 382] width 57 height 11
click at [226, 318] on div "Chen, Breno - Common App × × REQUIRED INFORMATION Document Type / Name Status W…" at bounding box center [443, 255] width 886 height 510
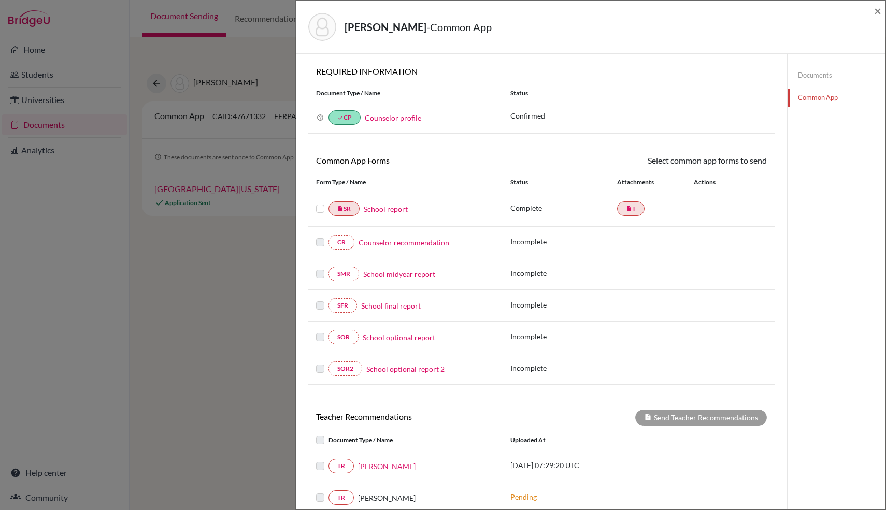
click at [813, 76] on link "Documents" at bounding box center [836, 75] width 98 height 18
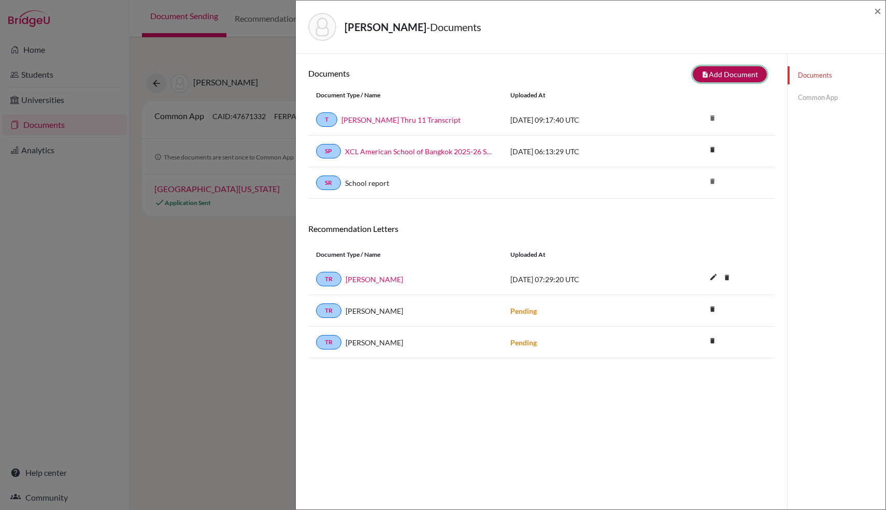
click at [744, 75] on button "note_add Add Document" at bounding box center [730, 74] width 74 height 16
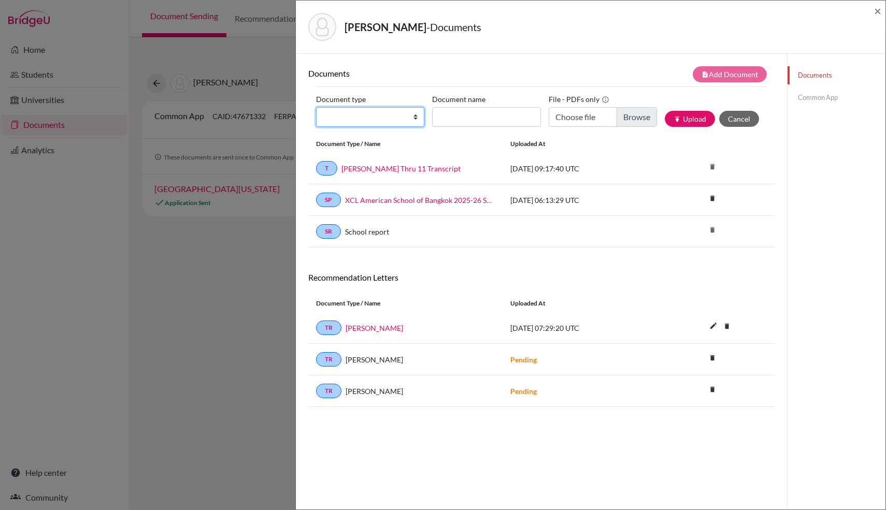
click at [377, 121] on select "Change explanation for Common App reports Counselor recommendation Internationa…" at bounding box center [370, 117] width 108 height 20
select select "5"
click at [316, 107] on select "Change explanation for Common App reports Counselor recommendation Internationa…" at bounding box center [370, 117] width 108 height 20
click at [488, 118] on input "Recommender's name" at bounding box center [486, 117] width 108 height 20
type input "Breno - Letter"
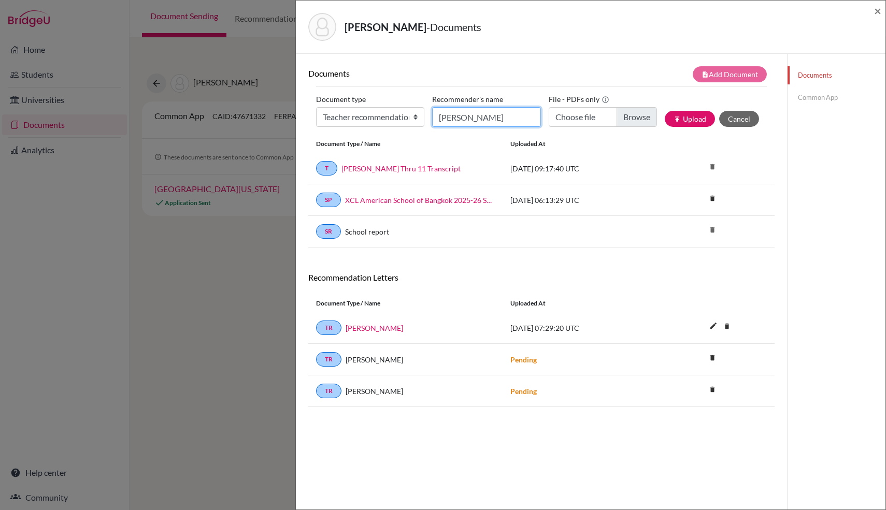
type input "Maxwell Tensen"
click at [648, 119] on input "Choose file" at bounding box center [603, 117] width 108 height 20
type input "C:\fakepath\Maxwell Tensen - Breno.pdf"
click at [691, 114] on button "publish Upload" at bounding box center [690, 119] width 50 height 16
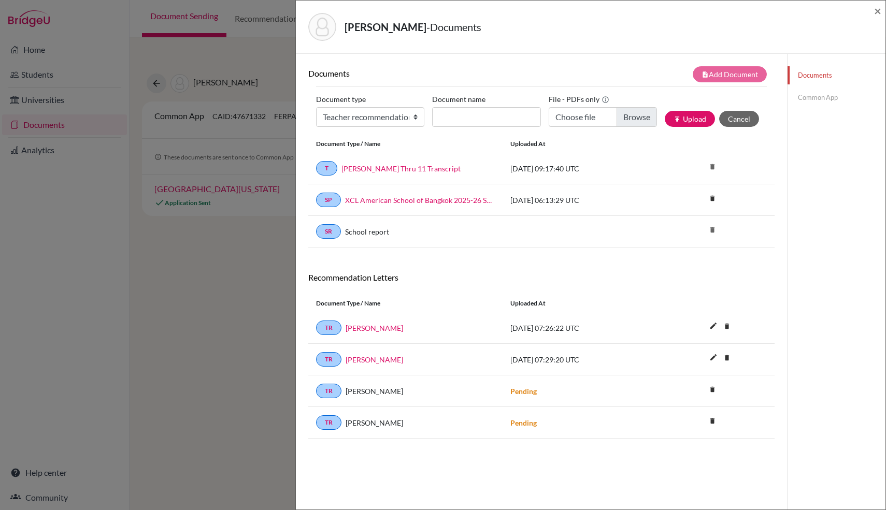
click at [818, 200] on div "Documents Common App" at bounding box center [836, 309] width 98 height 510
click at [575, 281] on h6 "Recommendation Letters" at bounding box center [541, 277] width 466 height 10
click at [877, 11] on span "×" at bounding box center [877, 10] width 7 height 15
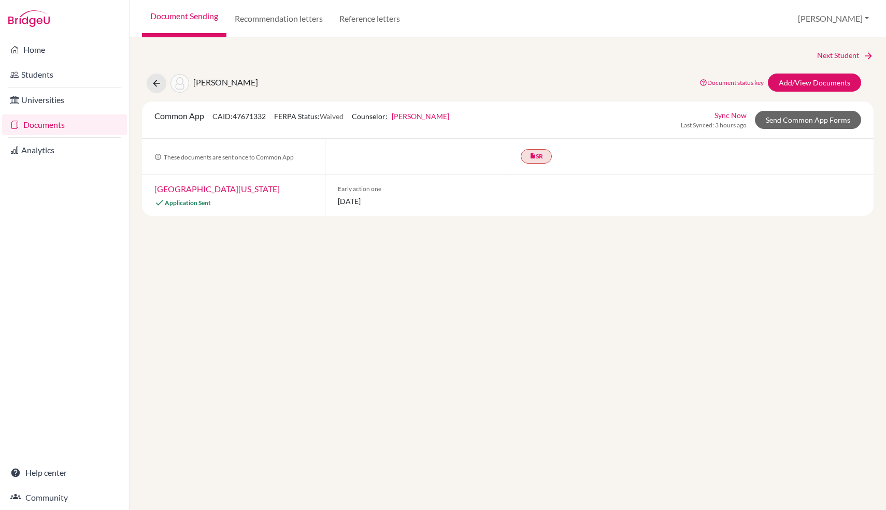
click at [188, 22] on link "Document Sending" at bounding box center [184, 18] width 84 height 37
